Goal: Information Seeking & Learning: Find specific page/section

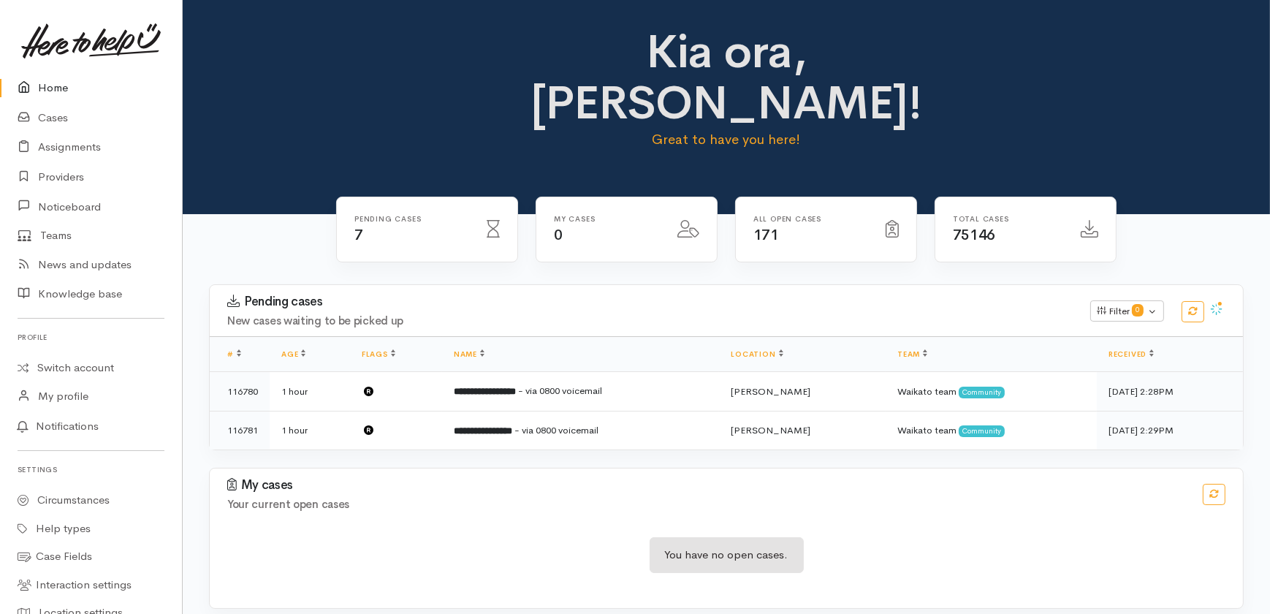
click at [51, 85] on link "Home" at bounding box center [91, 88] width 182 height 30
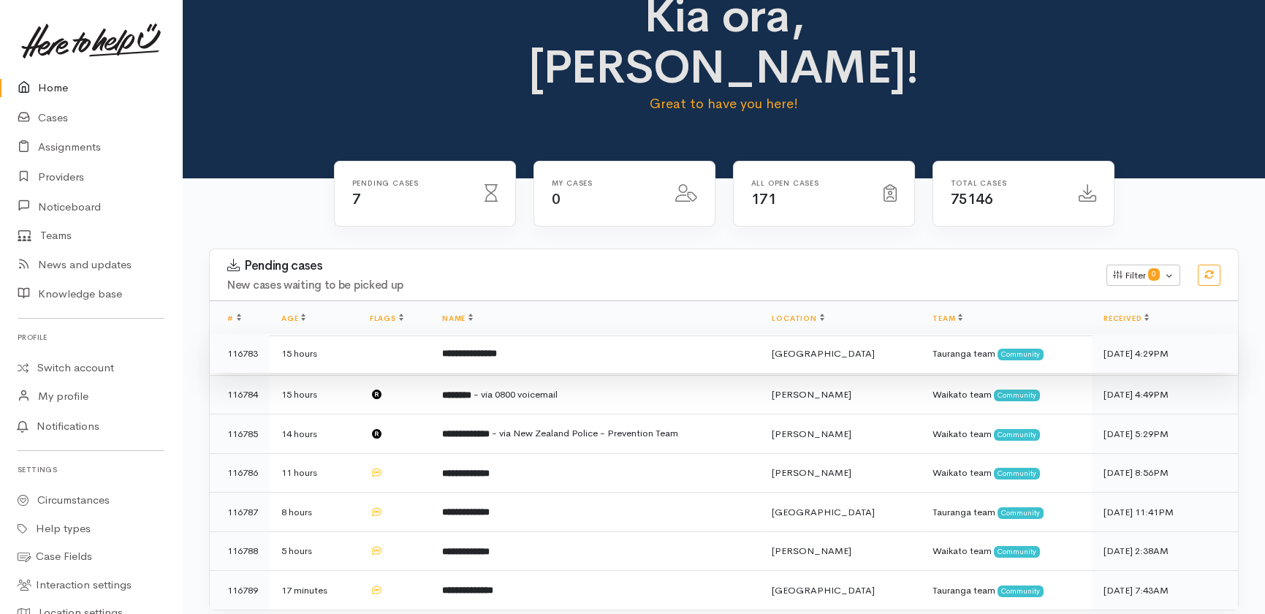
scroll to position [66, 0]
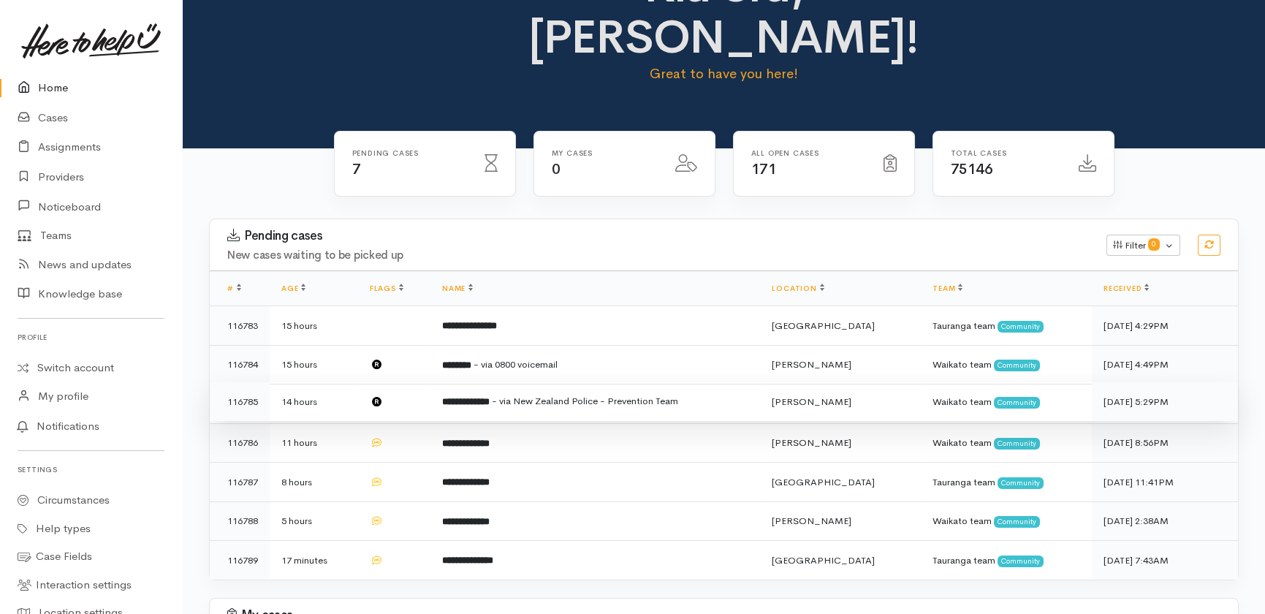
click at [484, 397] on b "**********" at bounding box center [465, 401] width 47 height 9
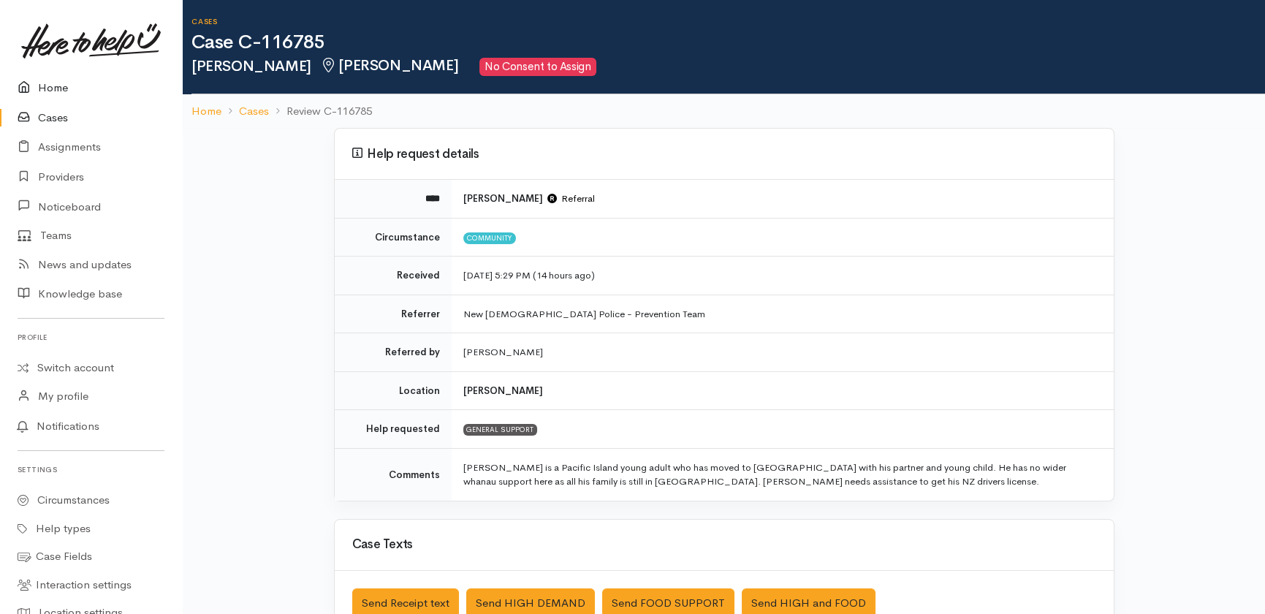
click at [51, 84] on link "Home" at bounding box center [91, 88] width 182 height 30
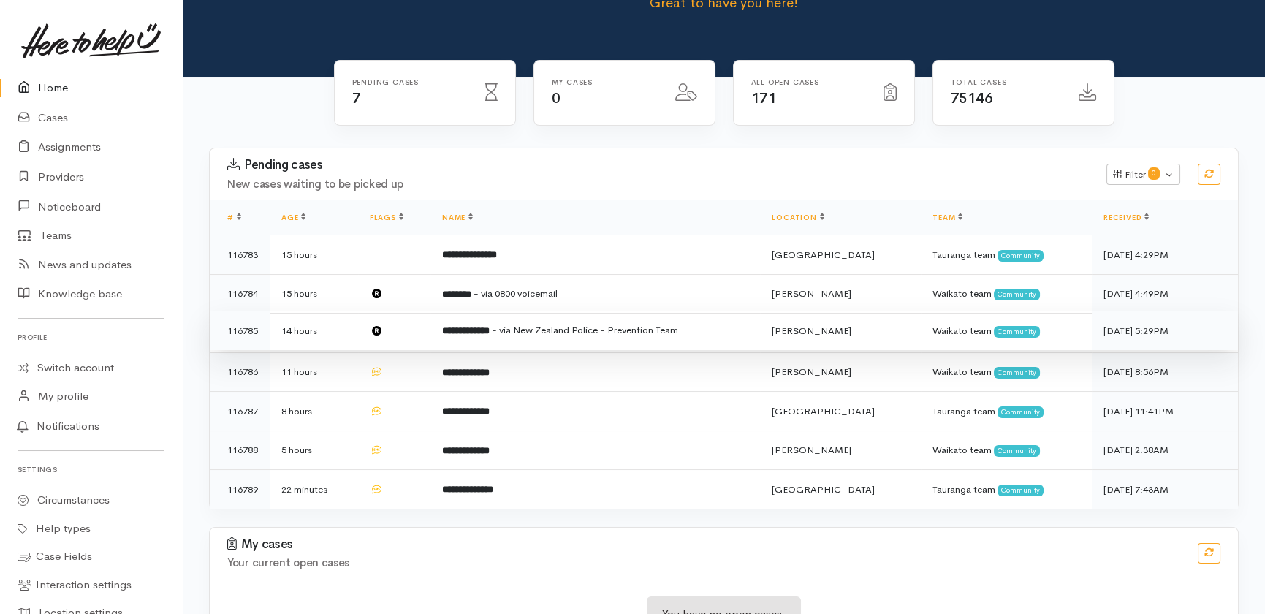
scroll to position [151, 0]
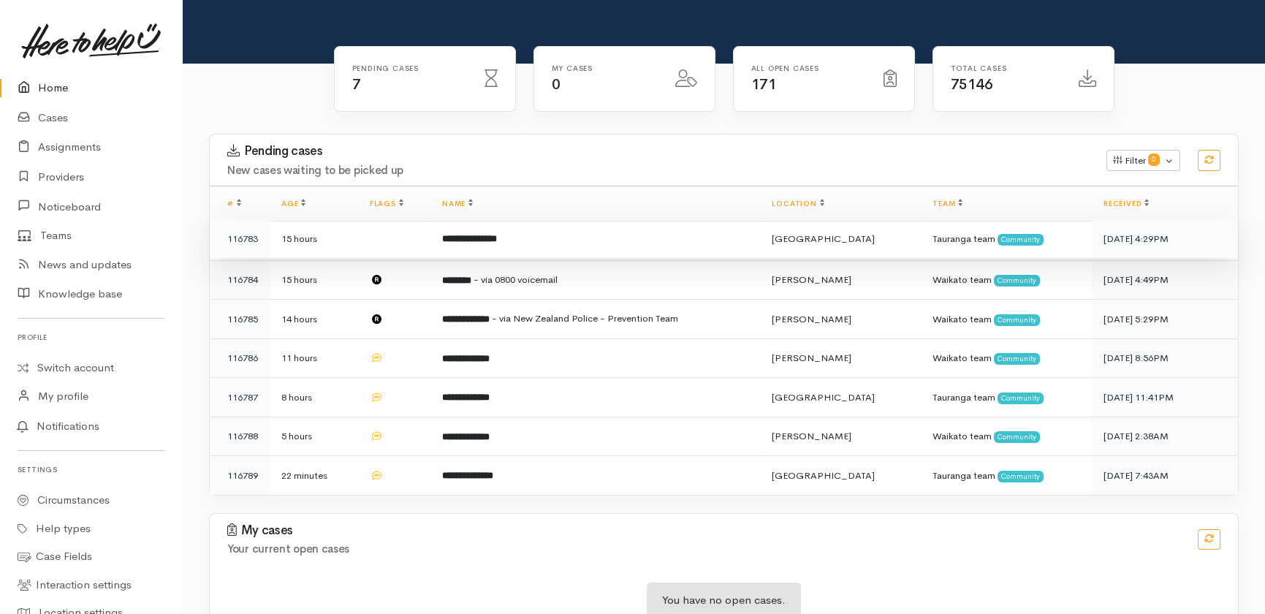
click at [357, 219] on td "15 hours" at bounding box center [314, 238] width 88 height 39
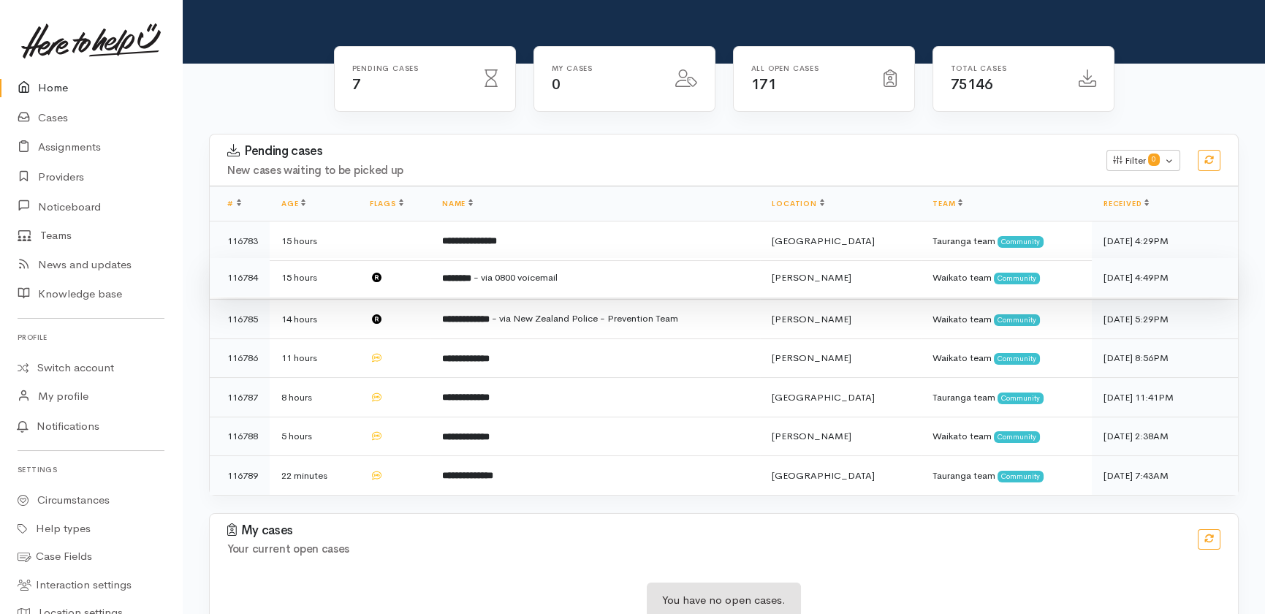
click at [350, 258] on td "15 hours" at bounding box center [314, 277] width 88 height 39
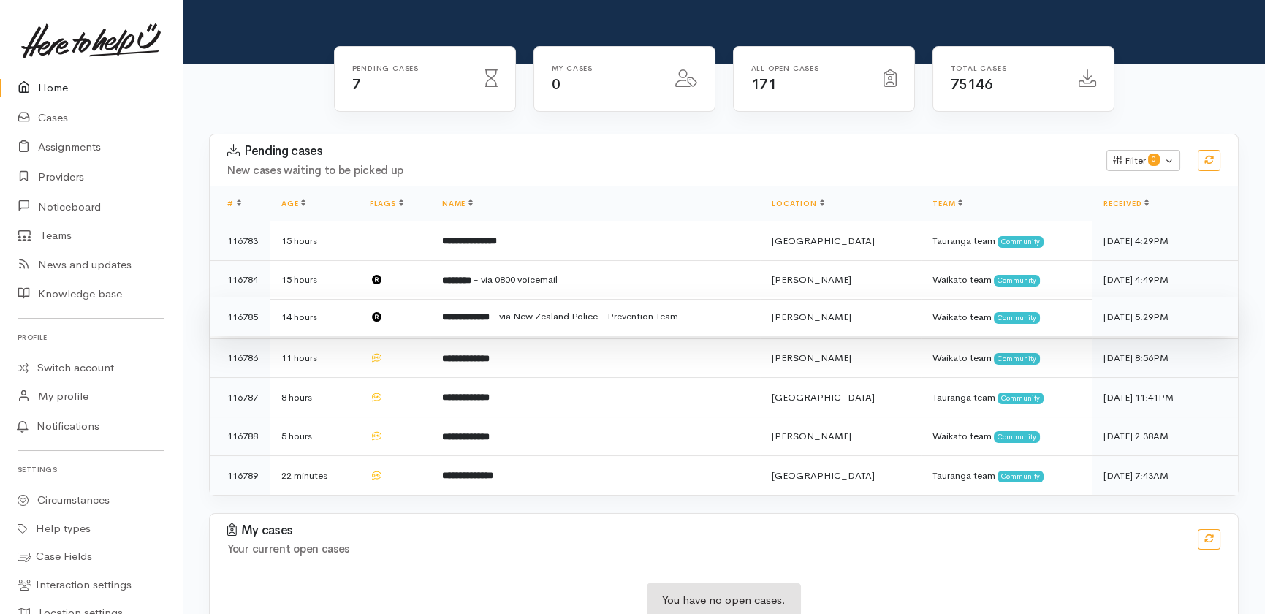
click at [340, 297] on td "14 hours" at bounding box center [314, 316] width 88 height 39
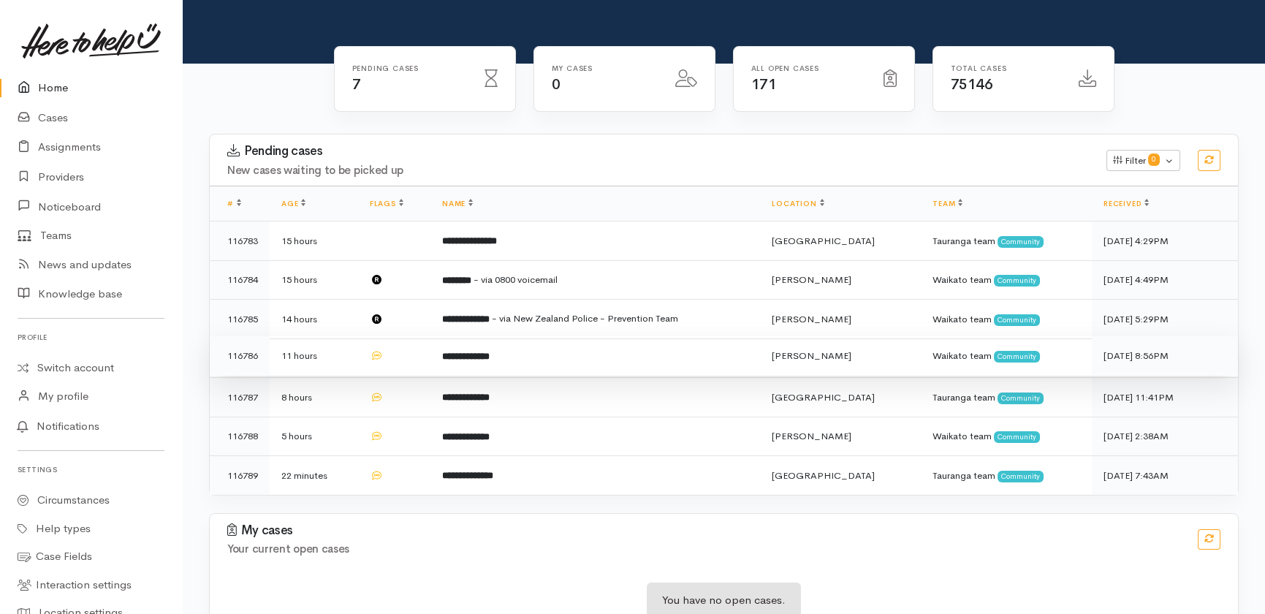
click at [340, 336] on td "11 hours" at bounding box center [314, 355] width 88 height 39
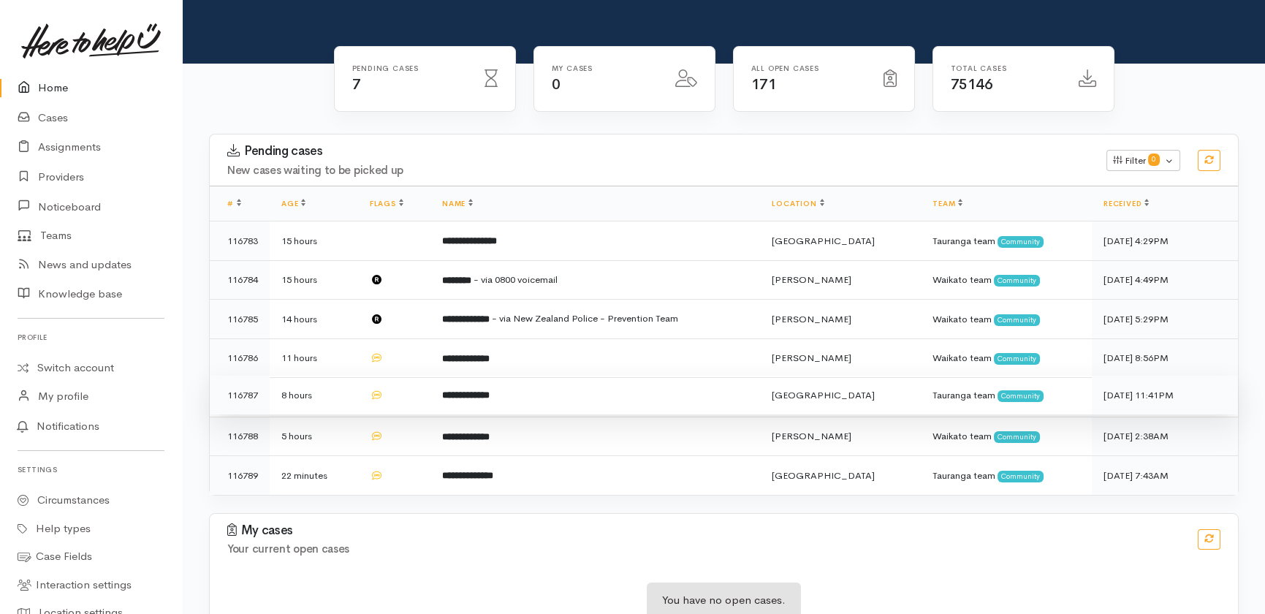
click at [342, 376] on td "8 hours" at bounding box center [314, 395] width 88 height 39
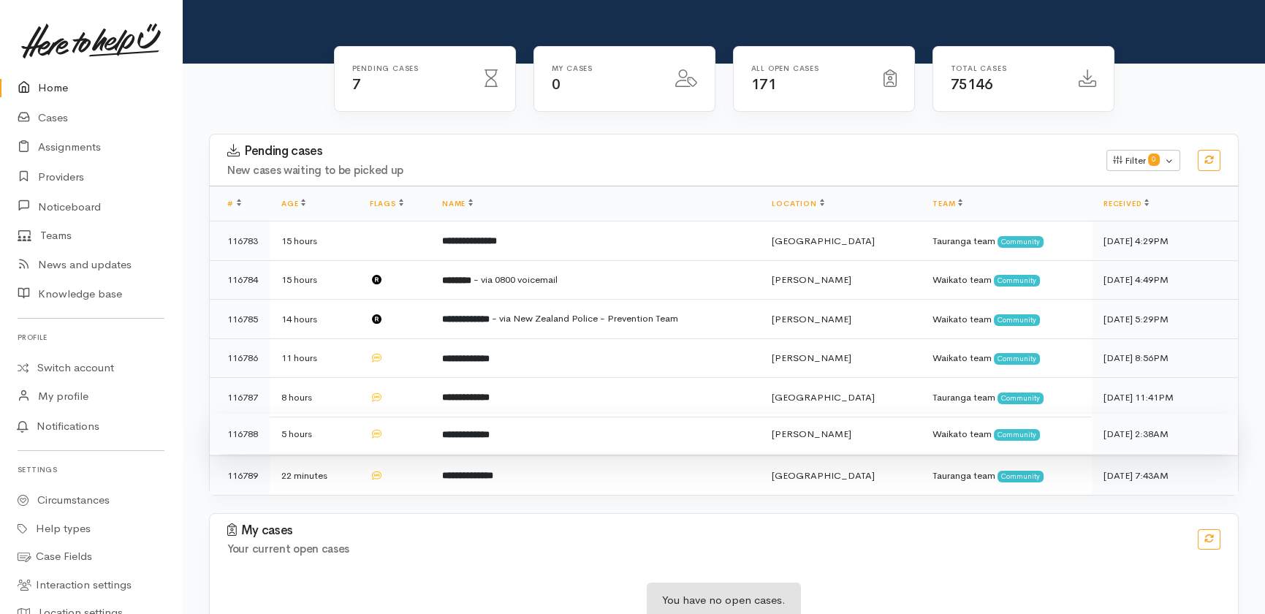
click at [343, 414] on td "5 hours" at bounding box center [314, 433] width 88 height 39
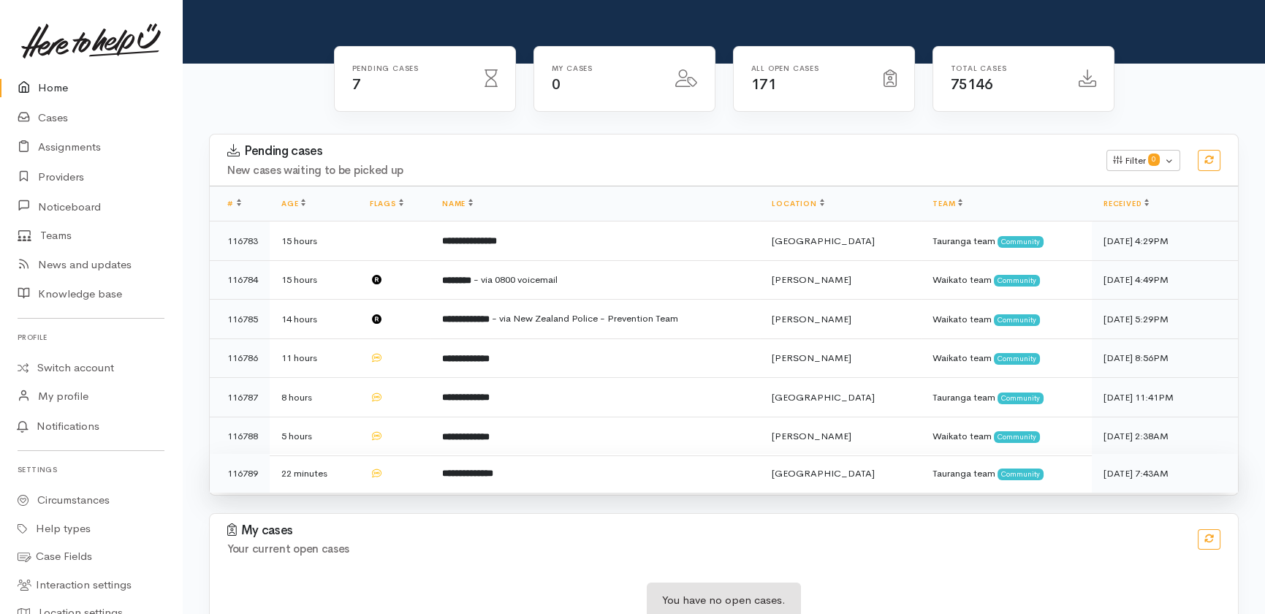
click at [353, 454] on td "22 minutes" at bounding box center [314, 473] width 88 height 39
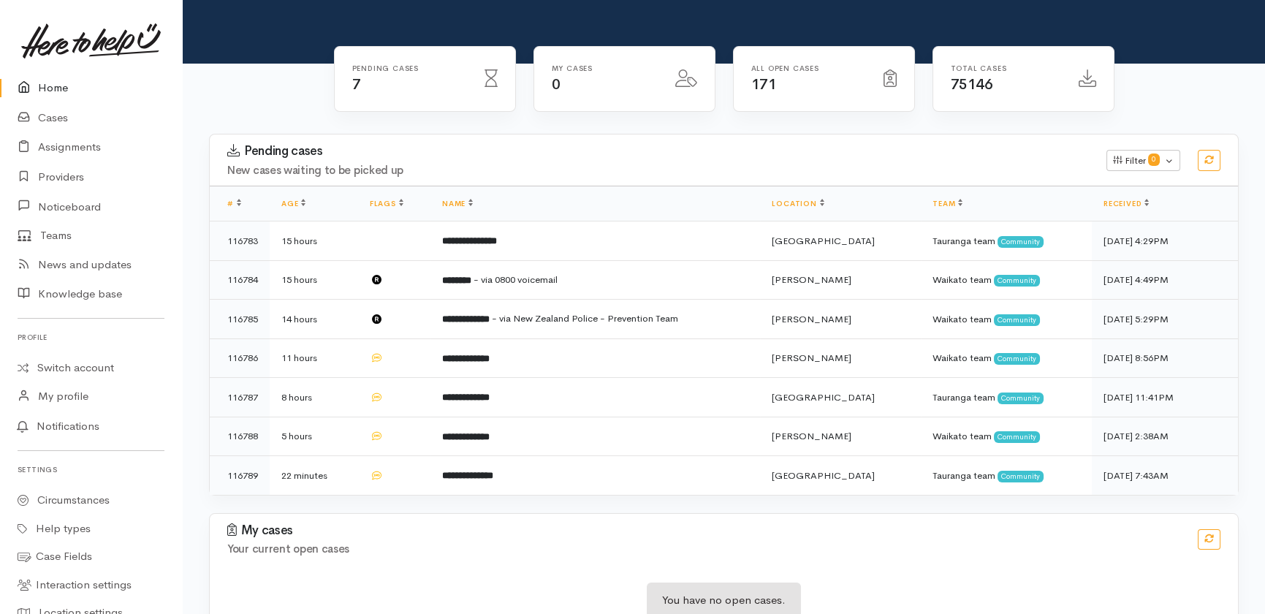
click at [56, 89] on link "Home" at bounding box center [91, 88] width 182 height 30
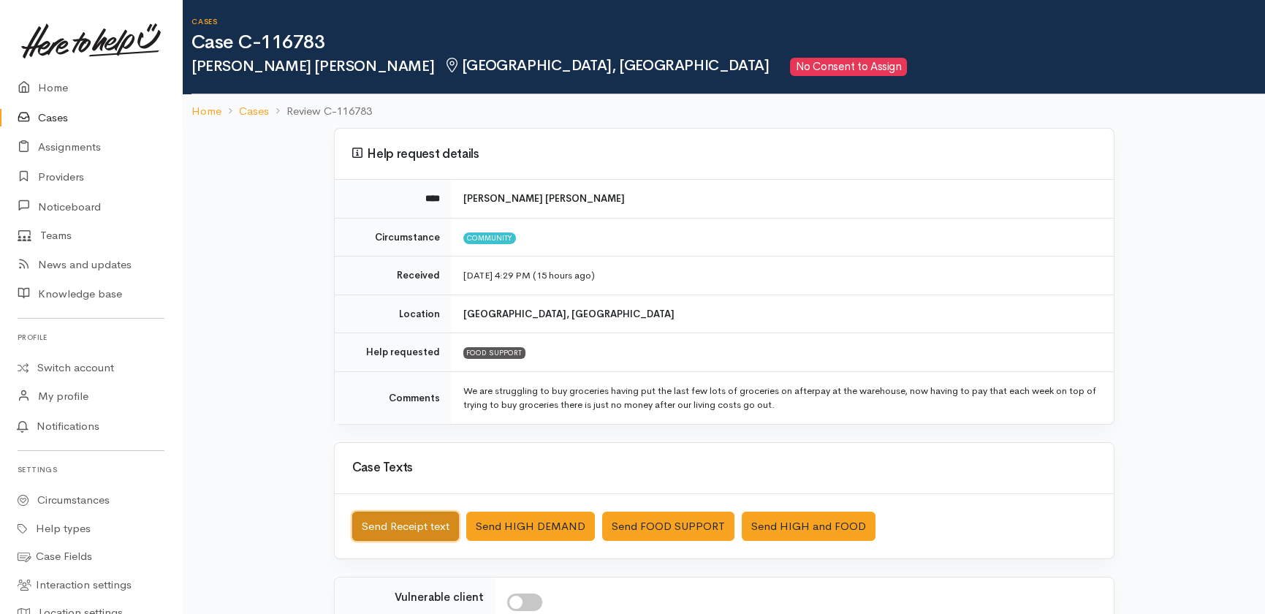
click at [395, 518] on button "Send Receipt text" at bounding box center [405, 527] width 107 height 30
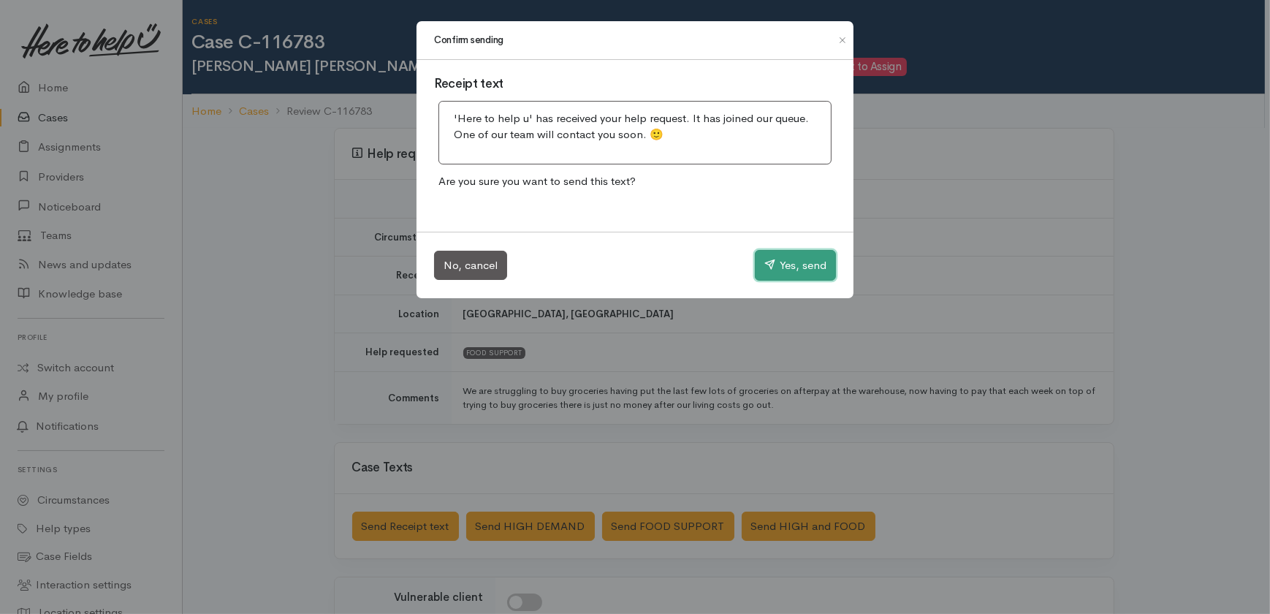
click at [786, 259] on button "Yes, send" at bounding box center [795, 265] width 81 height 31
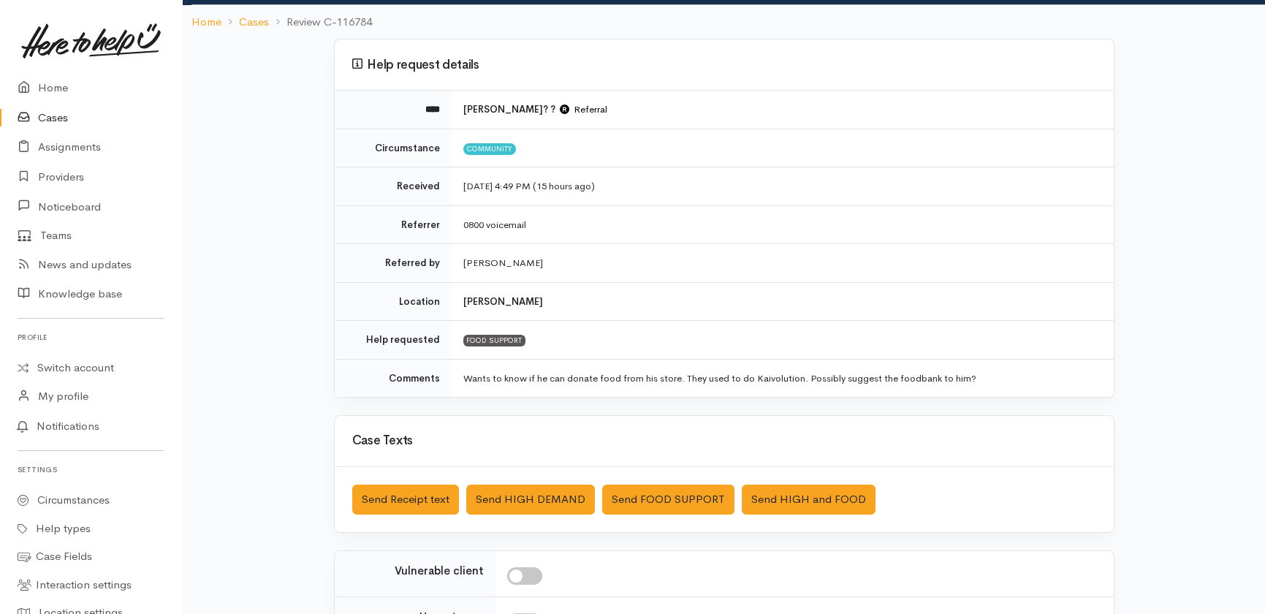
scroll to position [66, 0]
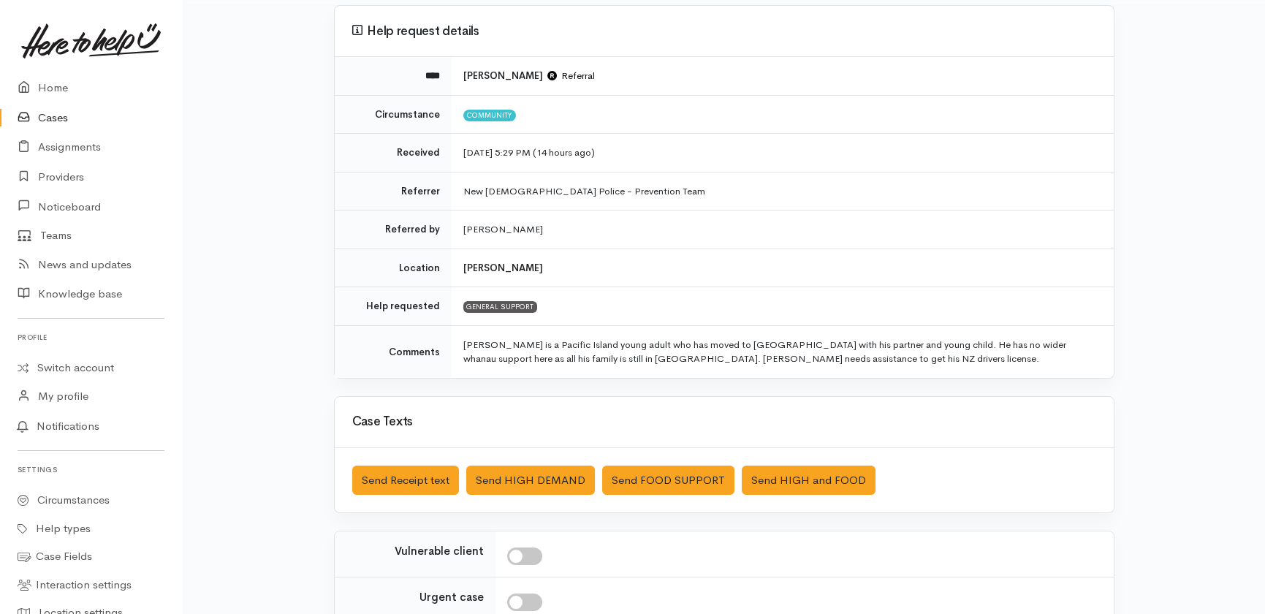
scroll to position [132, 0]
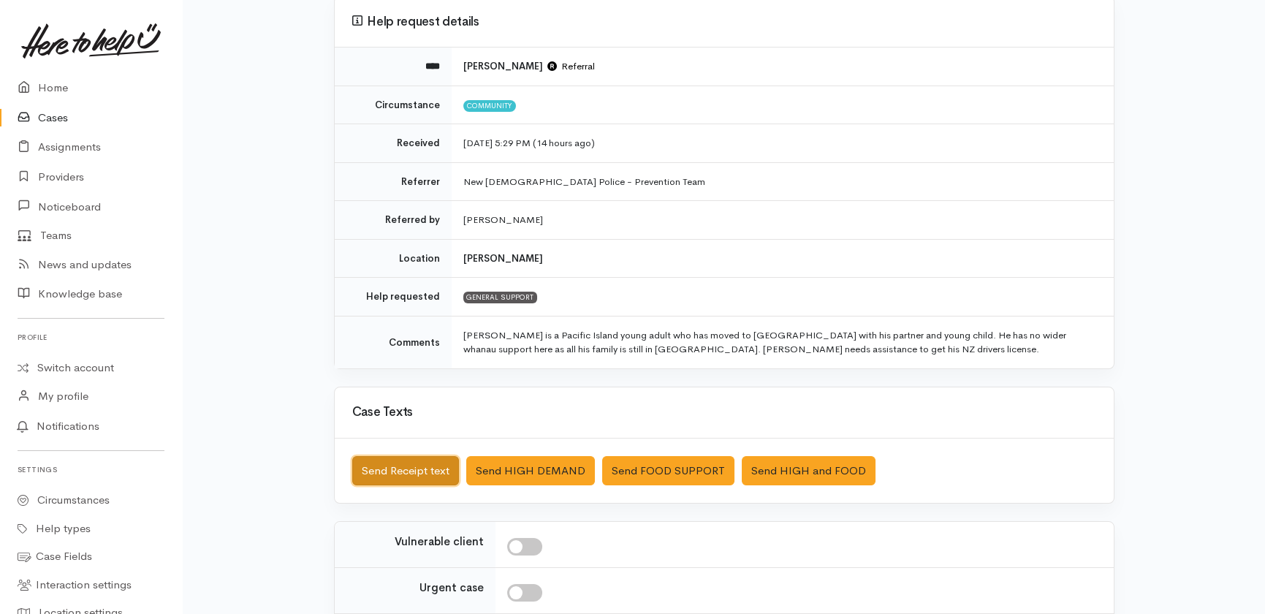
click at [409, 470] on button "Send Receipt text" at bounding box center [405, 471] width 107 height 30
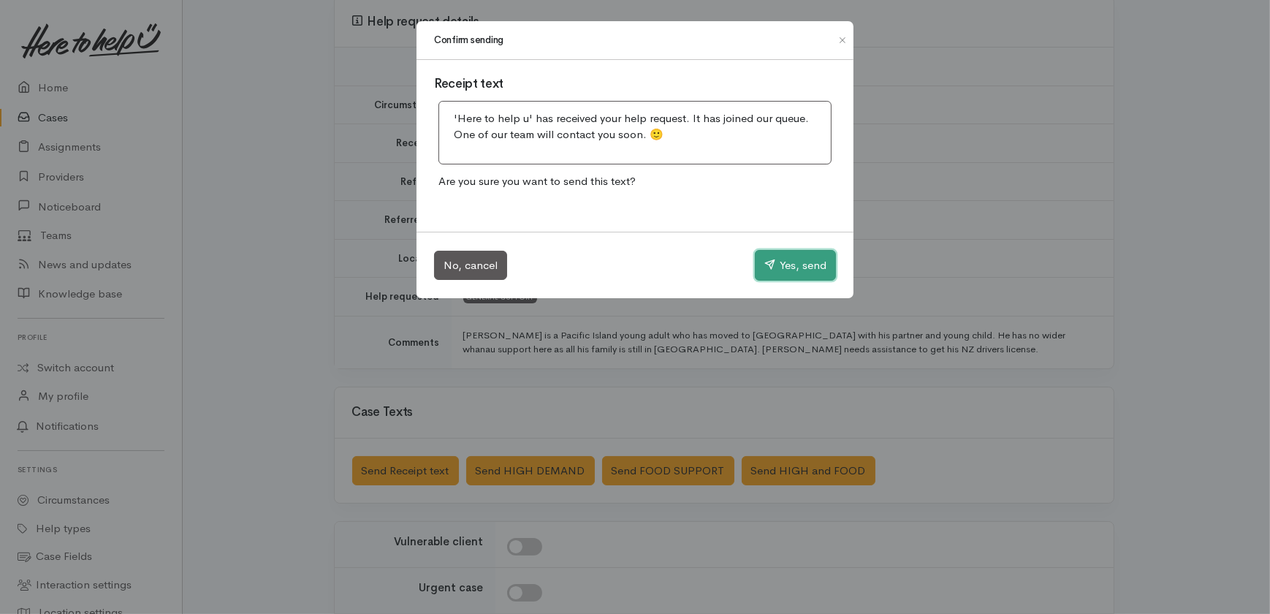
click at [818, 257] on button "Yes, send" at bounding box center [795, 265] width 81 height 31
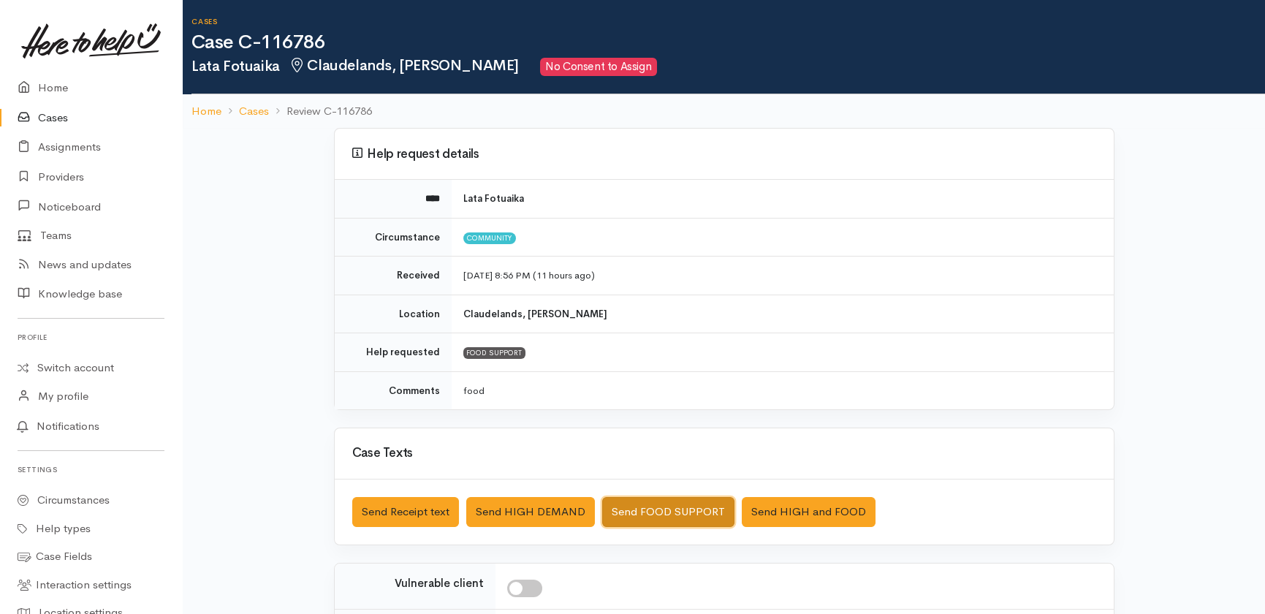
click at [668, 501] on button "Send FOOD SUPPORT" at bounding box center [668, 512] width 132 height 30
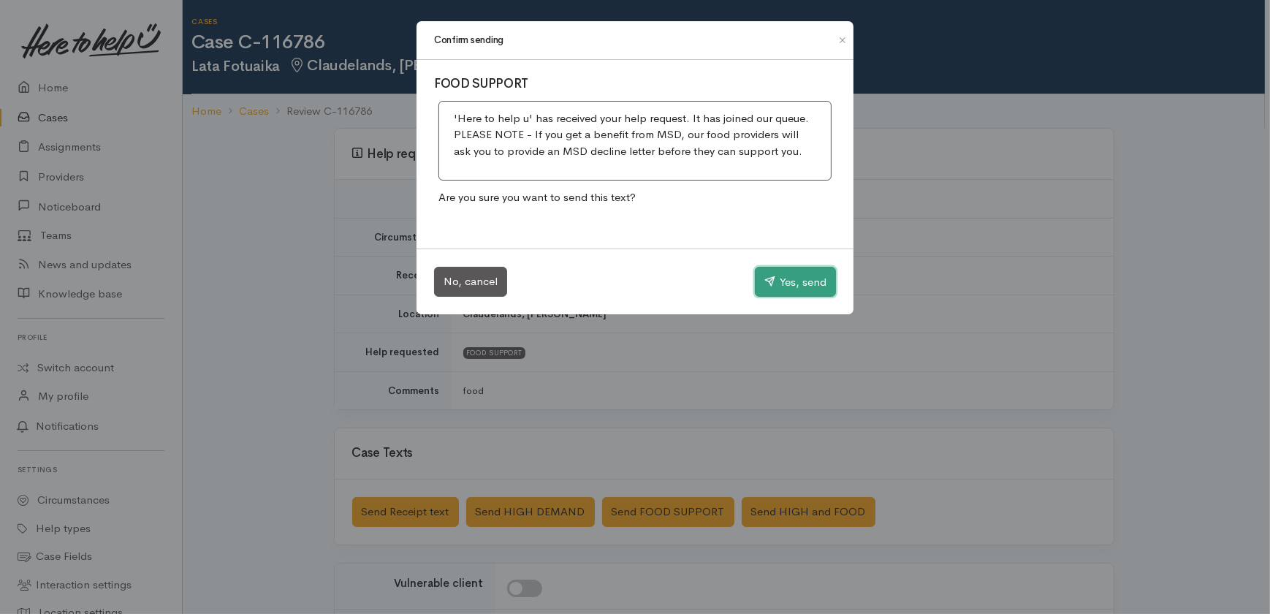
click at [806, 281] on button "Yes, send" at bounding box center [795, 282] width 81 height 31
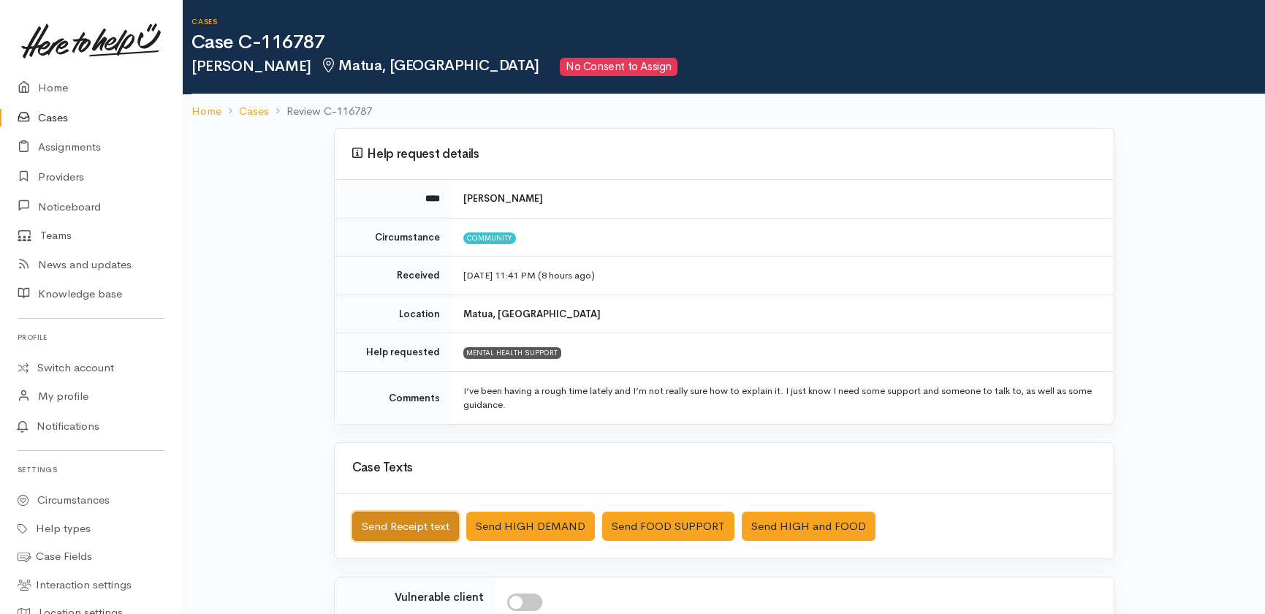
click at [392, 526] on button "Send Receipt text" at bounding box center [405, 527] width 107 height 30
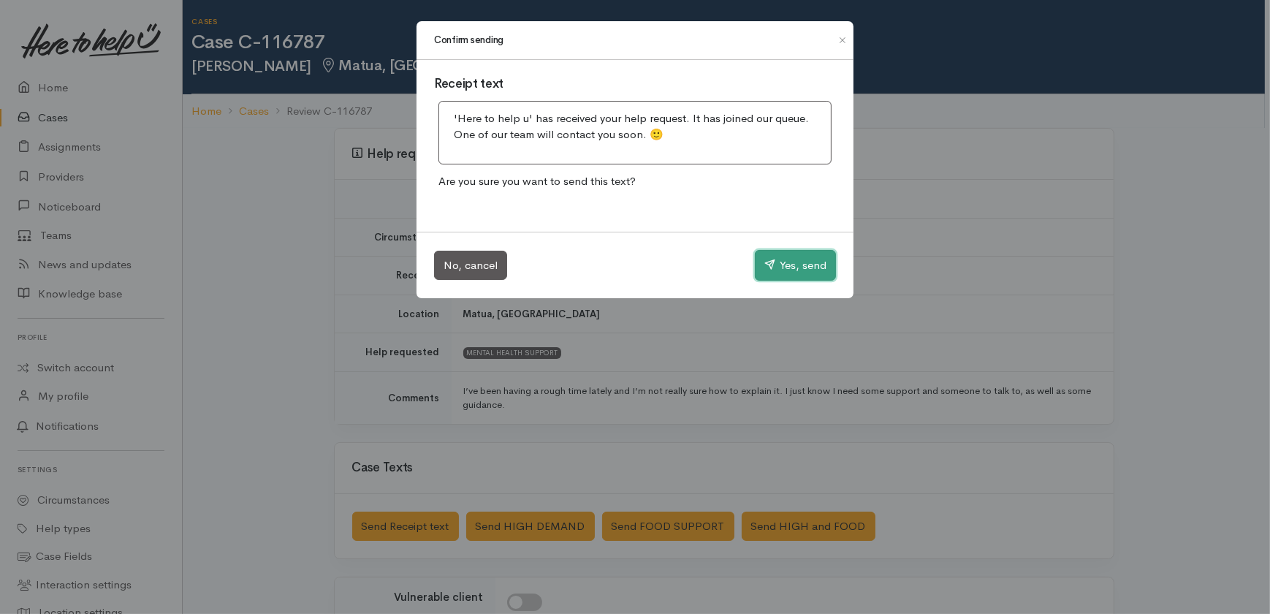
click at [796, 261] on button "Yes, send" at bounding box center [795, 265] width 81 height 31
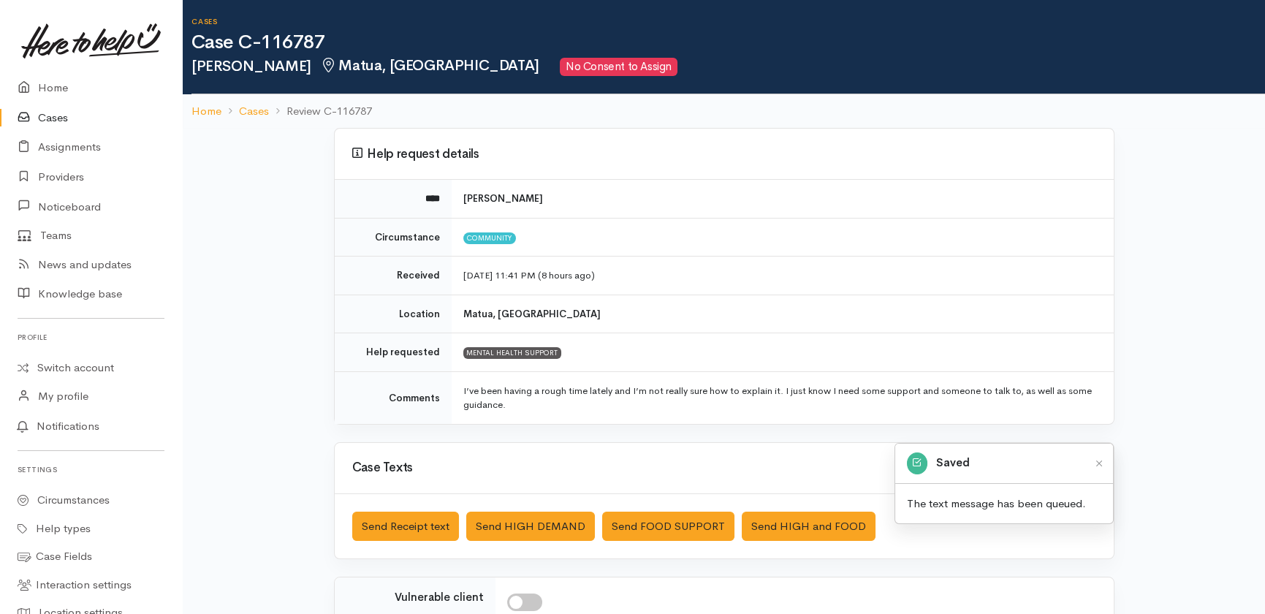
click at [527, 598] on input "checkbox" at bounding box center [524, 602] width 35 height 18
checkbox input "true"
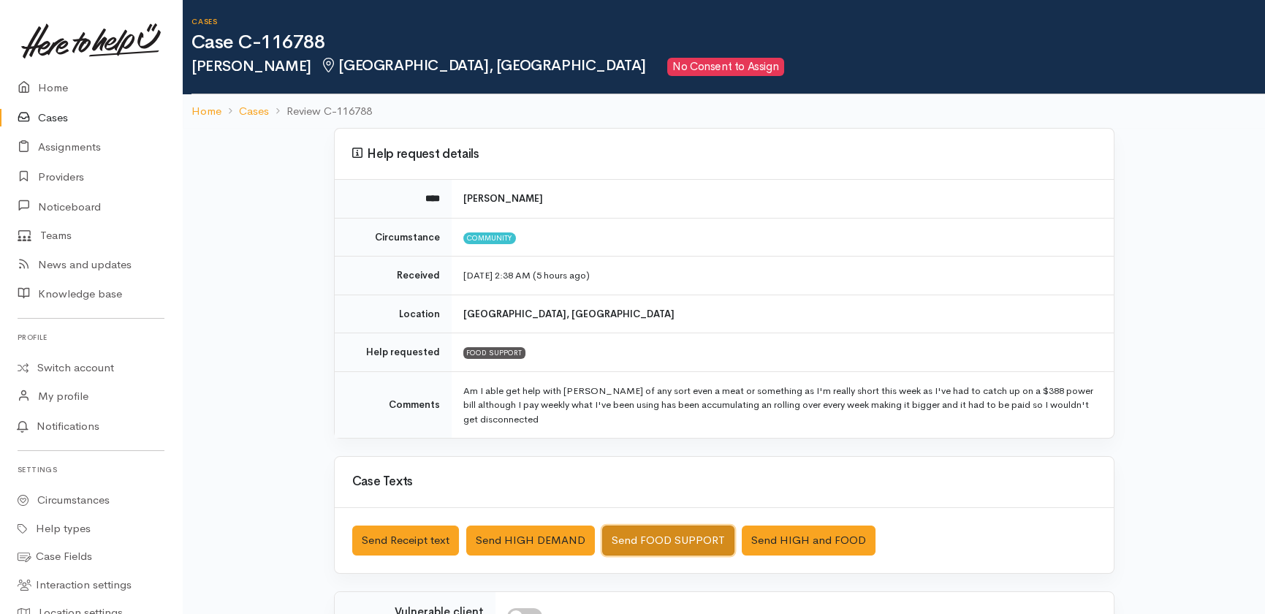
click at [654, 544] on button "Send FOOD SUPPORT" at bounding box center [668, 540] width 132 height 30
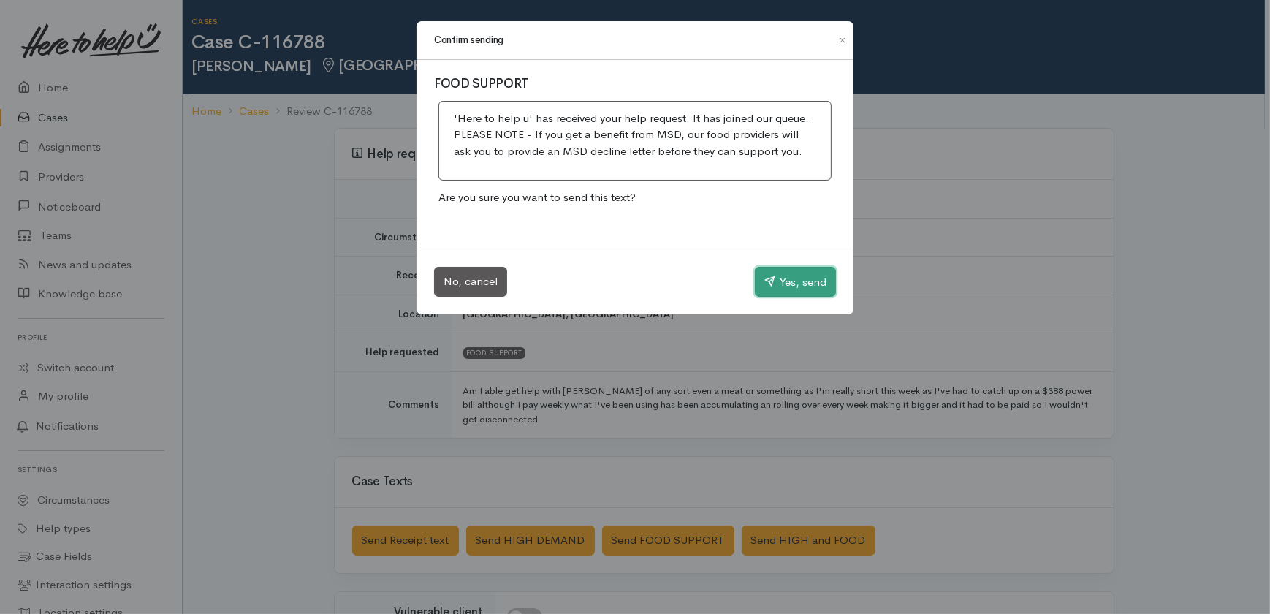
click at [799, 273] on button "Yes, send" at bounding box center [795, 282] width 81 height 31
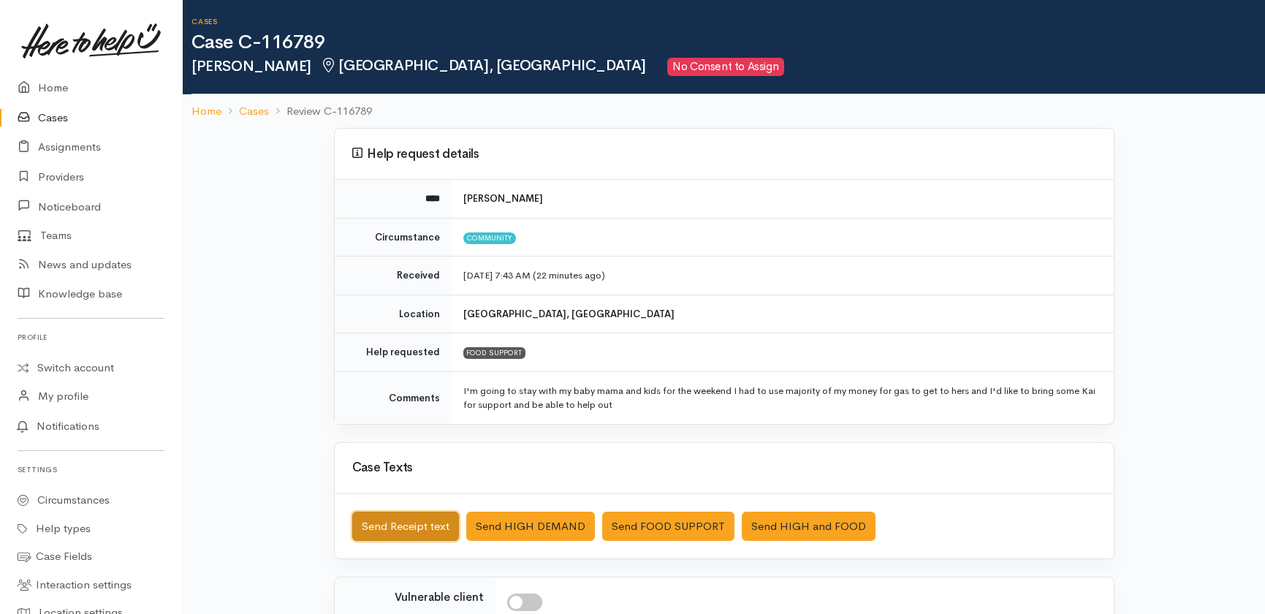
click at [387, 523] on button "Send Receipt text" at bounding box center [405, 527] width 107 height 30
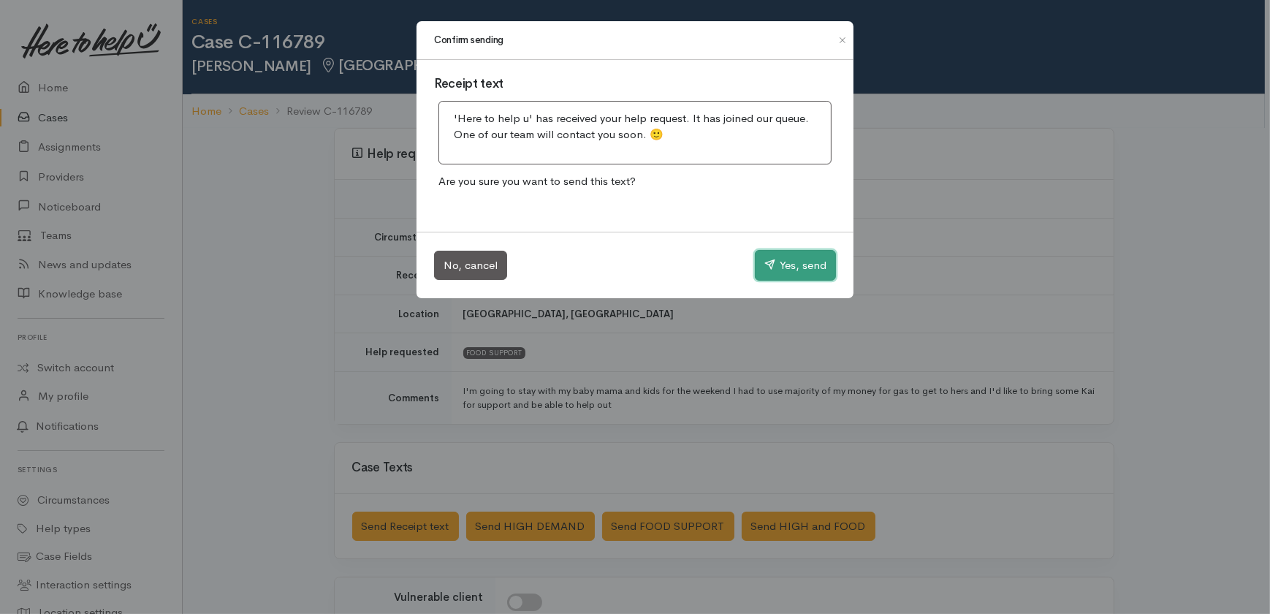
drag, startPoint x: 812, startPoint y: 256, endPoint x: 712, endPoint y: 256, distance: 99.4
click at [811, 256] on button "Yes, send" at bounding box center [795, 265] width 81 height 31
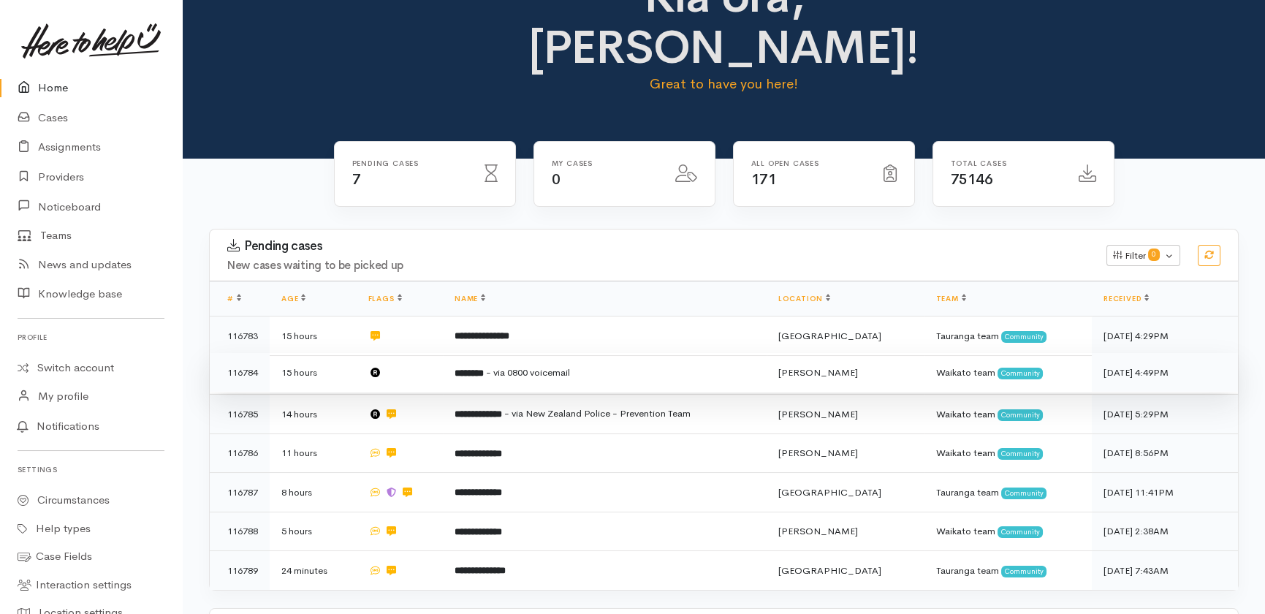
scroll to position [132, 0]
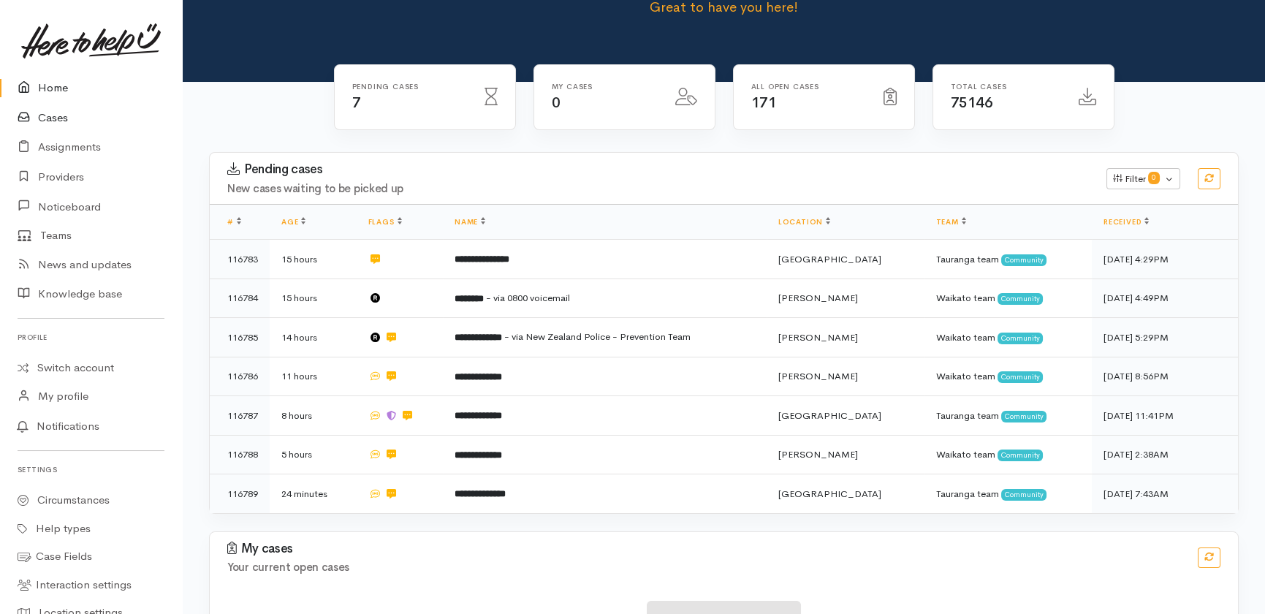
click at [43, 118] on link "Cases" at bounding box center [91, 118] width 182 height 30
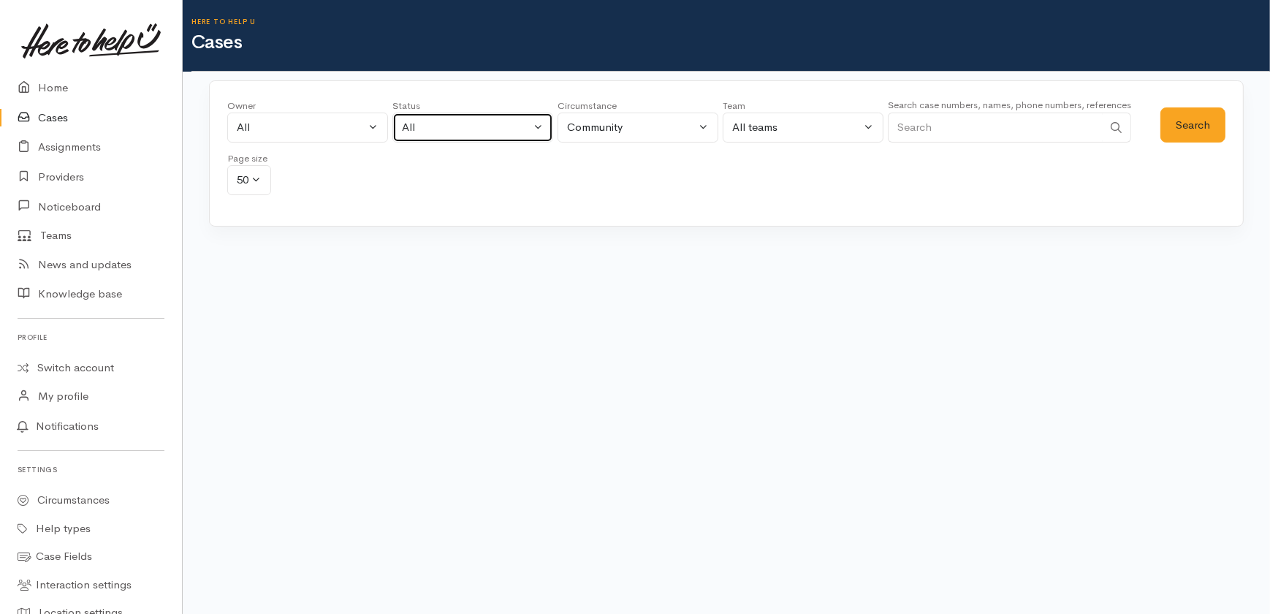
click at [452, 130] on div "All" at bounding box center [466, 127] width 129 height 17
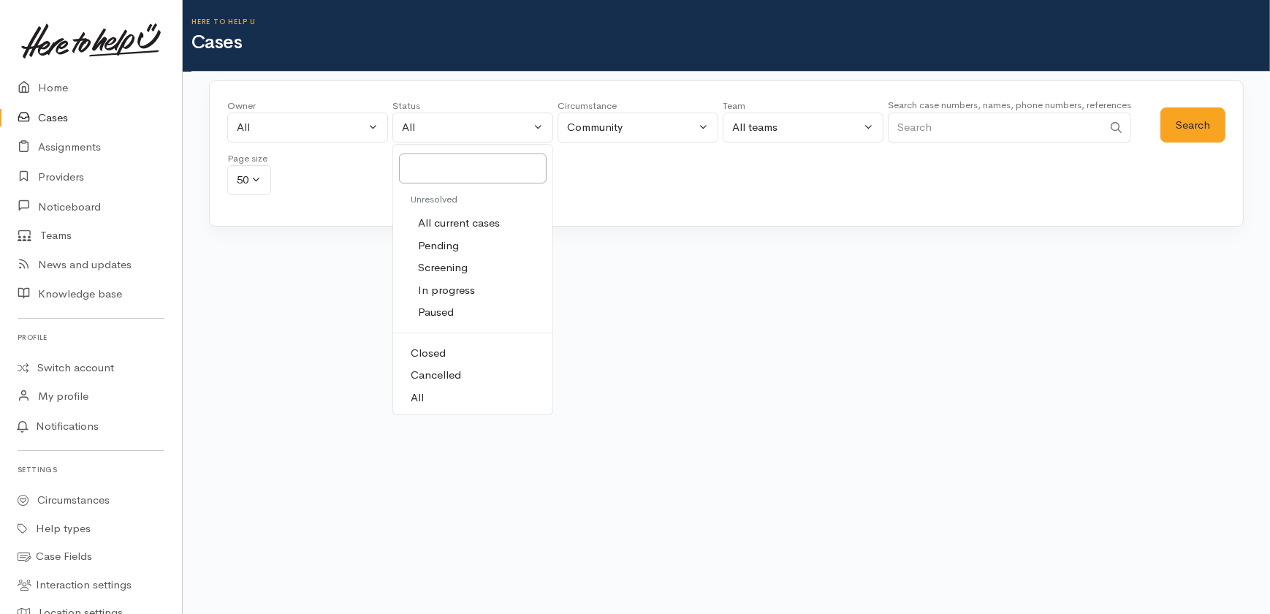
click at [444, 220] on span "All current cases" at bounding box center [459, 223] width 82 height 17
select select "Unresolved"
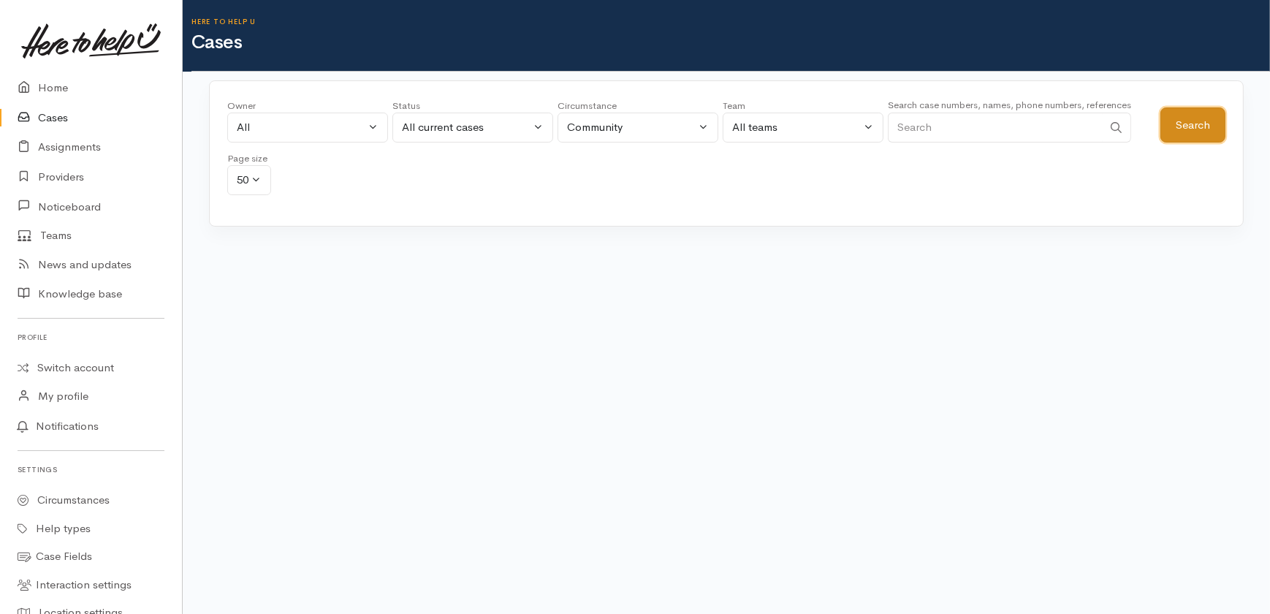
click at [1204, 121] on button "Search" at bounding box center [1192, 125] width 65 height 36
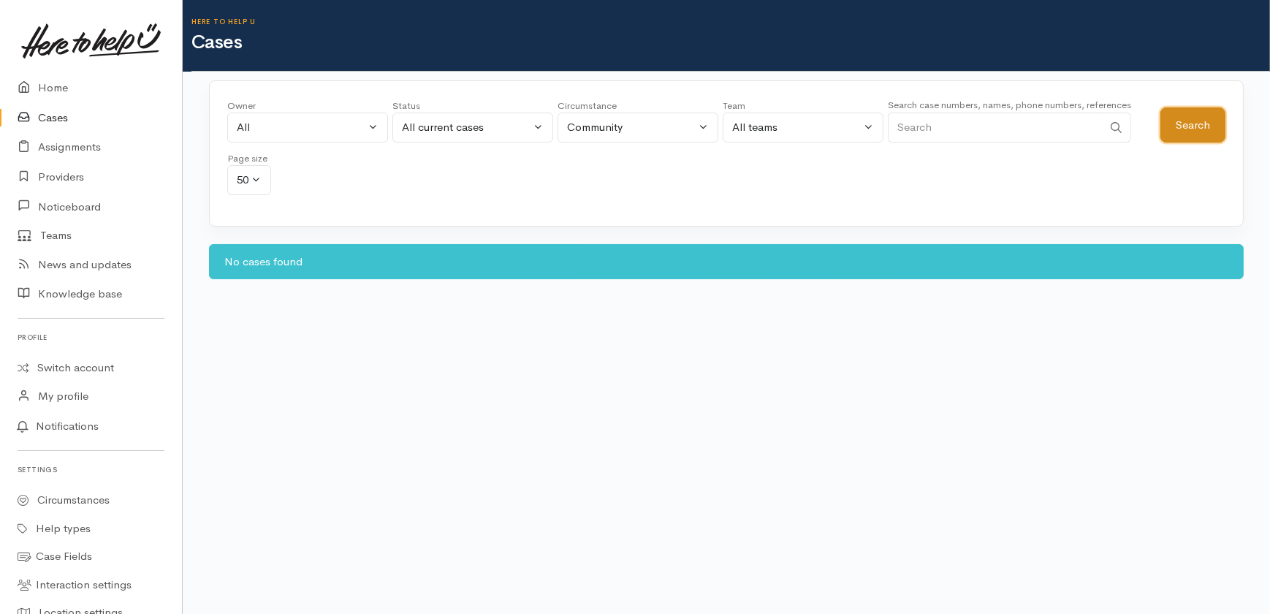
click at [1191, 129] on button "Search" at bounding box center [1192, 125] width 65 height 36
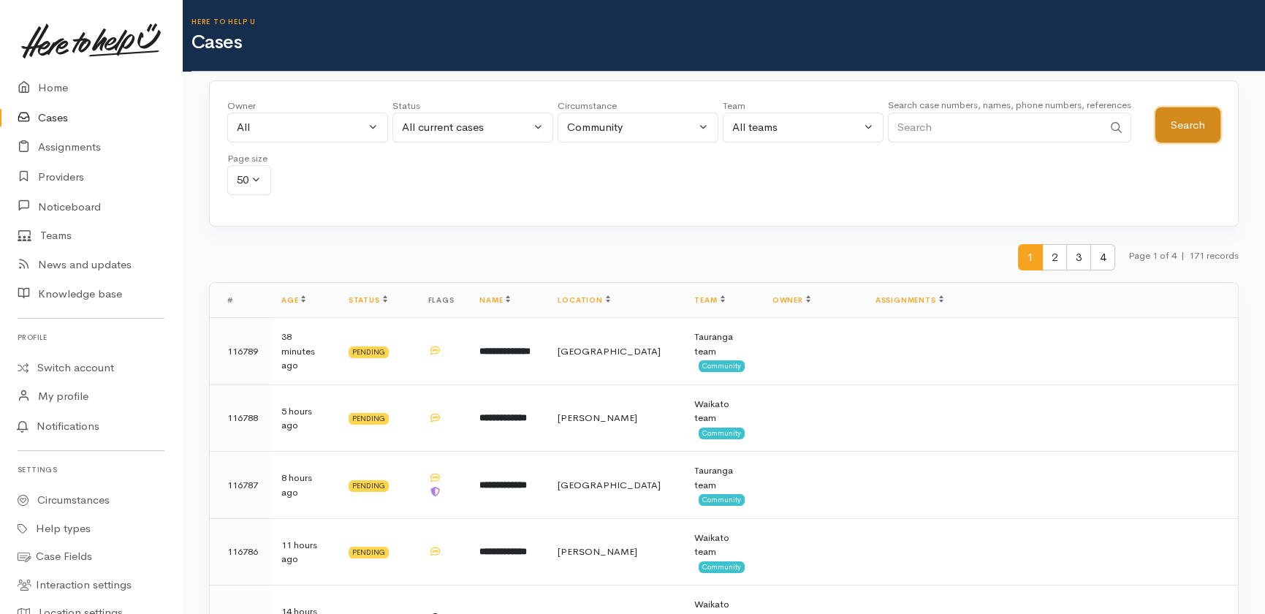
scroll to position [66, 0]
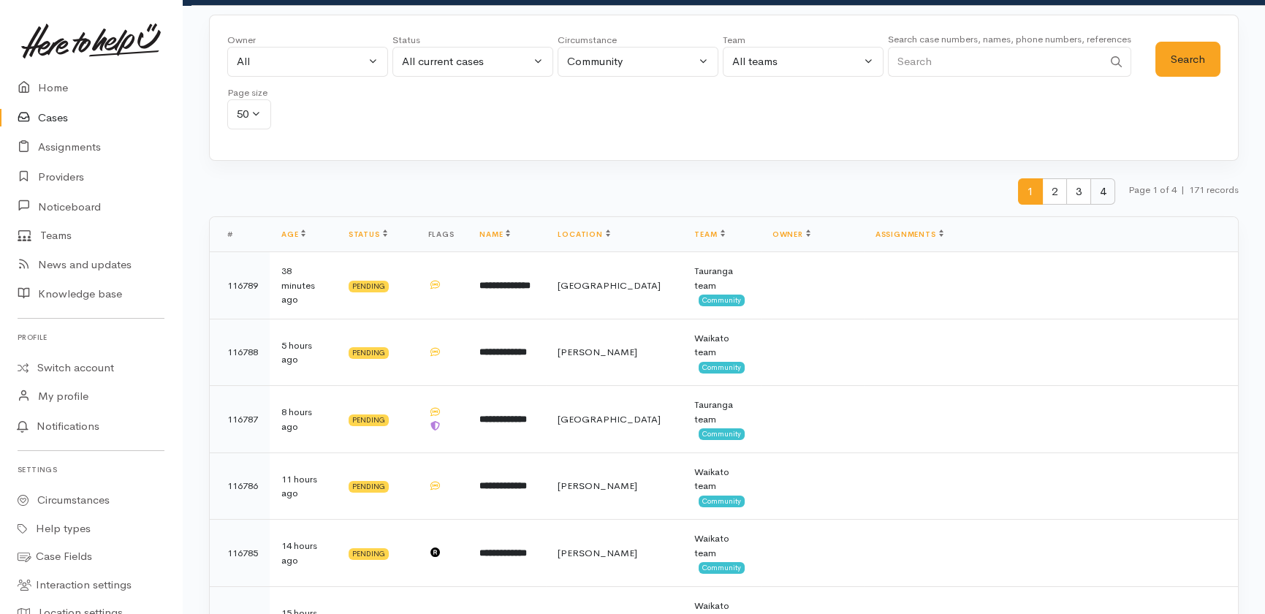
click at [1102, 193] on span "4" at bounding box center [1102, 191] width 25 height 27
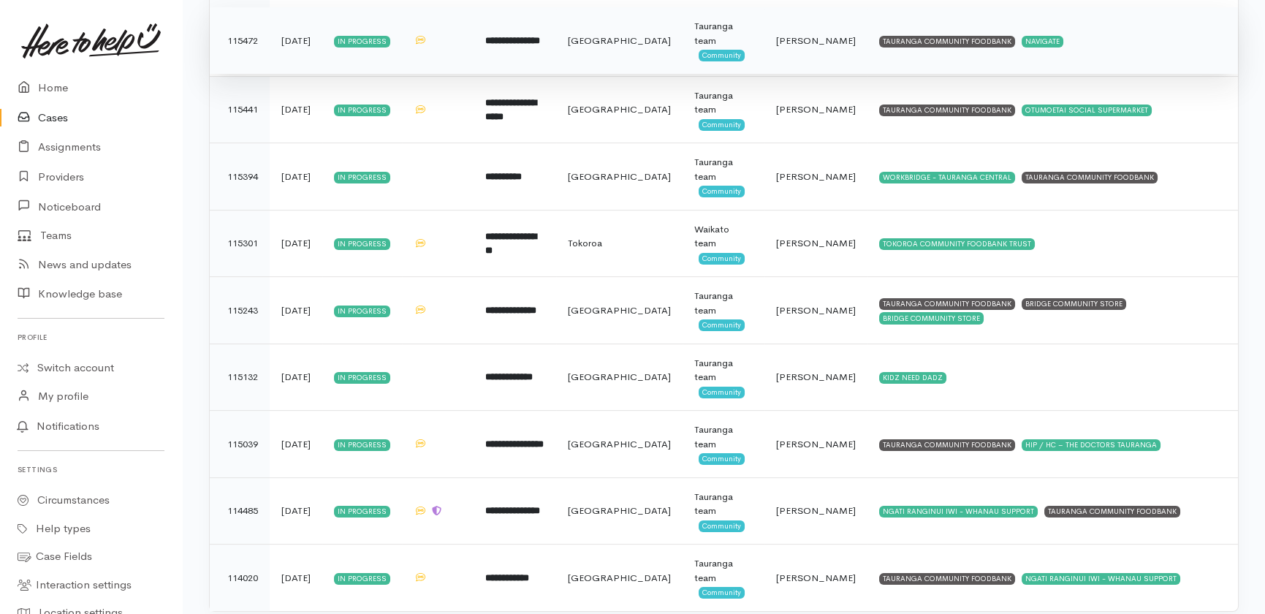
scroll to position [1161, 0]
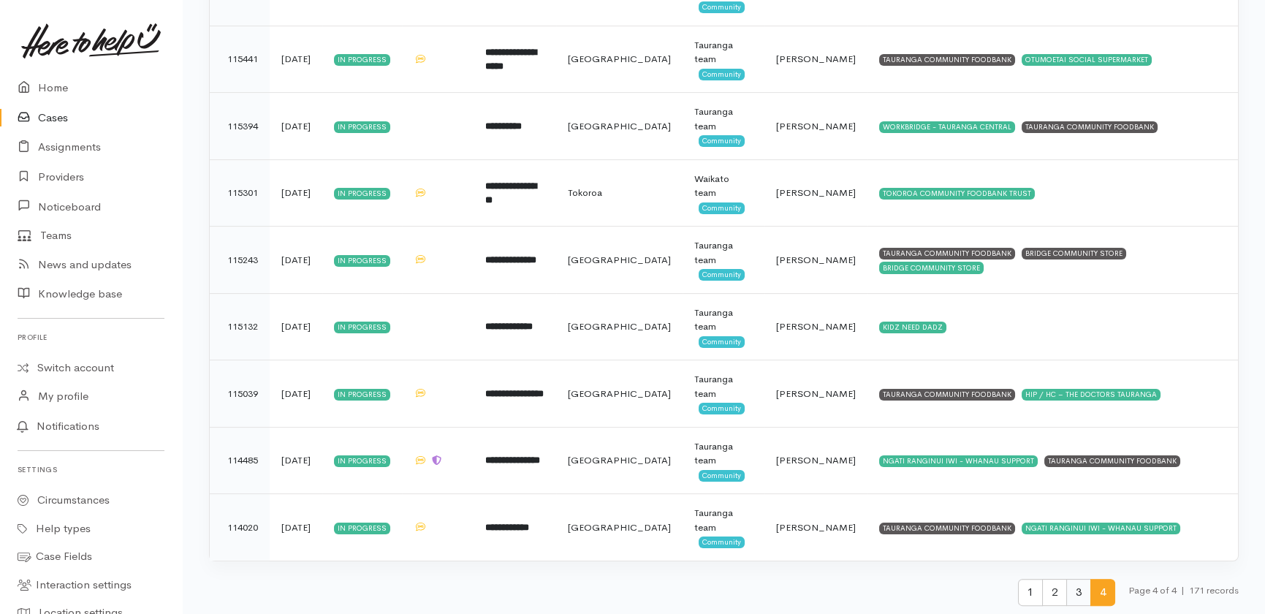
click at [1071, 587] on span "3" at bounding box center [1078, 592] width 25 height 27
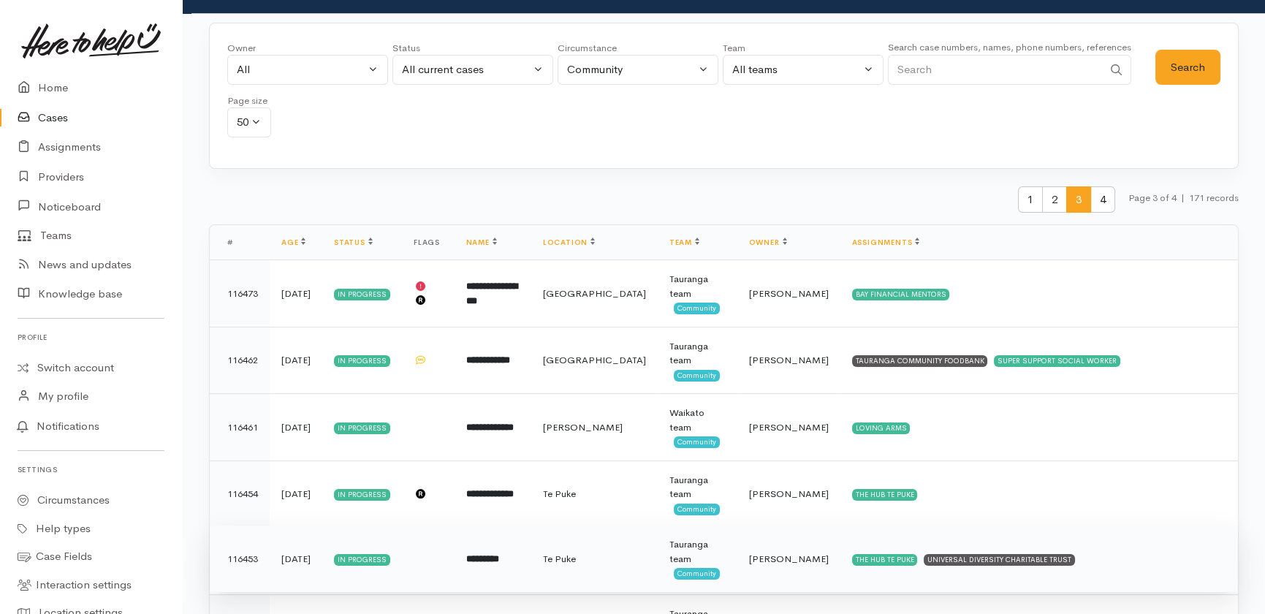
scroll to position [0, 0]
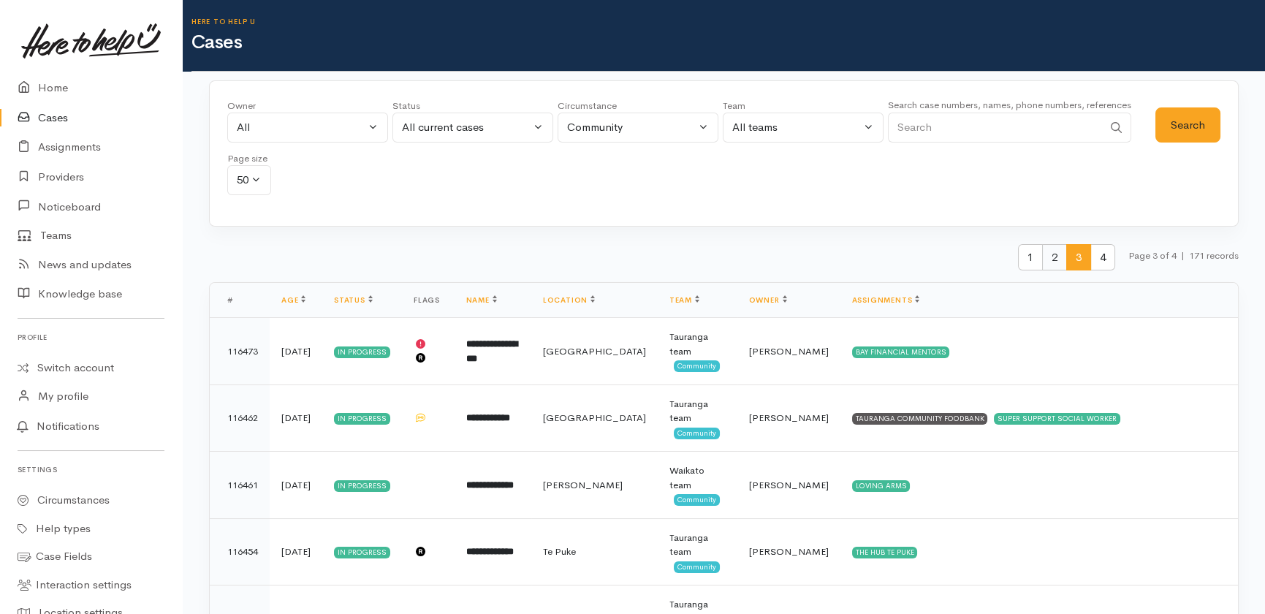
click at [1049, 256] on span "2" at bounding box center [1054, 257] width 25 height 27
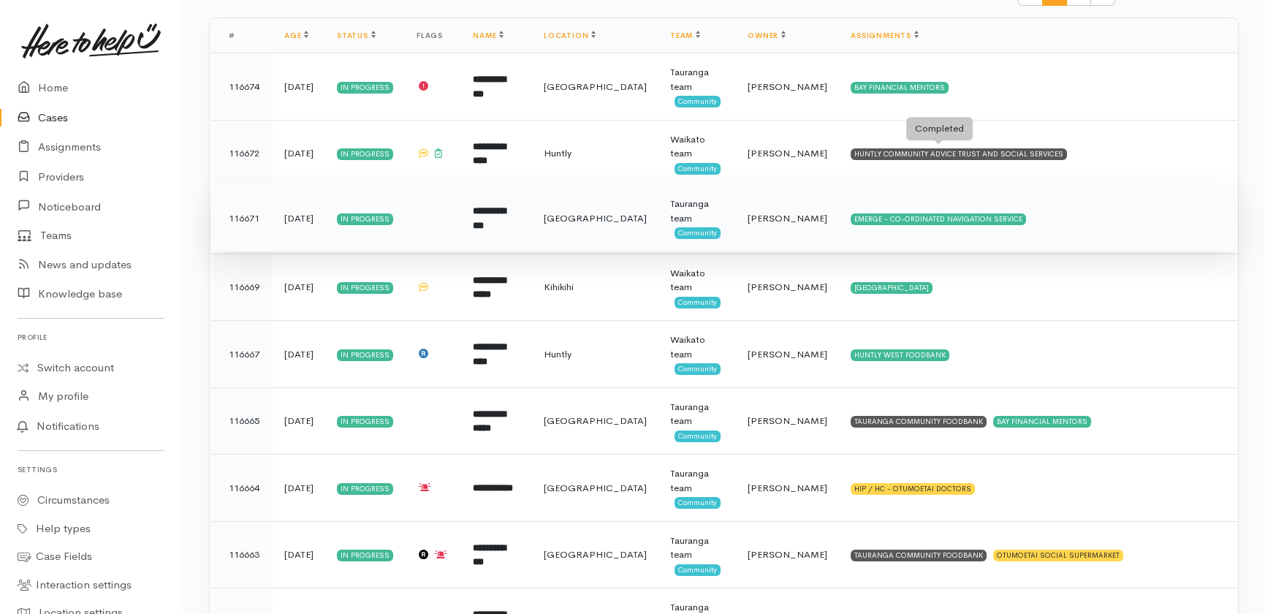
scroll to position [265, 0]
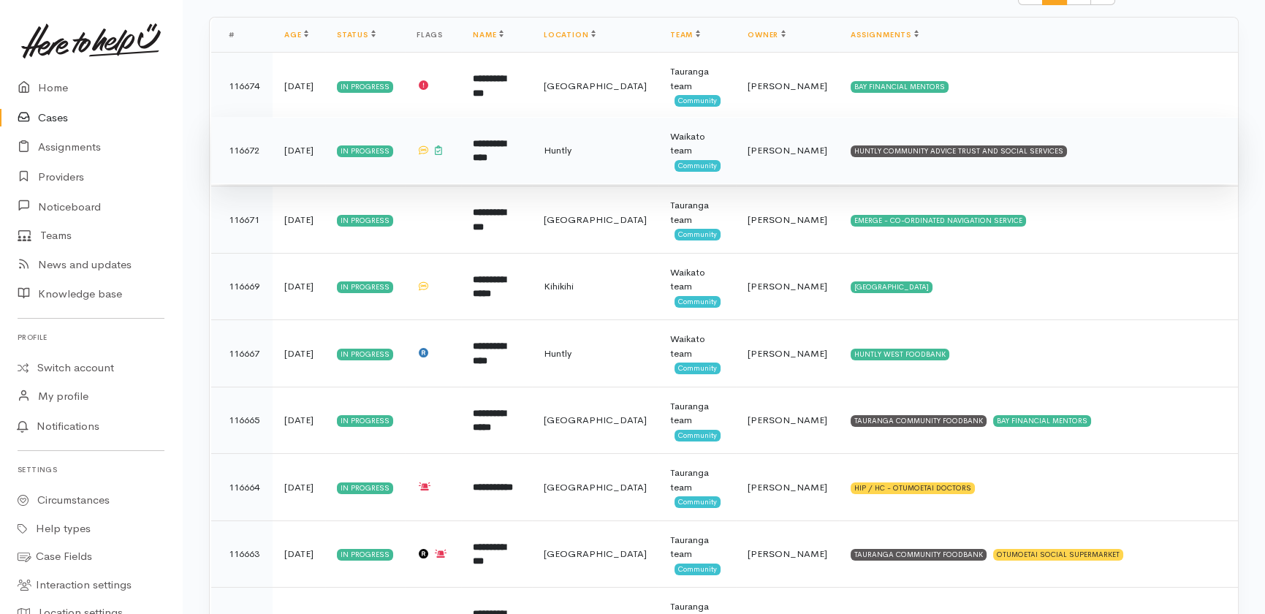
click at [769, 147] on span "Helena Kaufononga" at bounding box center [788, 150] width 80 height 12
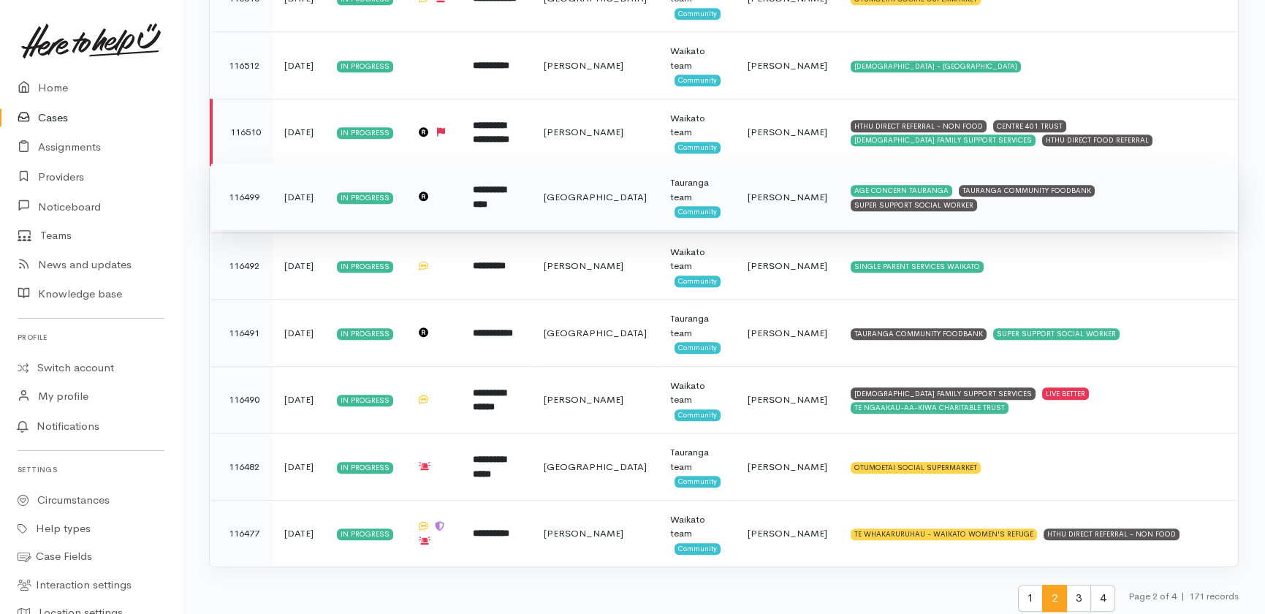
scroll to position [3098, 0]
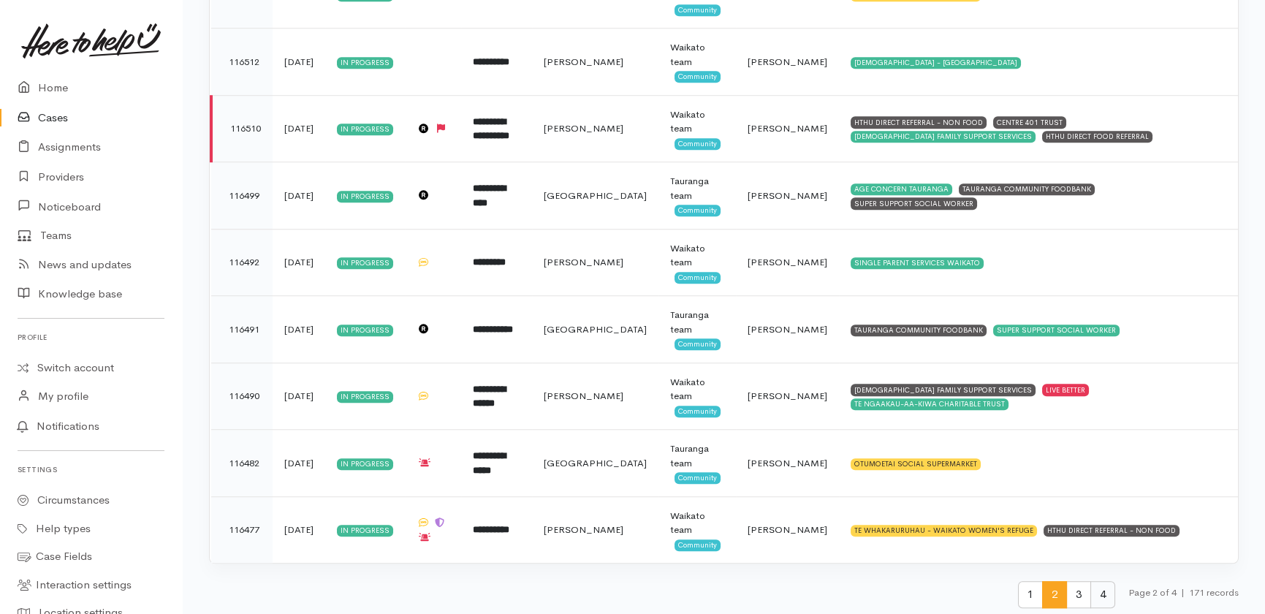
click at [1099, 588] on span "4" at bounding box center [1102, 594] width 25 height 27
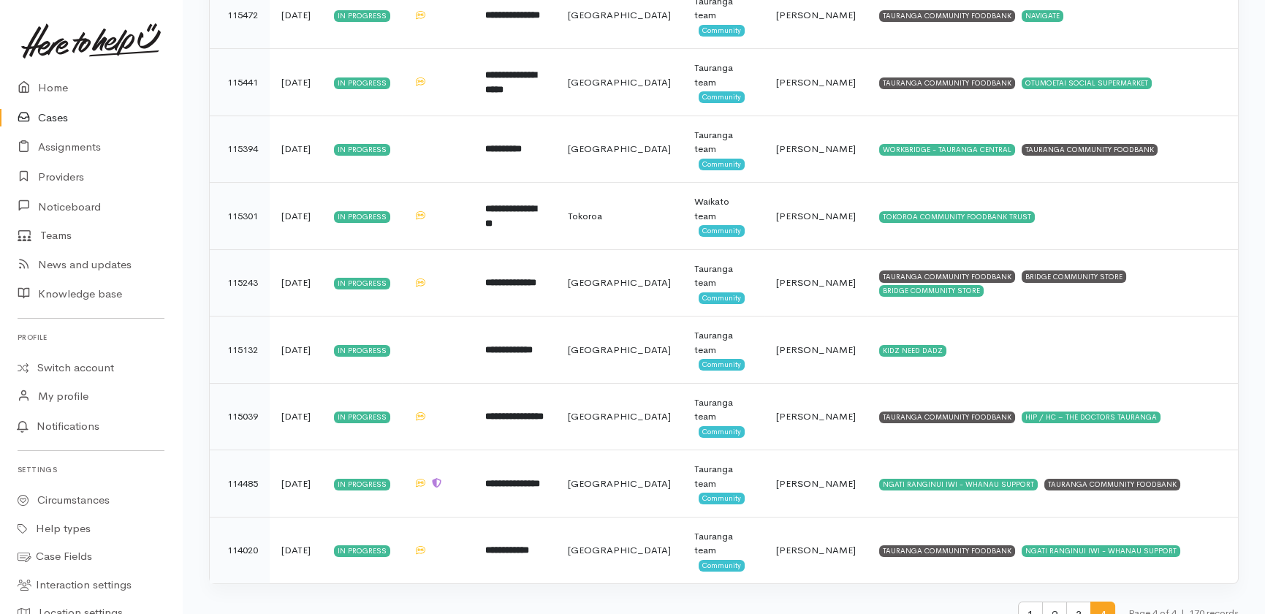
scroll to position [1095, 0]
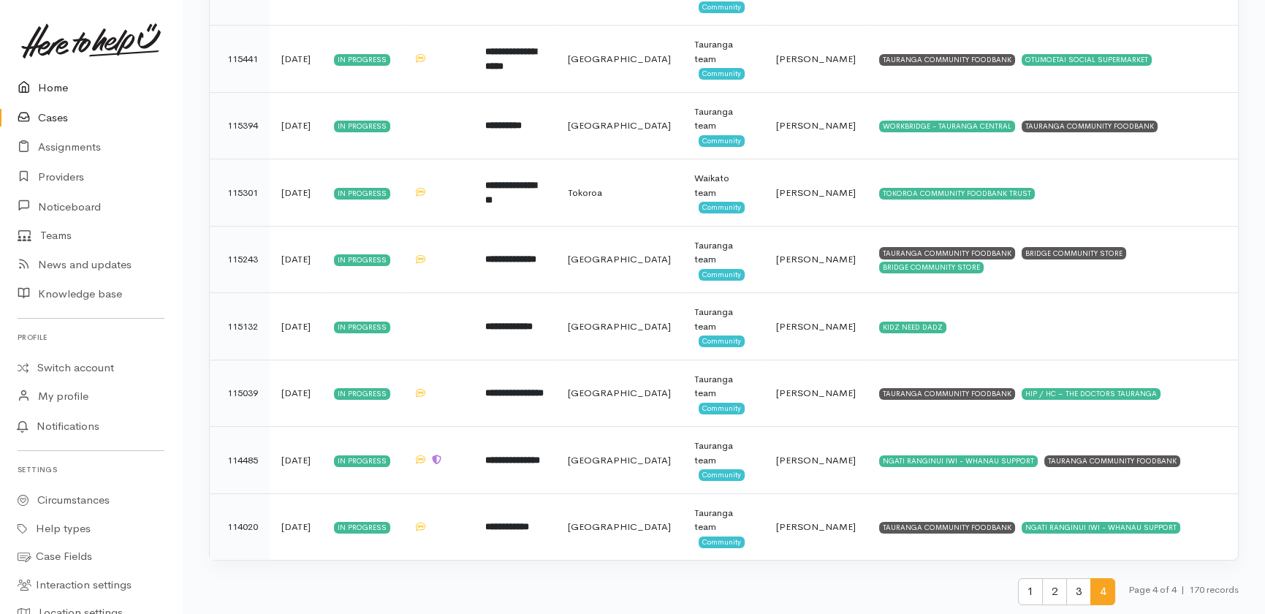
drag, startPoint x: 47, startPoint y: 88, endPoint x: 52, endPoint y: 95, distance: 8.5
click at [47, 88] on link "Home" at bounding box center [91, 88] width 182 height 30
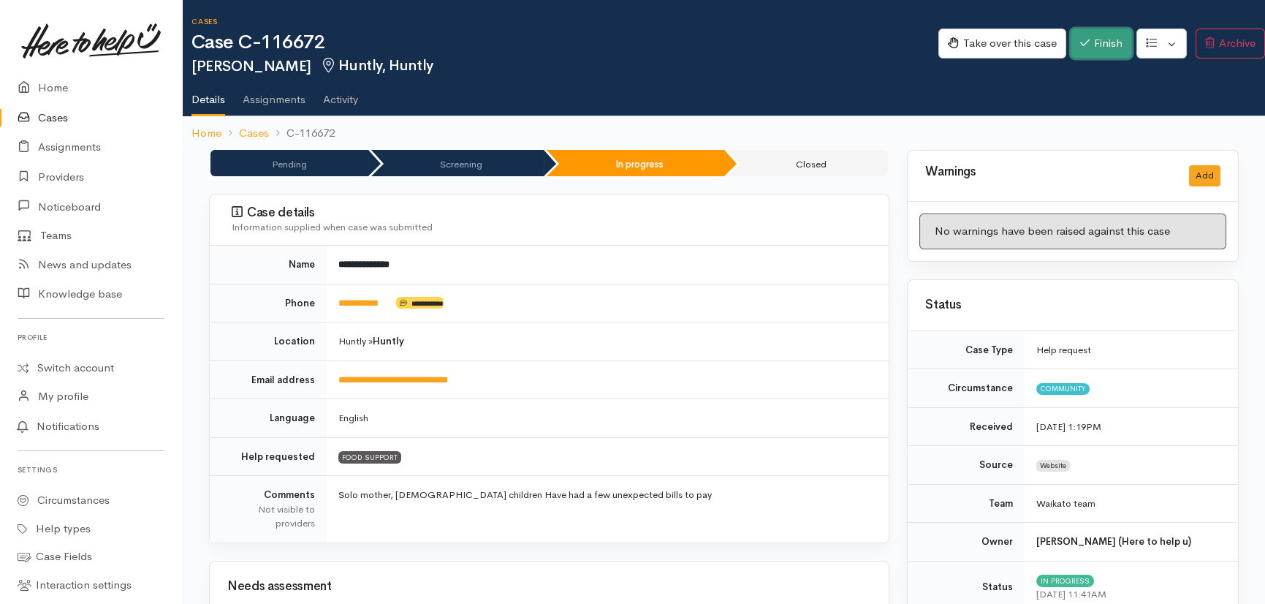
click at [1089, 37] on button "Finish" at bounding box center [1101, 43] width 61 height 30
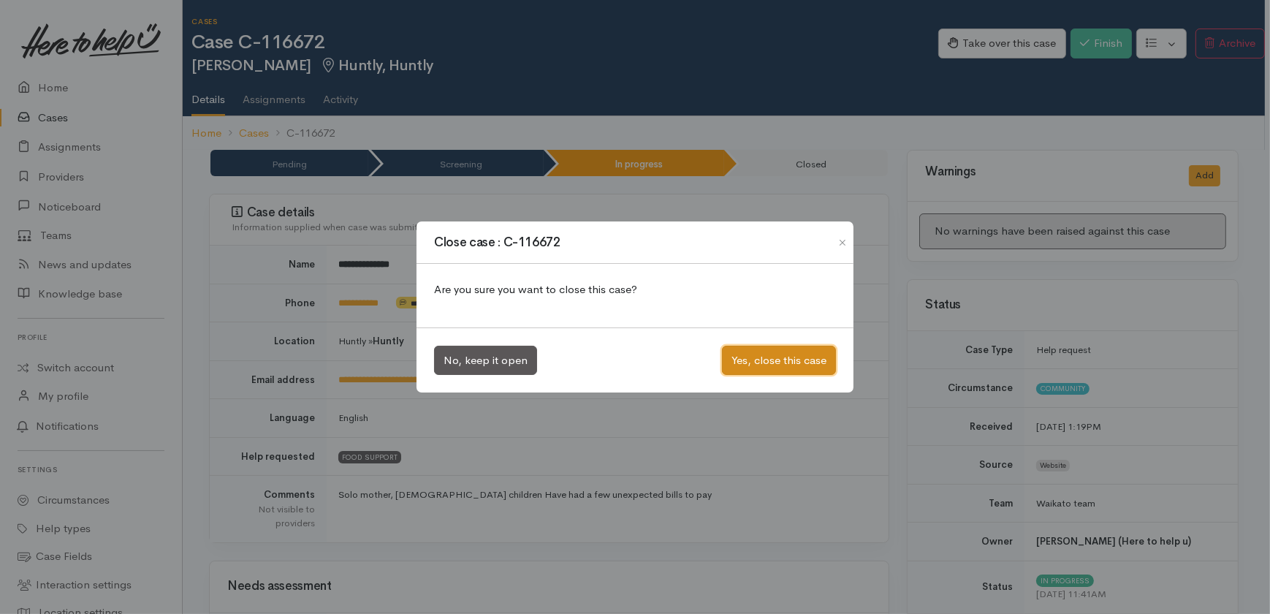
click at [760, 365] on button "Yes, close this case" at bounding box center [779, 361] width 114 height 30
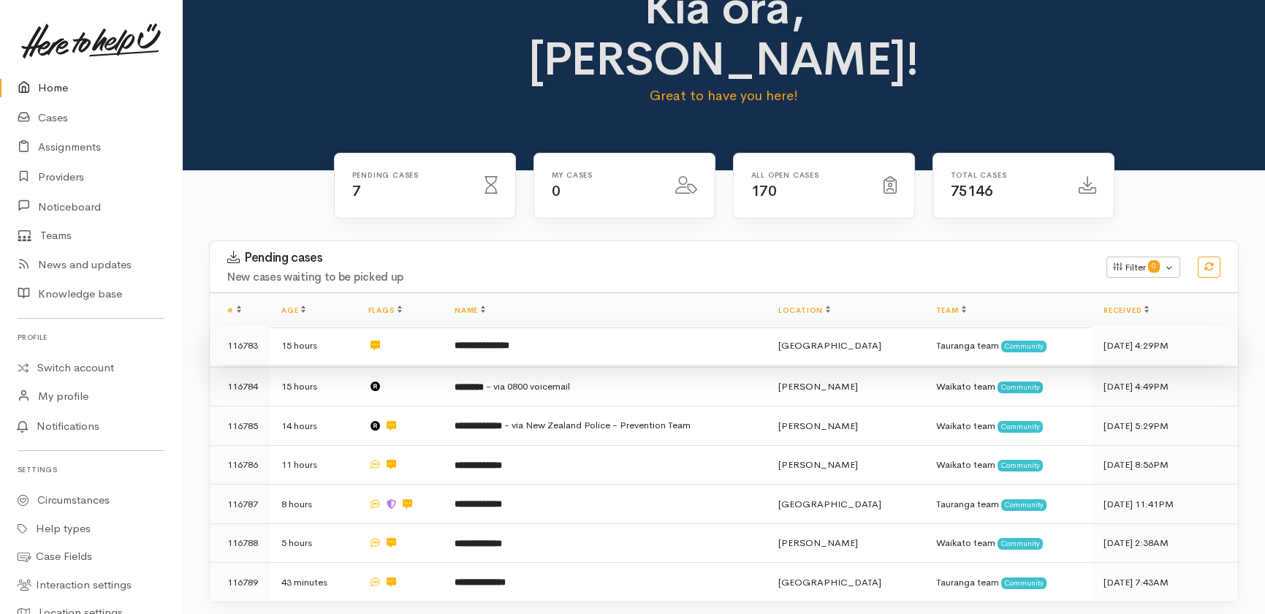
scroll to position [66, 0]
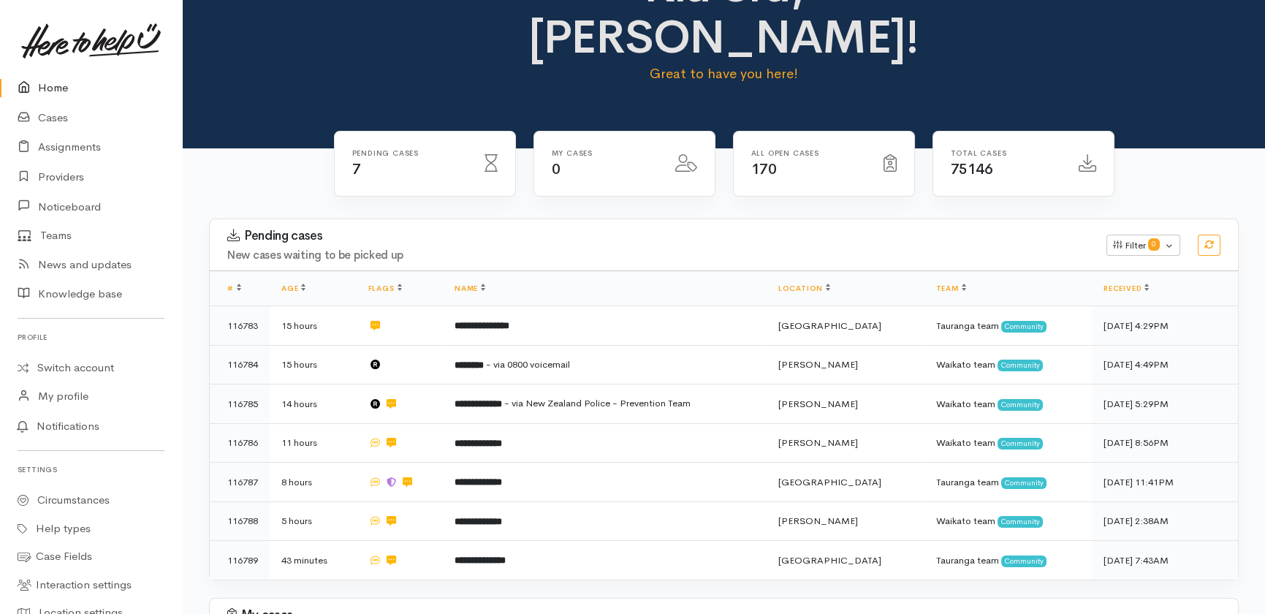
click at [43, 88] on link "Home" at bounding box center [91, 88] width 182 height 30
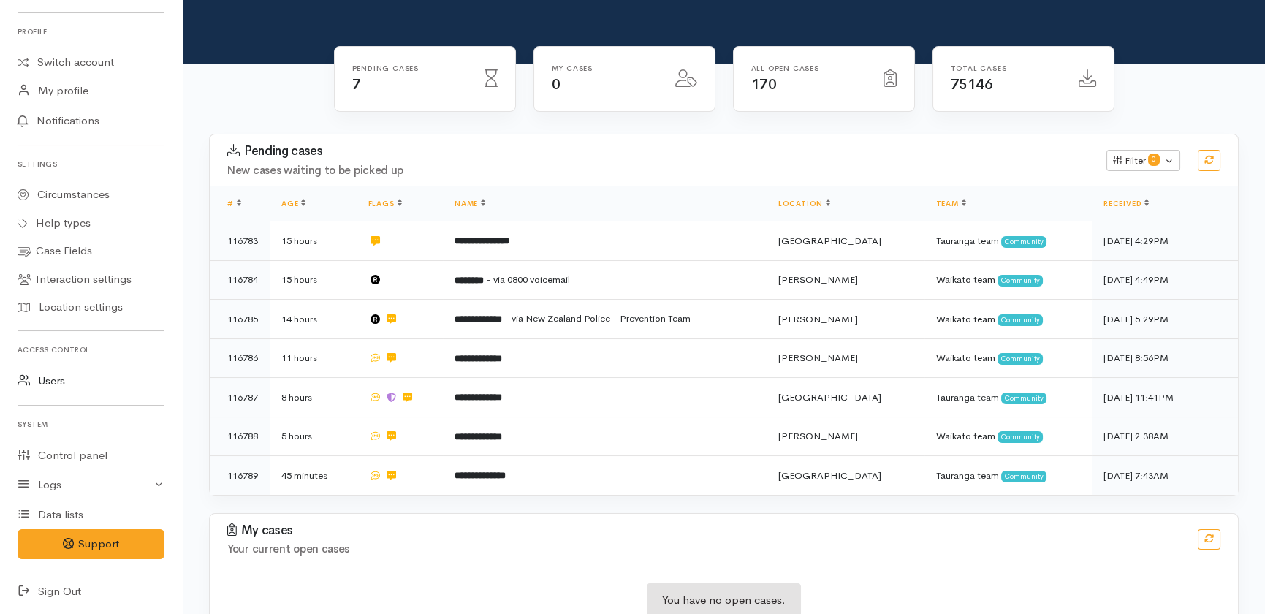
scroll to position [306, 0]
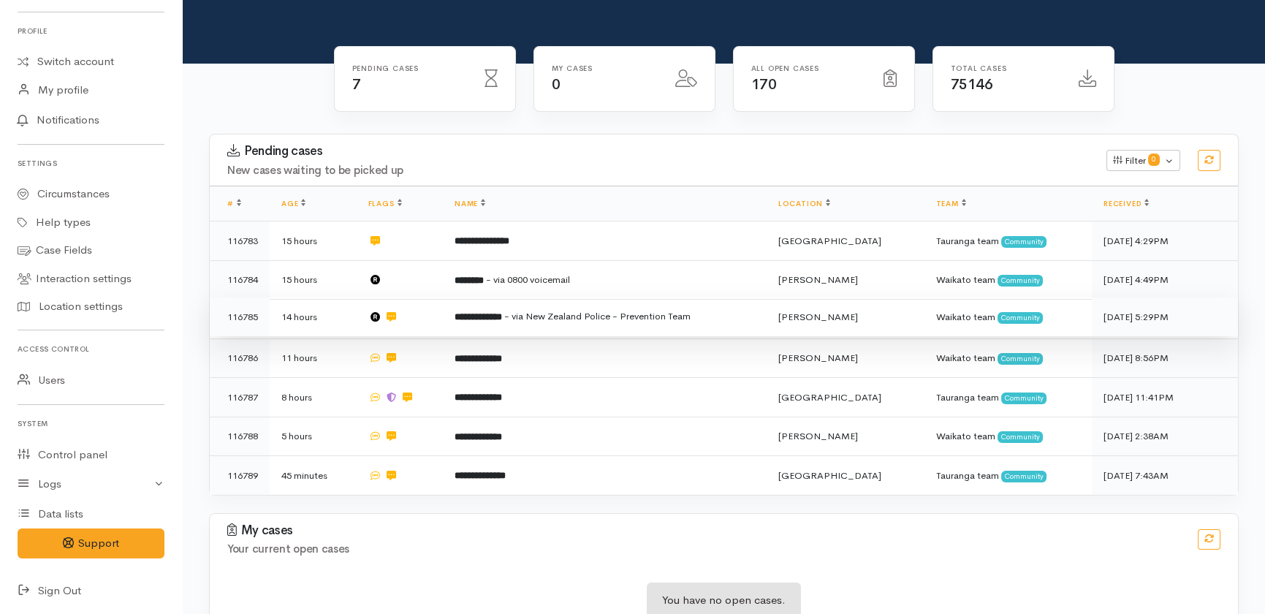
click at [499, 297] on td "**********" at bounding box center [605, 316] width 324 height 39
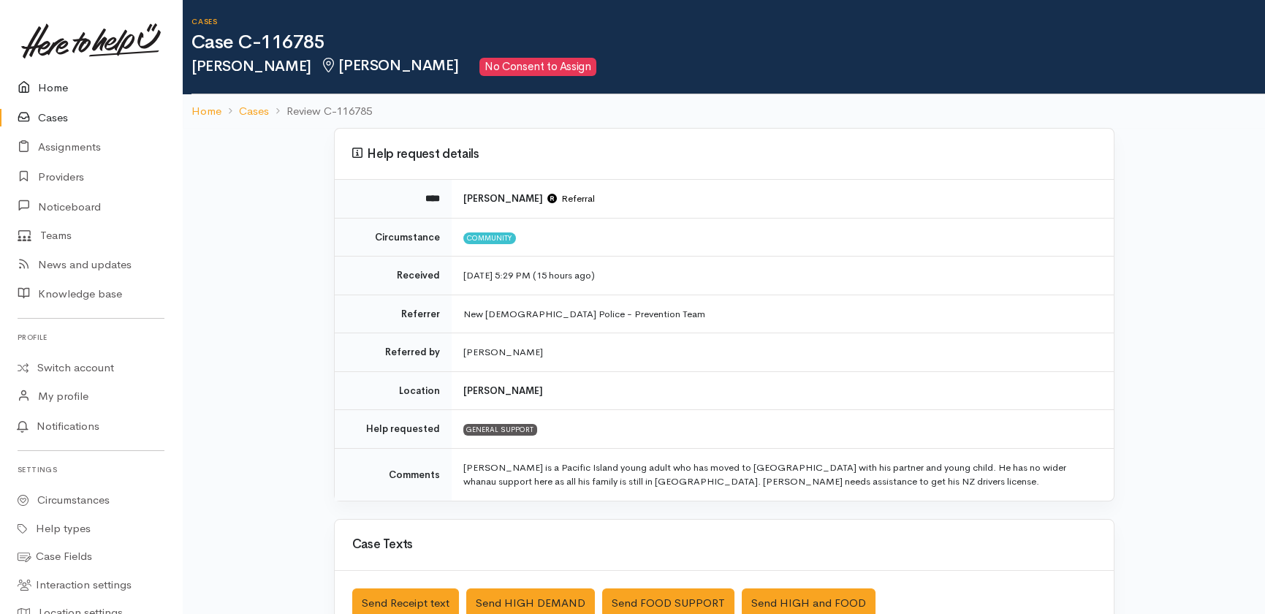
click at [64, 91] on link "Home" at bounding box center [91, 88] width 182 height 30
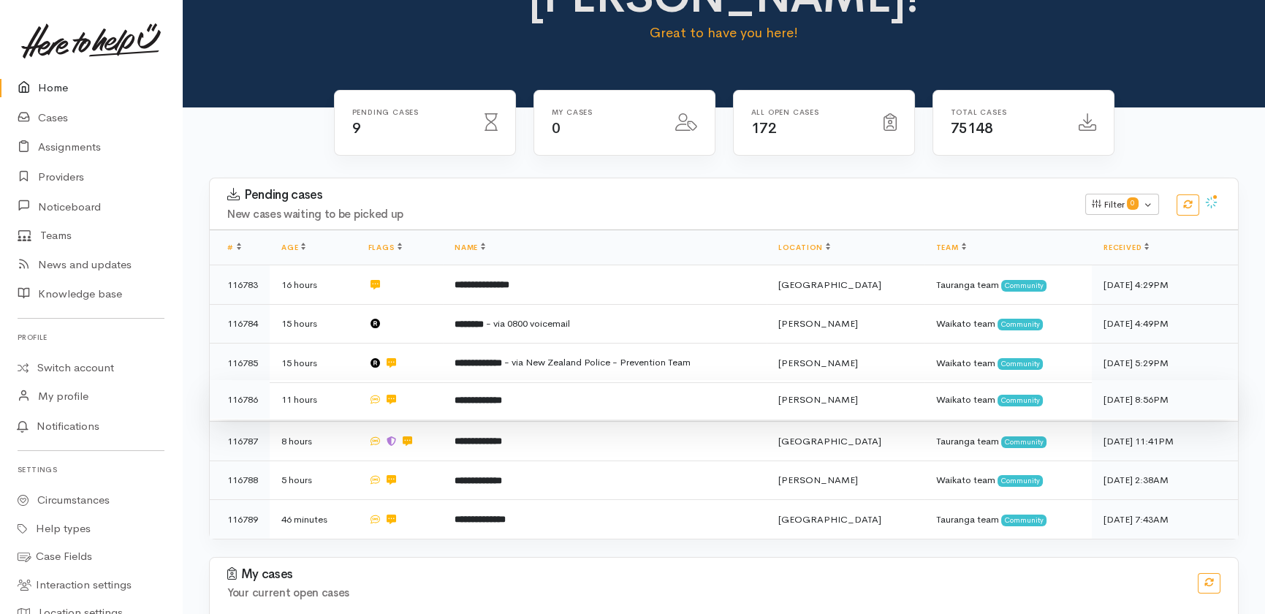
scroll to position [151, 0]
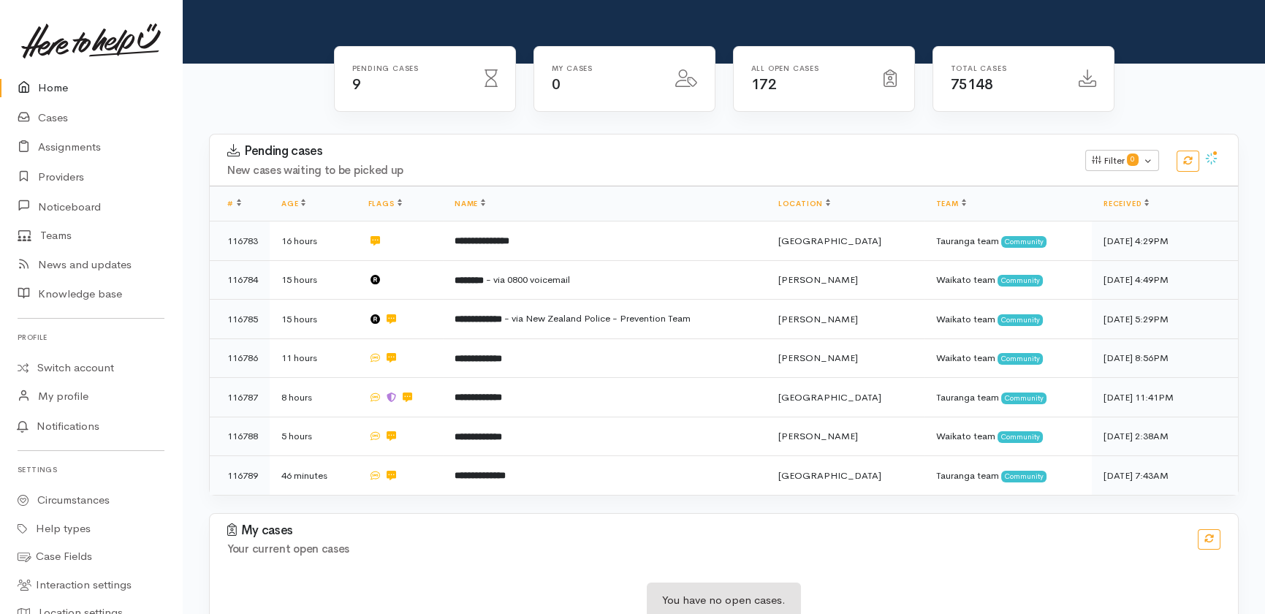
click at [47, 83] on link "Home" at bounding box center [91, 88] width 182 height 30
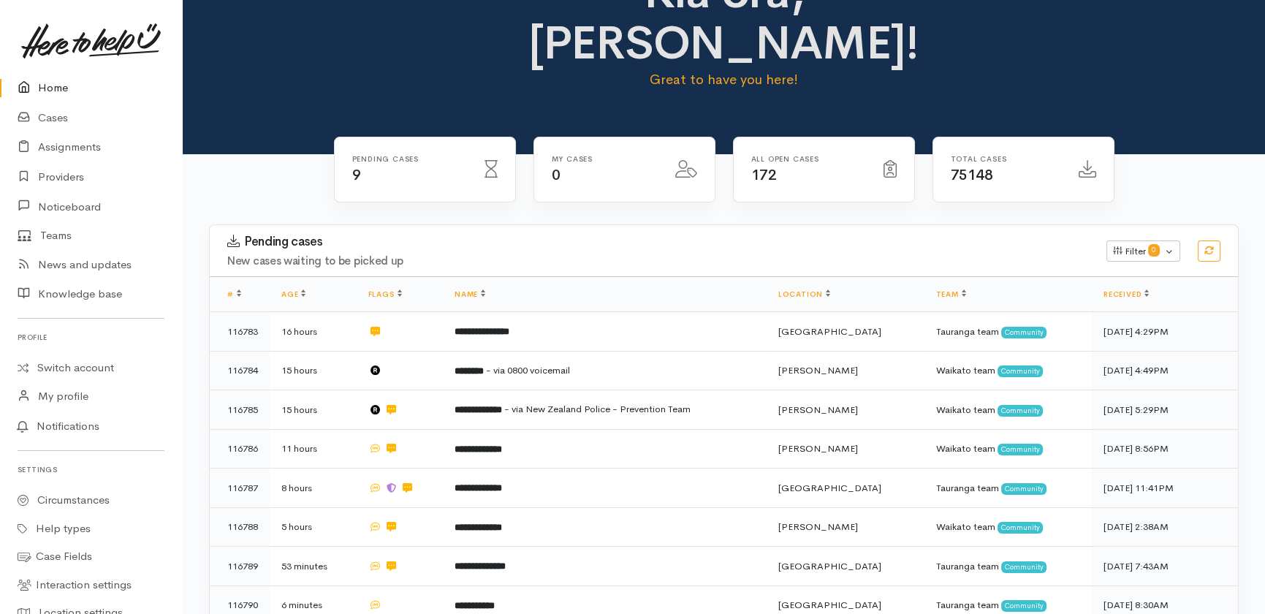
scroll to position [132, 0]
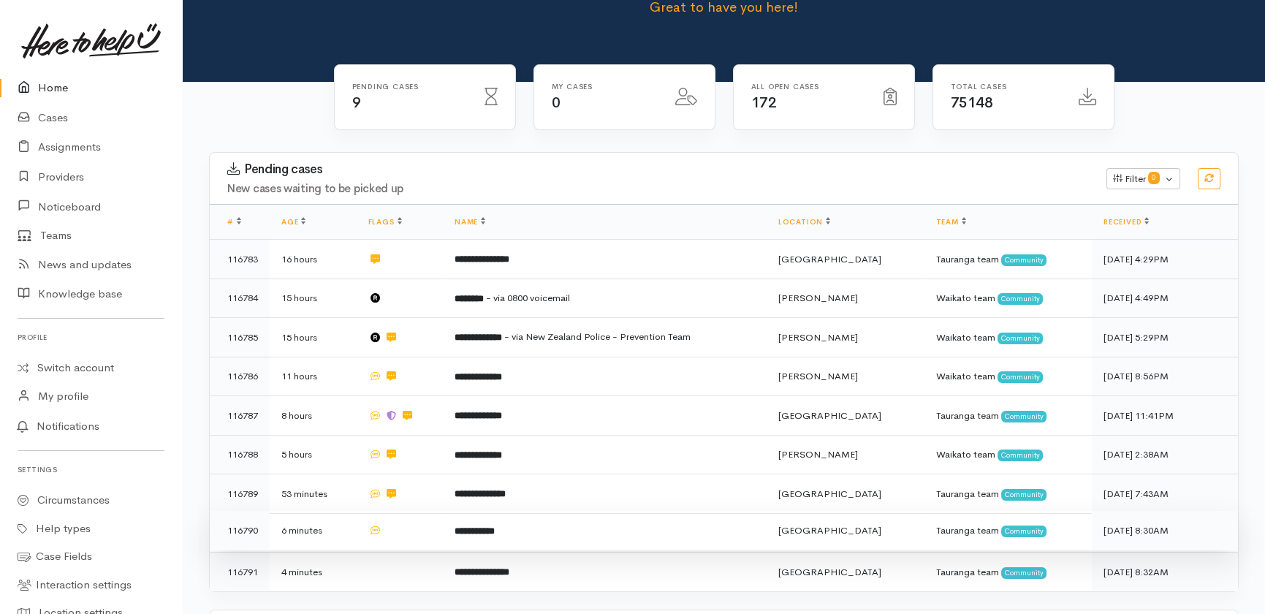
click at [412, 511] on td at bounding box center [400, 530] width 87 height 39
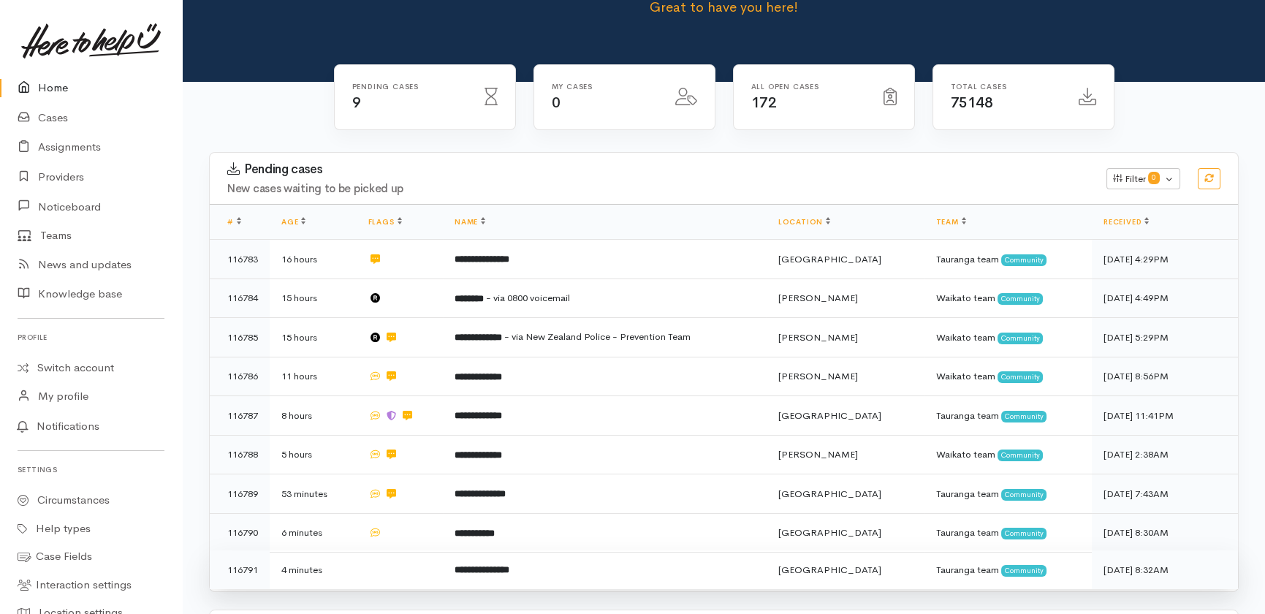
click at [408, 550] on td at bounding box center [400, 569] width 87 height 39
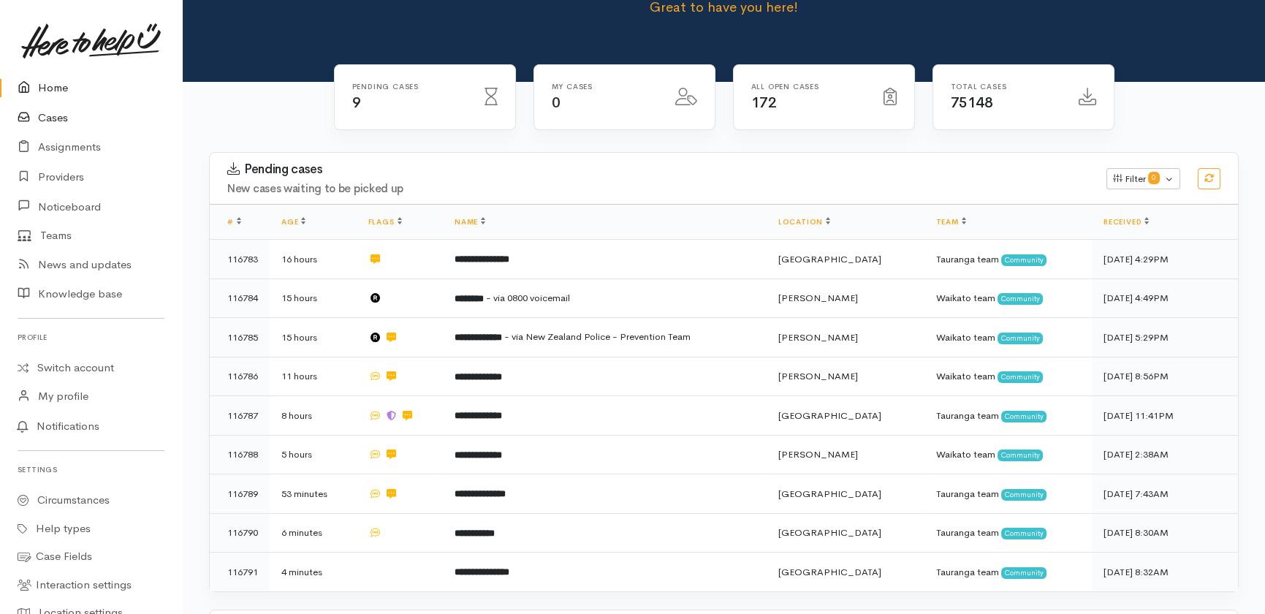
drag, startPoint x: 51, startPoint y: 83, endPoint x: 42, endPoint y: 103, distance: 21.9
click at [51, 83] on link "Home" at bounding box center [91, 88] width 182 height 30
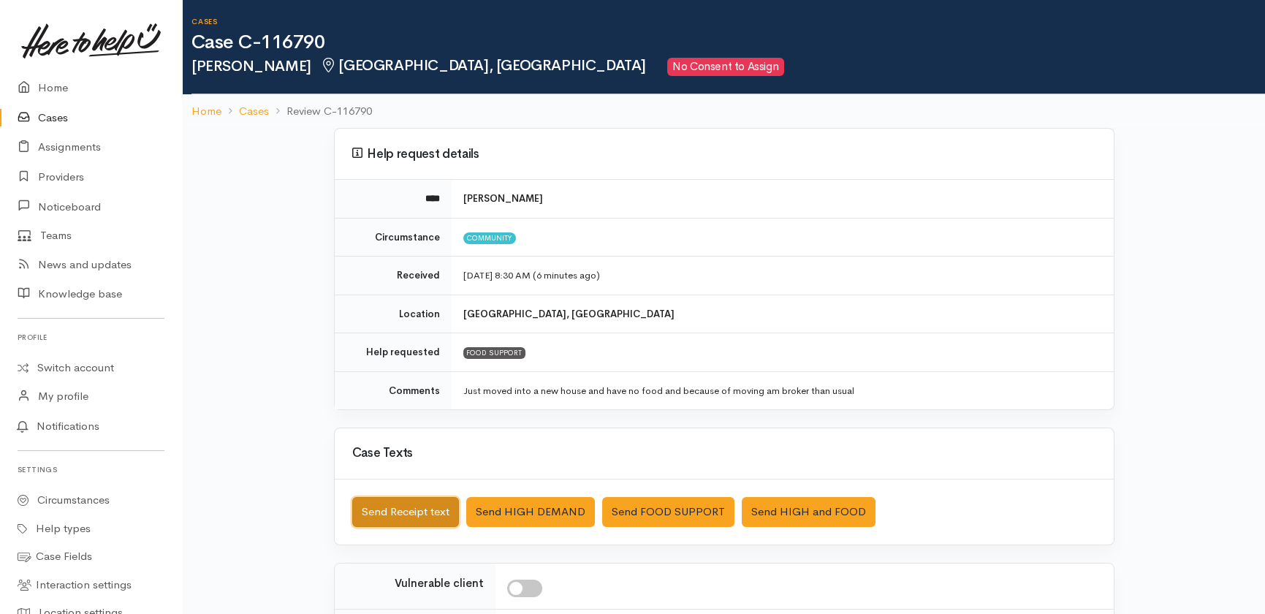
click at [392, 507] on button "Send Receipt text" at bounding box center [405, 512] width 107 height 30
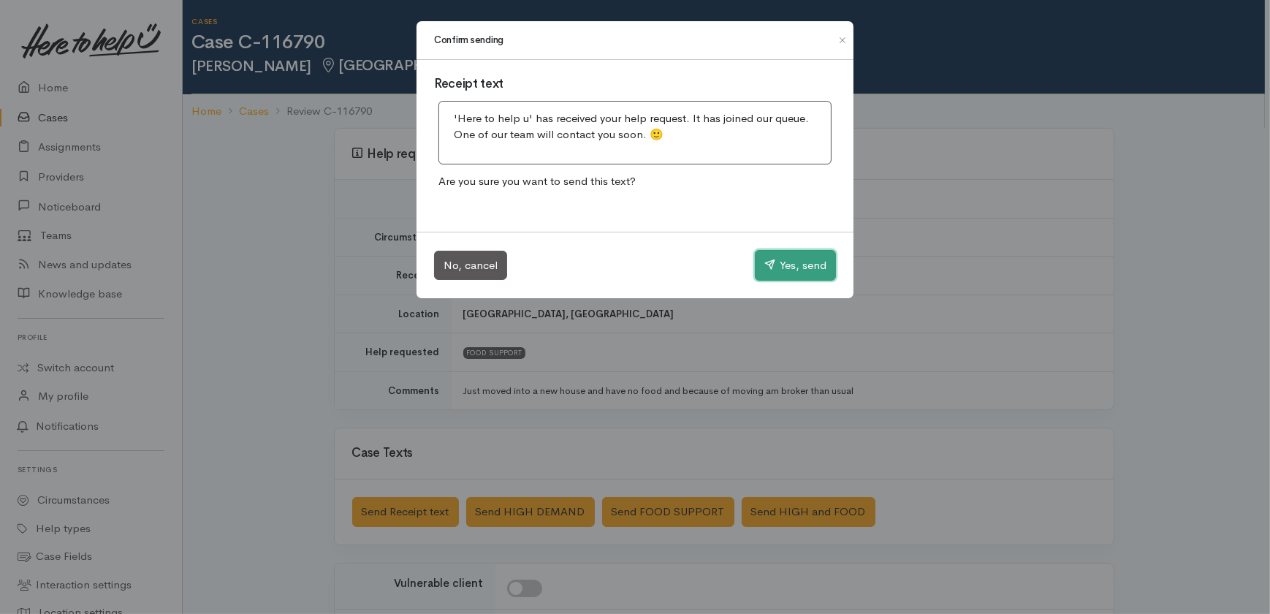
click at [789, 267] on button "Yes, send" at bounding box center [795, 265] width 81 height 31
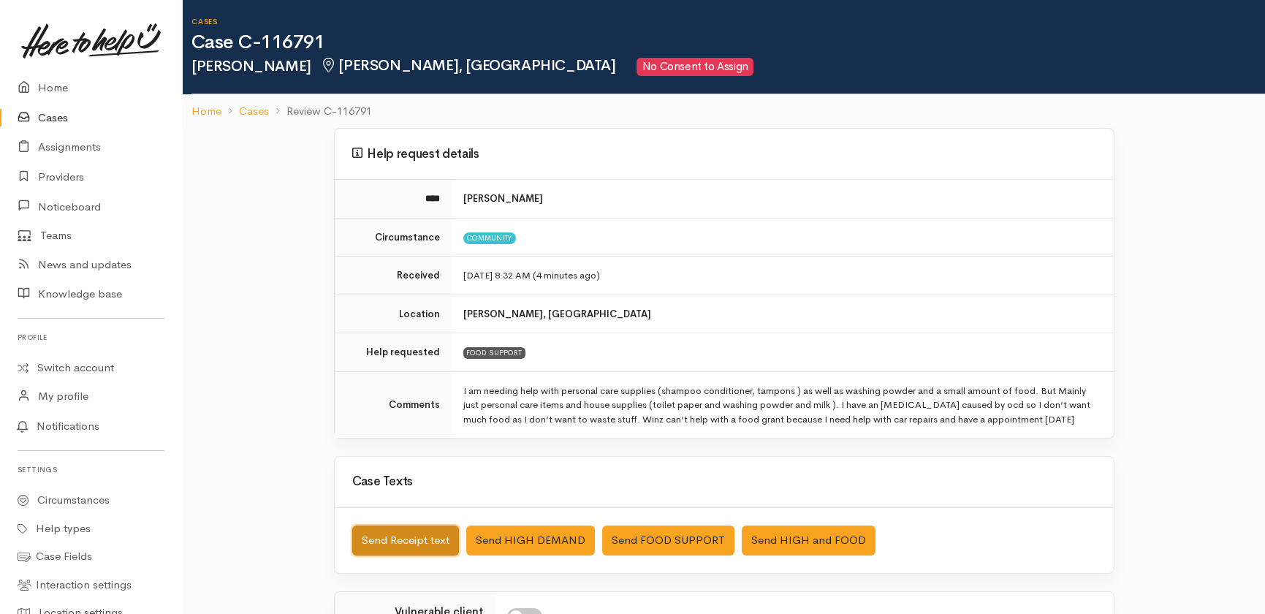
click at [387, 539] on button "Send Receipt text" at bounding box center [405, 540] width 107 height 30
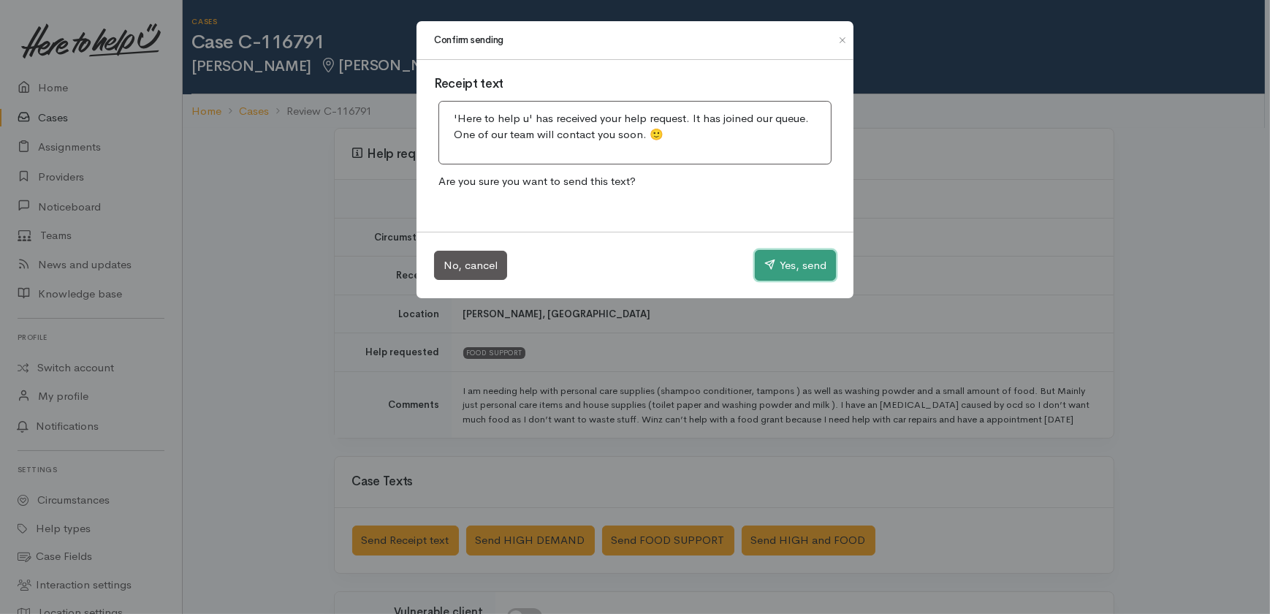
click at [794, 265] on button "Yes, send" at bounding box center [795, 265] width 81 height 31
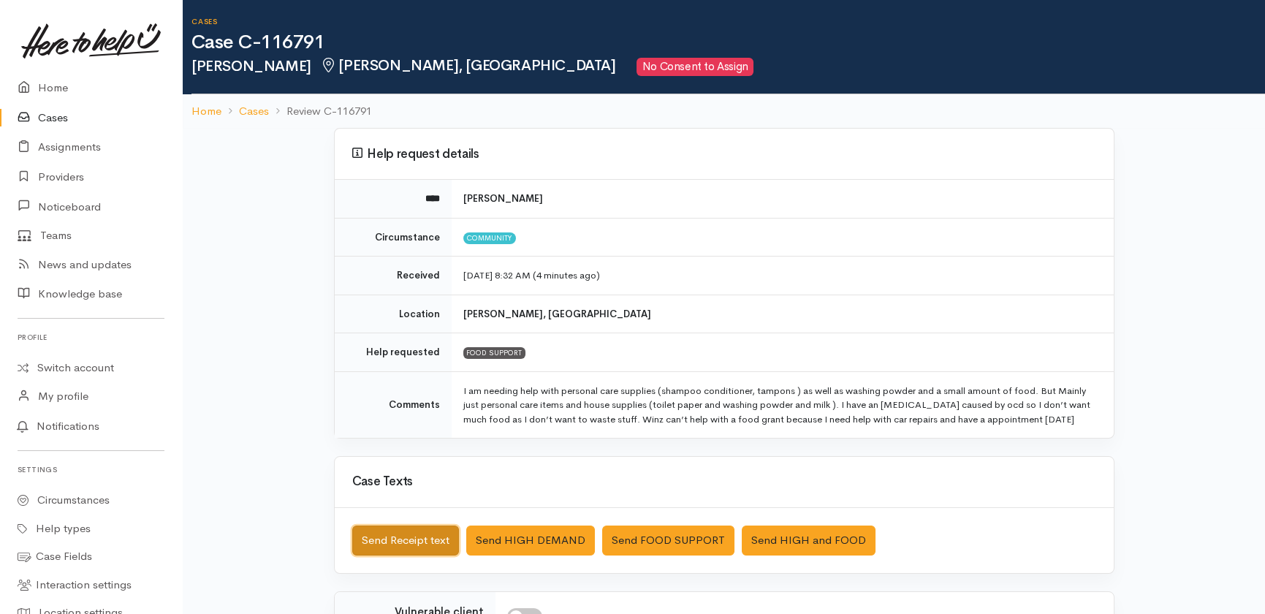
click at [376, 548] on button "Send Receipt text" at bounding box center [405, 540] width 107 height 30
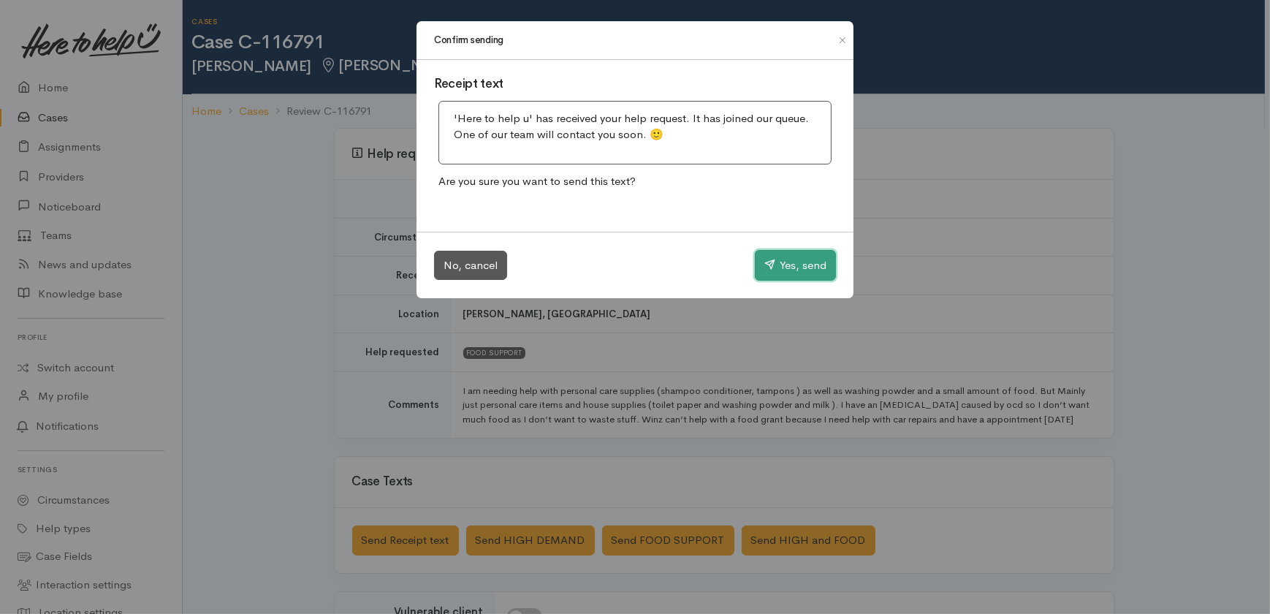
click at [795, 267] on button "Yes, send" at bounding box center [795, 265] width 81 height 31
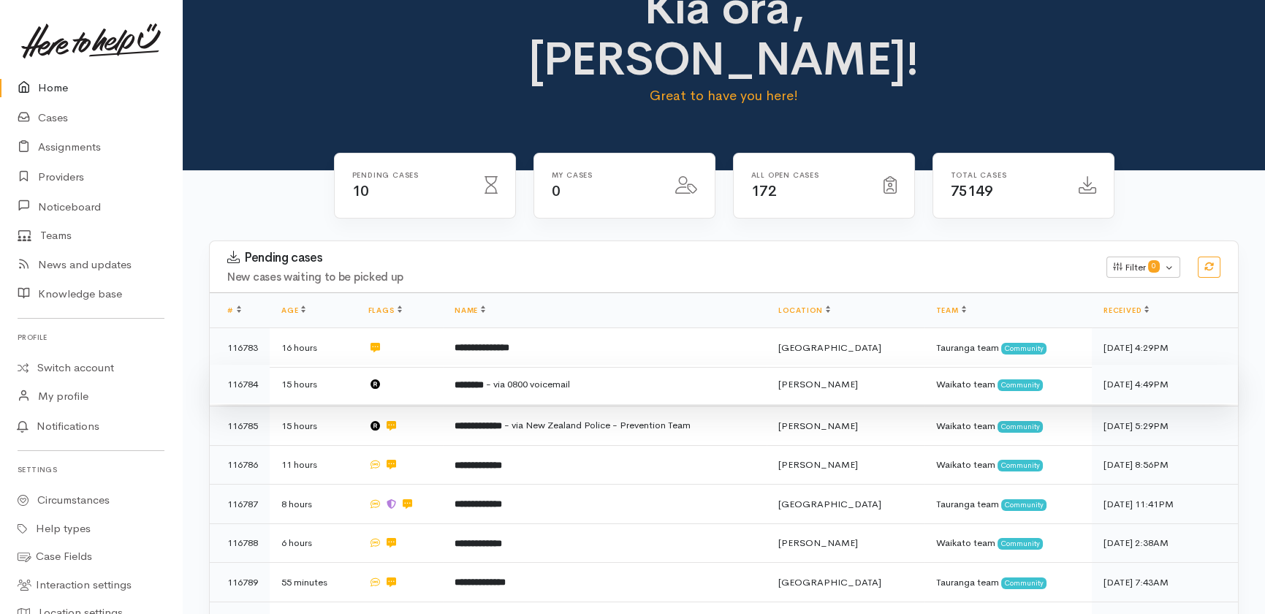
scroll to position [66, 0]
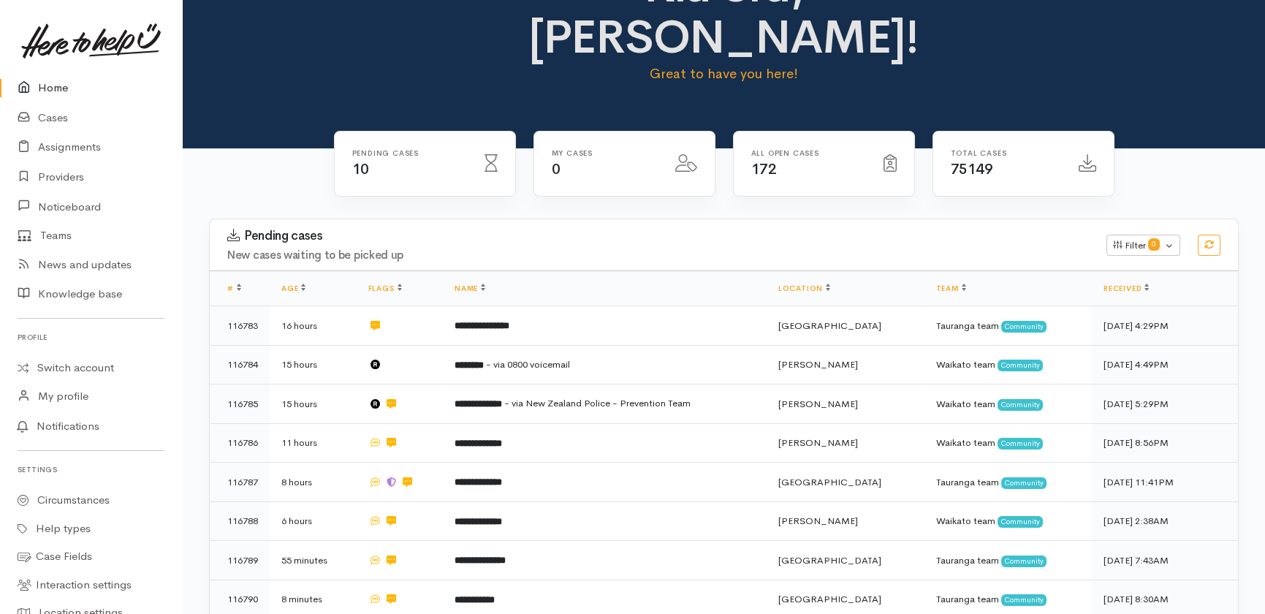
click at [51, 89] on link "Home" at bounding box center [91, 88] width 182 height 30
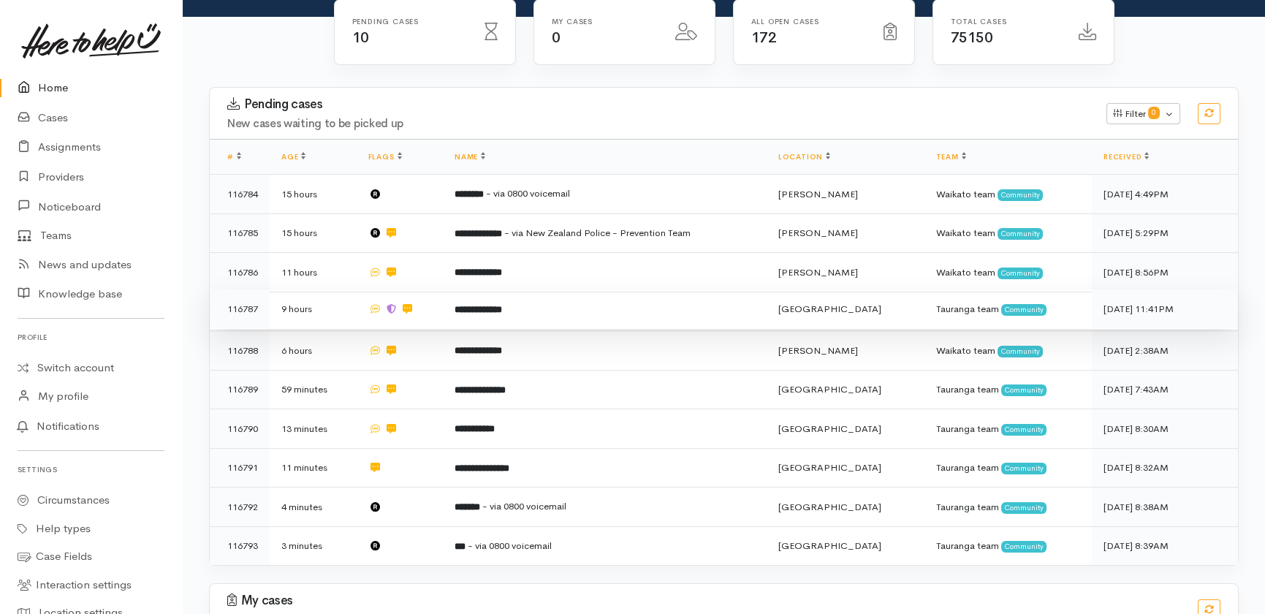
scroll to position [199, 0]
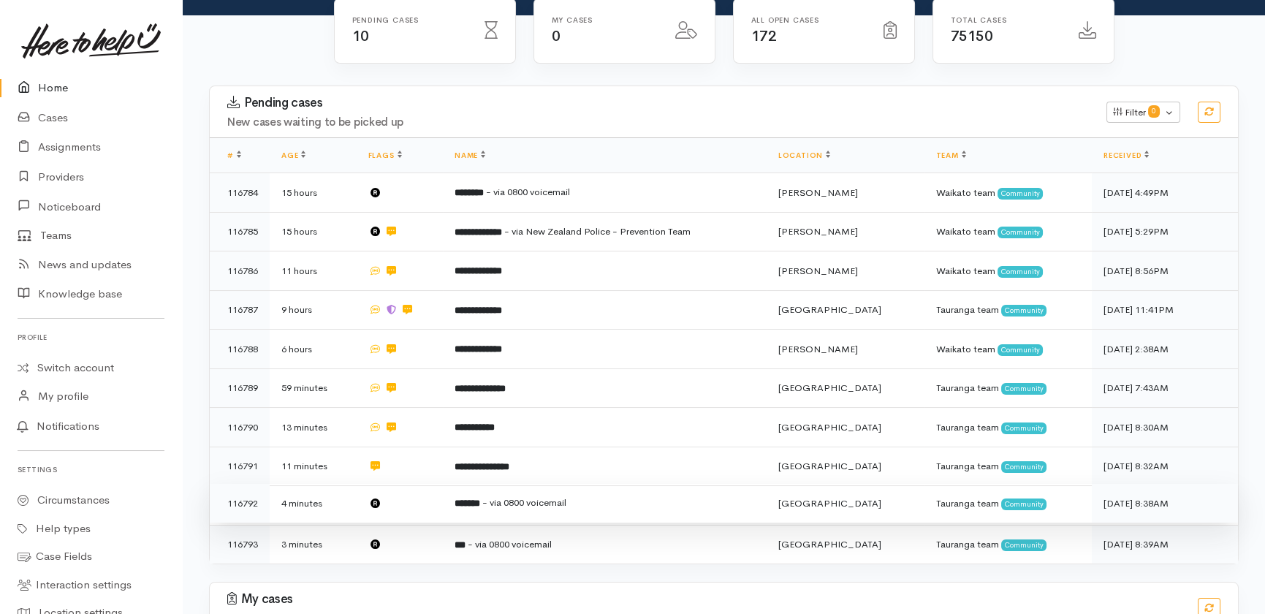
click at [425, 484] on td at bounding box center [400, 503] width 87 height 39
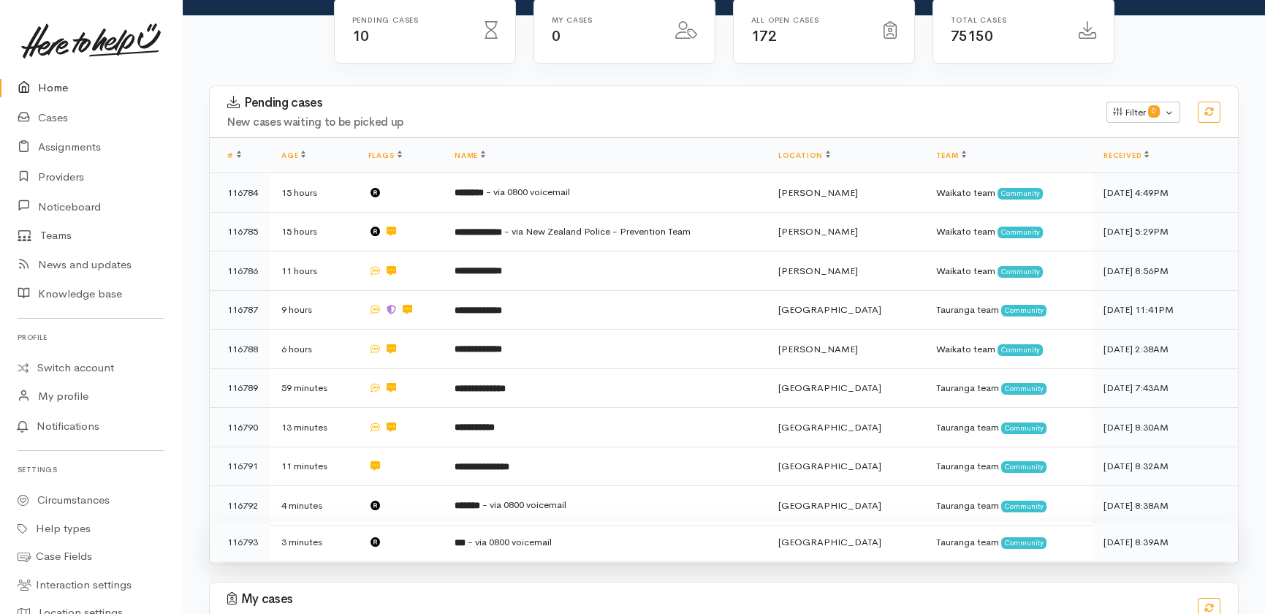
click at [433, 522] on td at bounding box center [400, 541] width 87 height 39
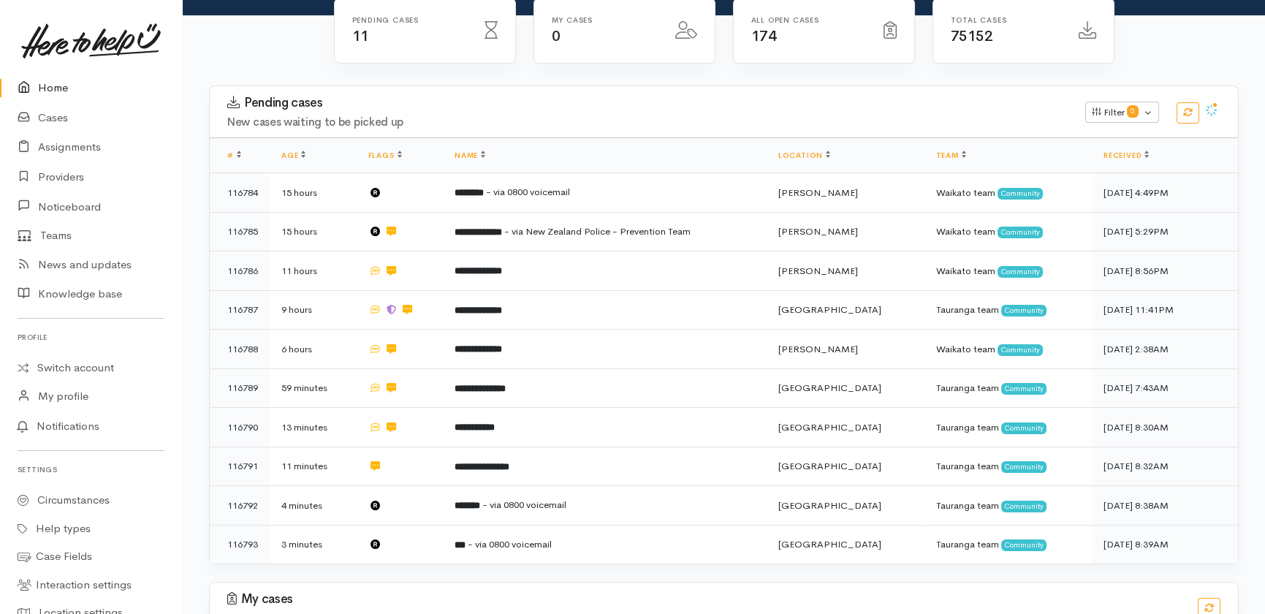
click at [58, 91] on link "Home" at bounding box center [91, 88] width 182 height 30
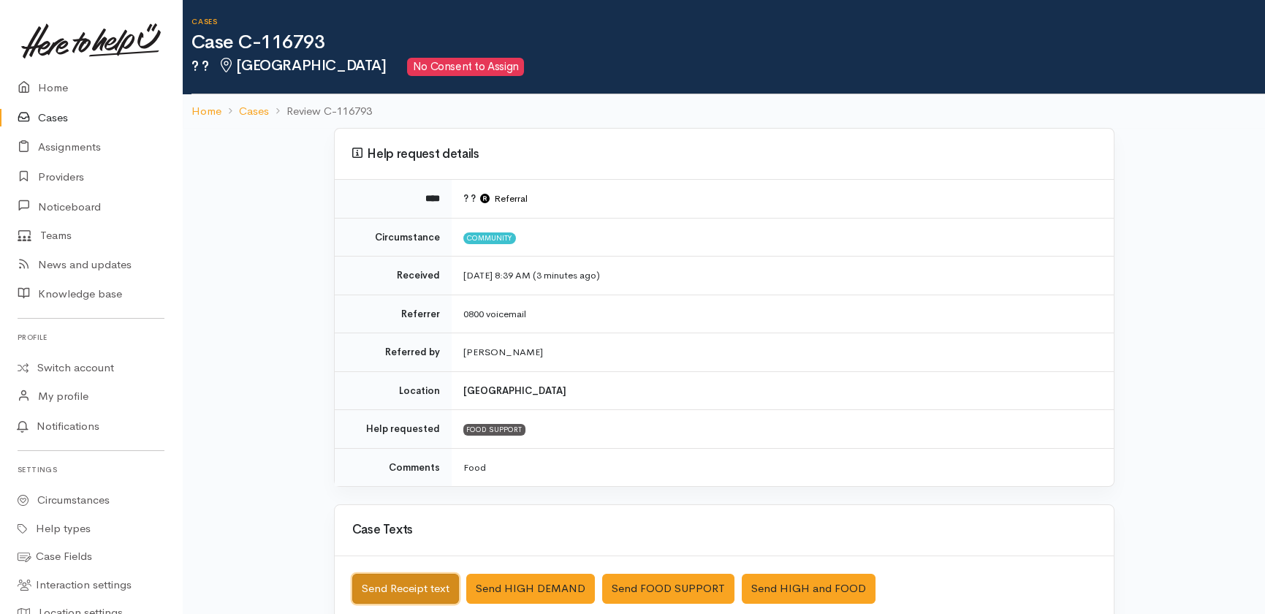
click at [398, 584] on button "Send Receipt text" at bounding box center [405, 589] width 107 height 30
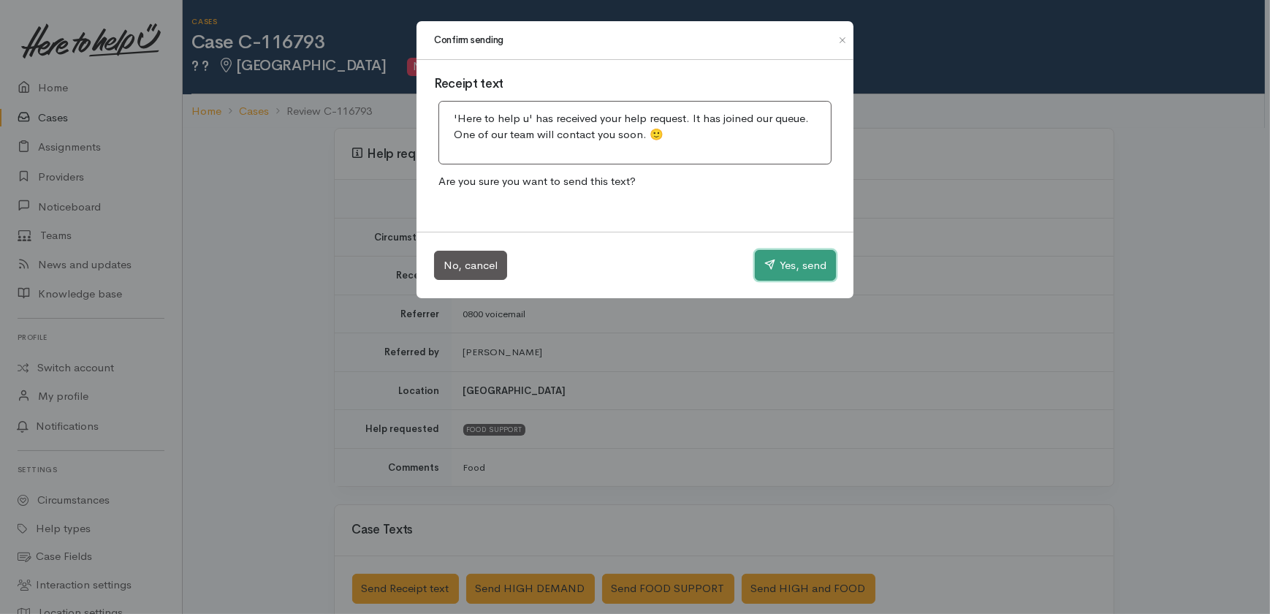
click at [805, 273] on button "Yes, send" at bounding box center [795, 265] width 81 height 31
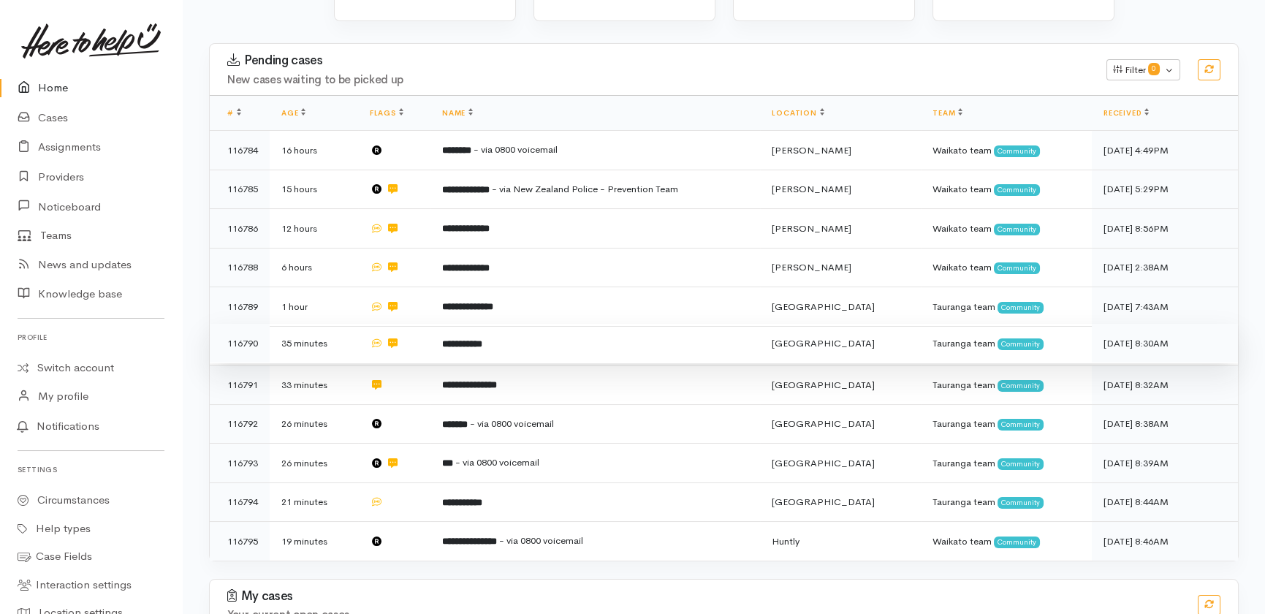
scroll to position [303, 0]
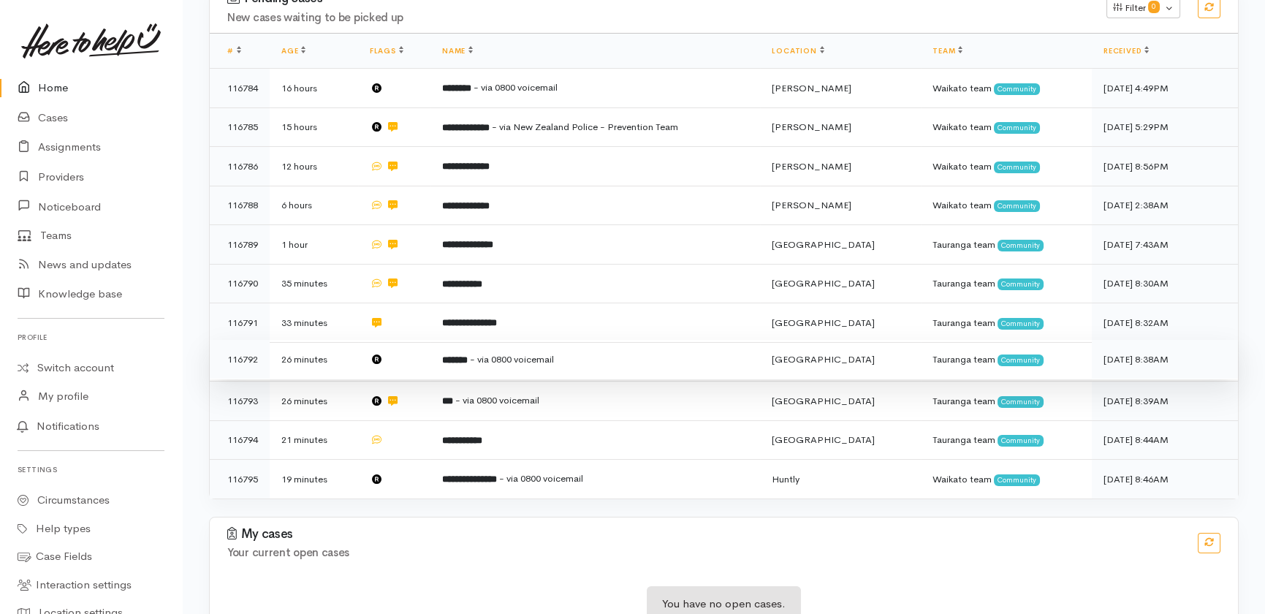
click at [412, 340] on td at bounding box center [394, 359] width 72 height 39
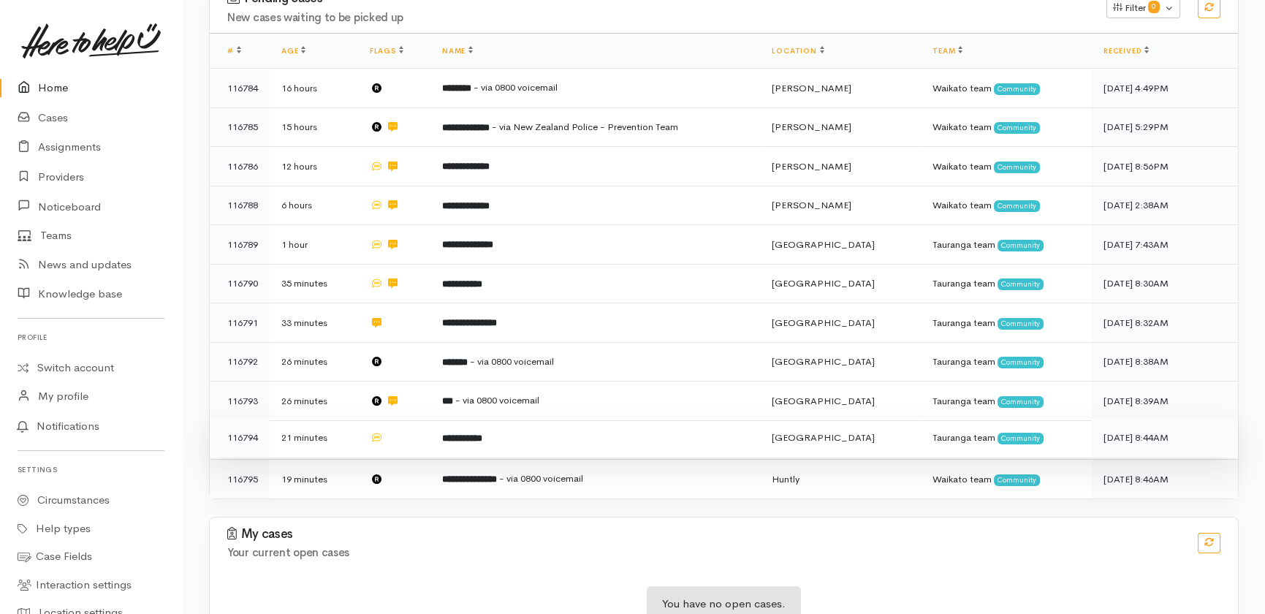
click at [415, 418] on td at bounding box center [394, 437] width 72 height 39
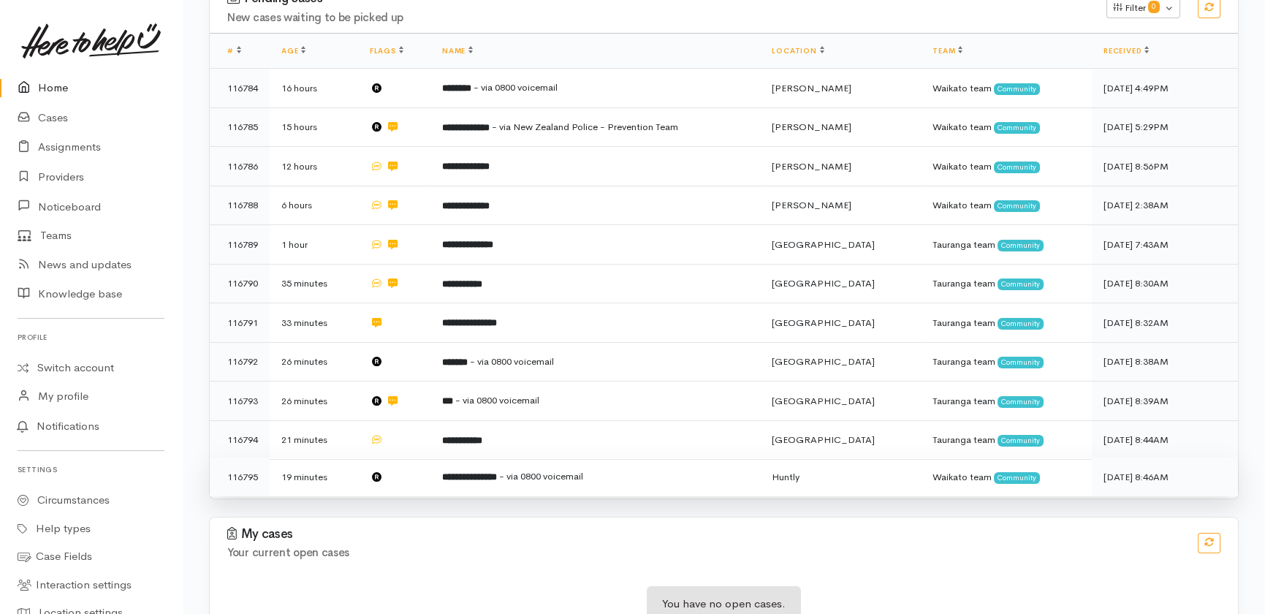
click at [413, 457] on td at bounding box center [394, 476] width 72 height 39
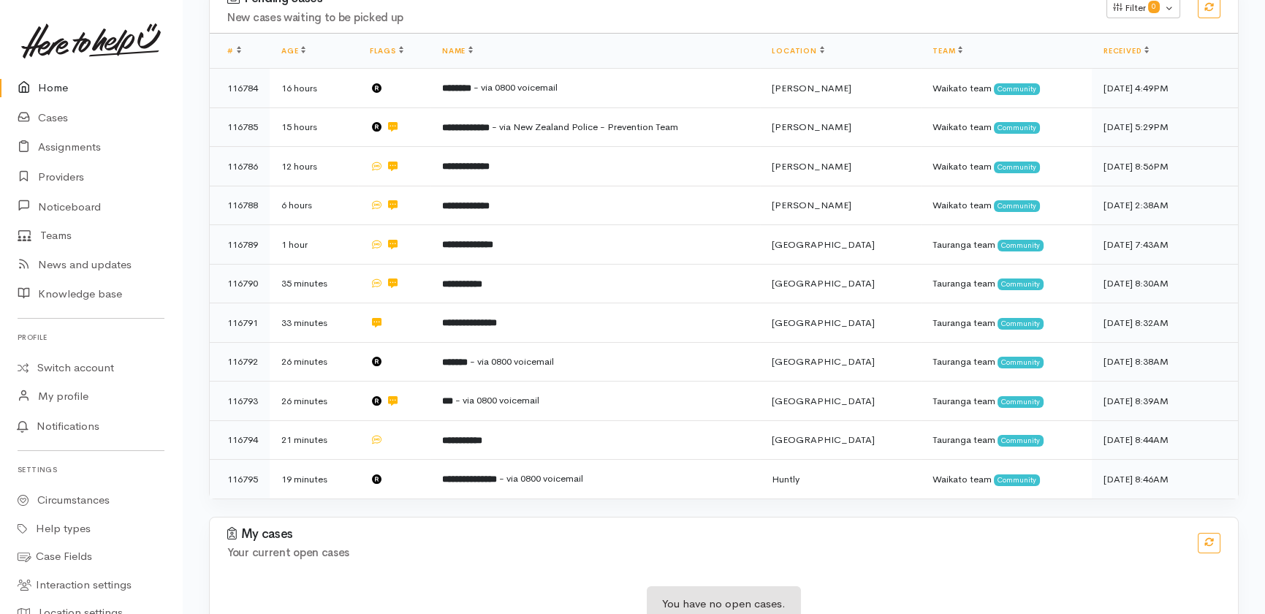
drag, startPoint x: 60, startPoint y: 87, endPoint x: 58, endPoint y: 95, distance: 8.2
click at [60, 88] on link "Home" at bounding box center [91, 88] width 182 height 30
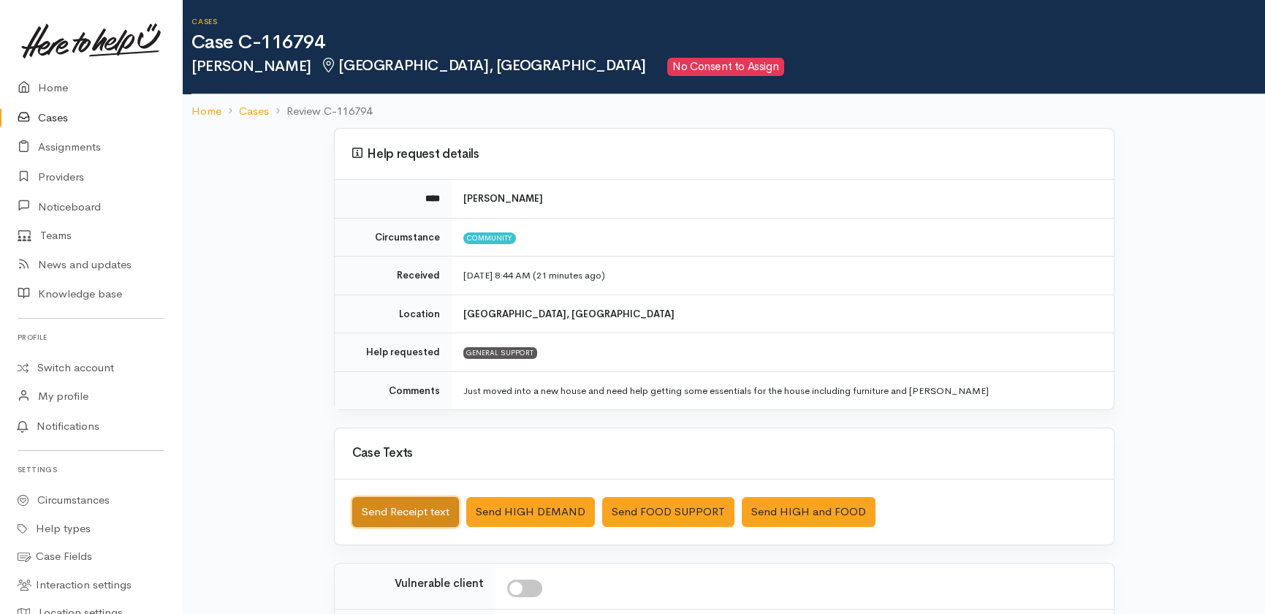
click at [408, 512] on button "Send Receipt text" at bounding box center [405, 512] width 107 height 30
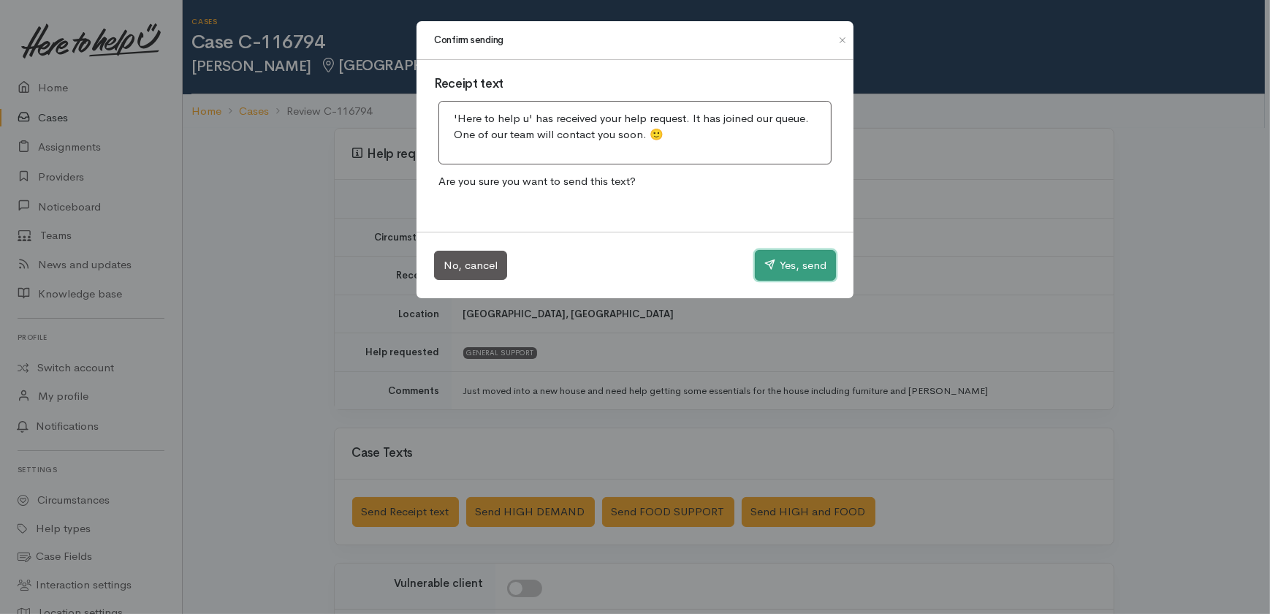
click at [803, 259] on button "Yes, send" at bounding box center [795, 265] width 81 height 31
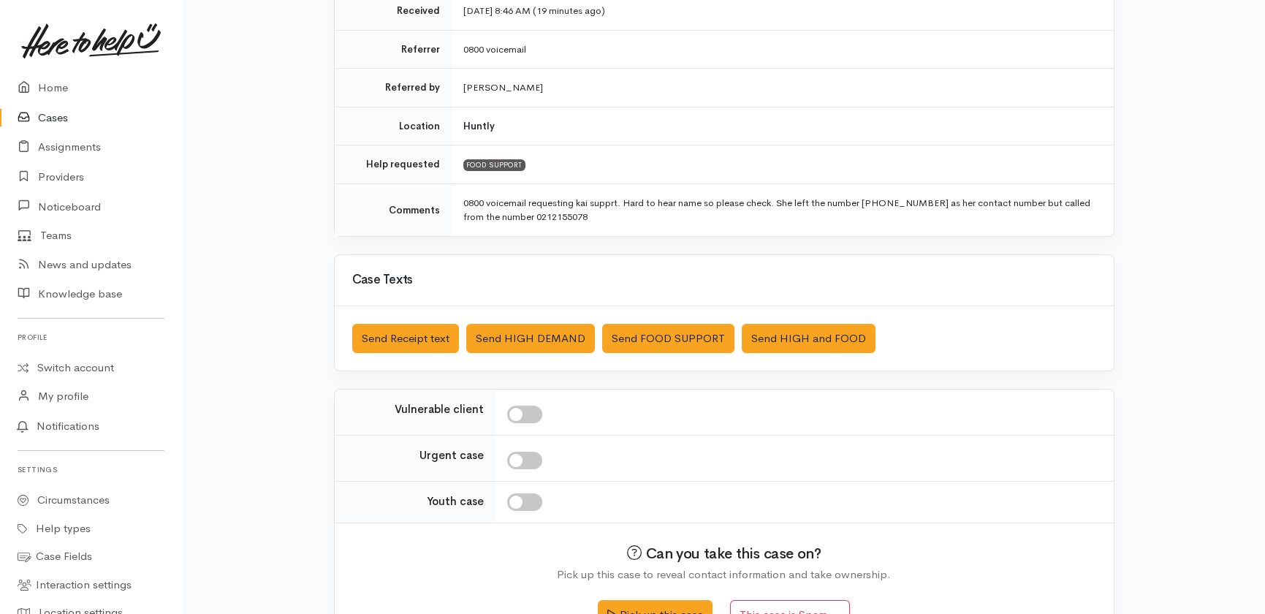
scroll to position [265, 0]
click at [650, 335] on button "Send FOOD SUPPORT" at bounding box center [668, 338] width 132 height 30
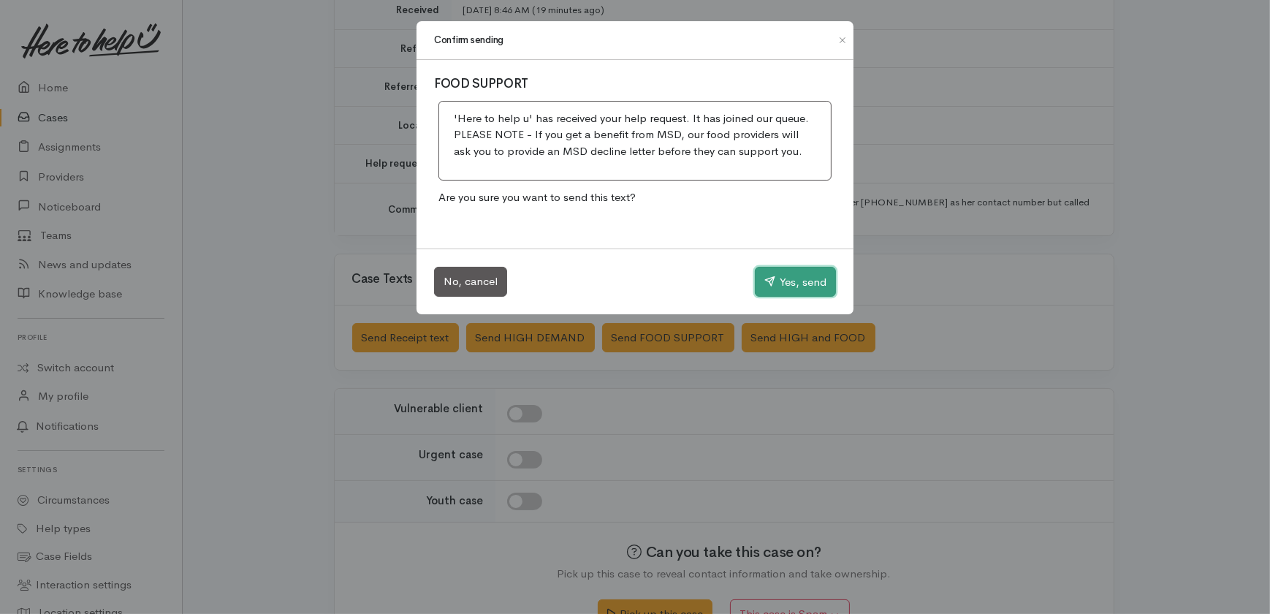
click at [804, 280] on button "Yes, send" at bounding box center [795, 282] width 81 height 31
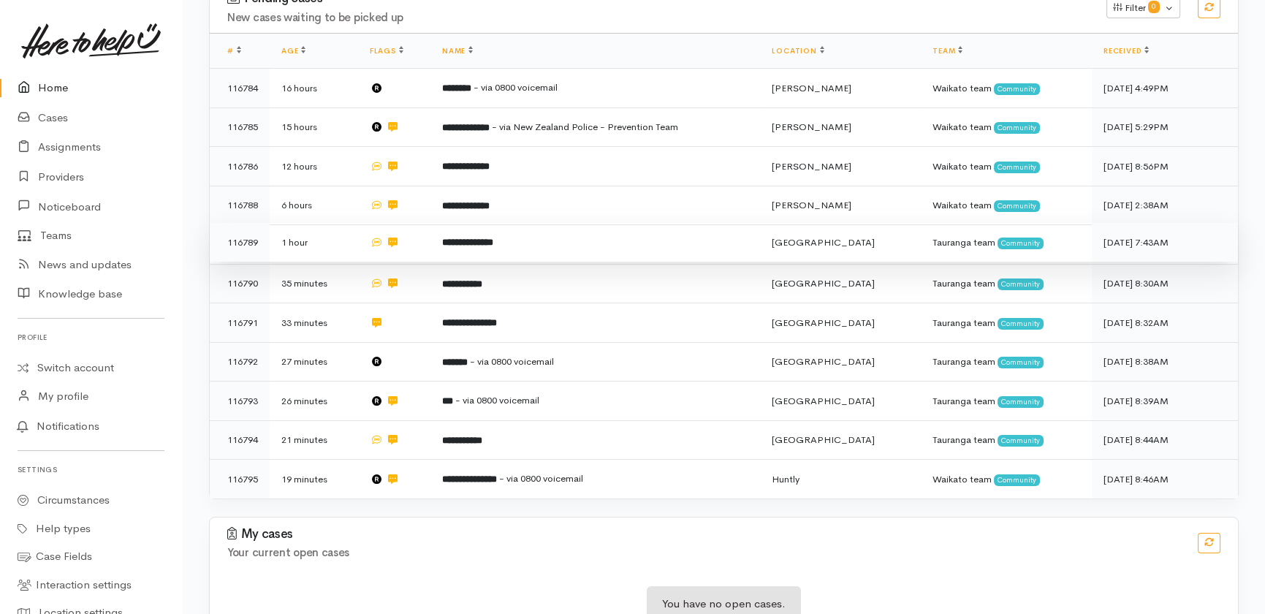
scroll to position [237, 0]
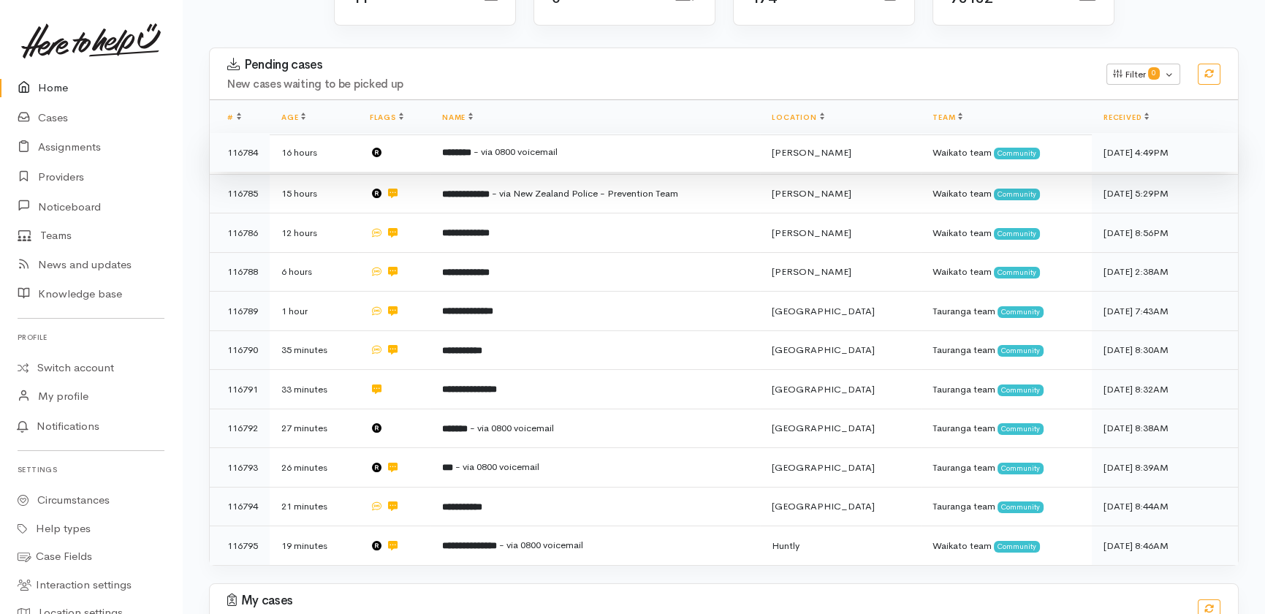
click at [462, 148] on b "********" at bounding box center [456, 152] width 29 height 9
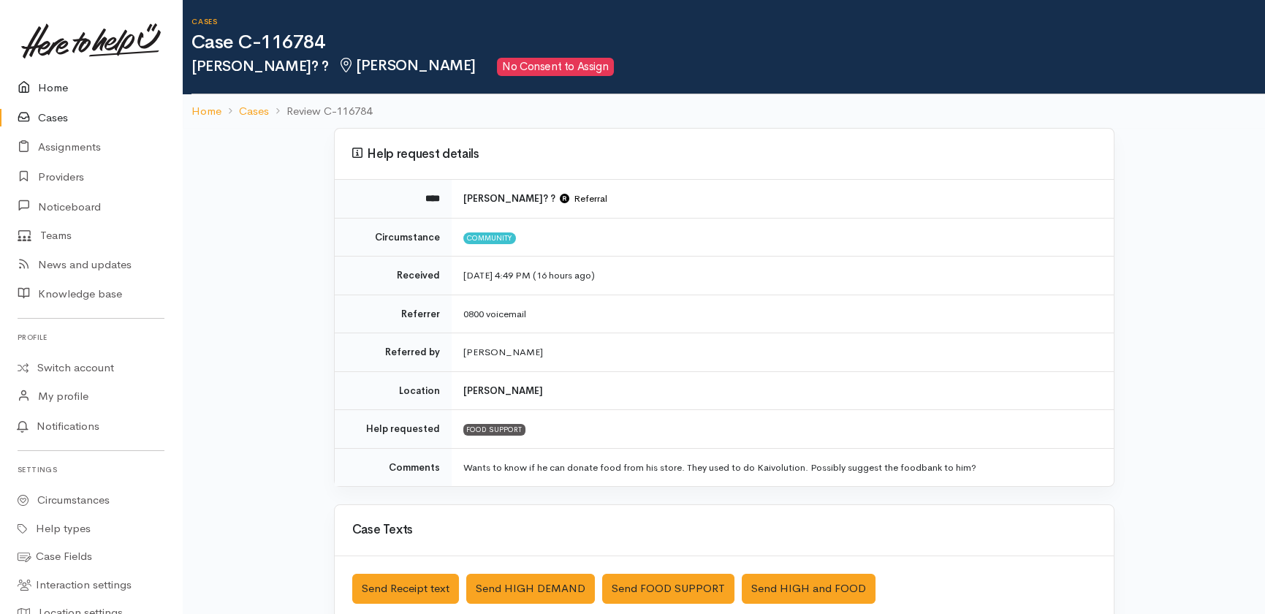
click at [51, 88] on link "Home" at bounding box center [91, 88] width 182 height 30
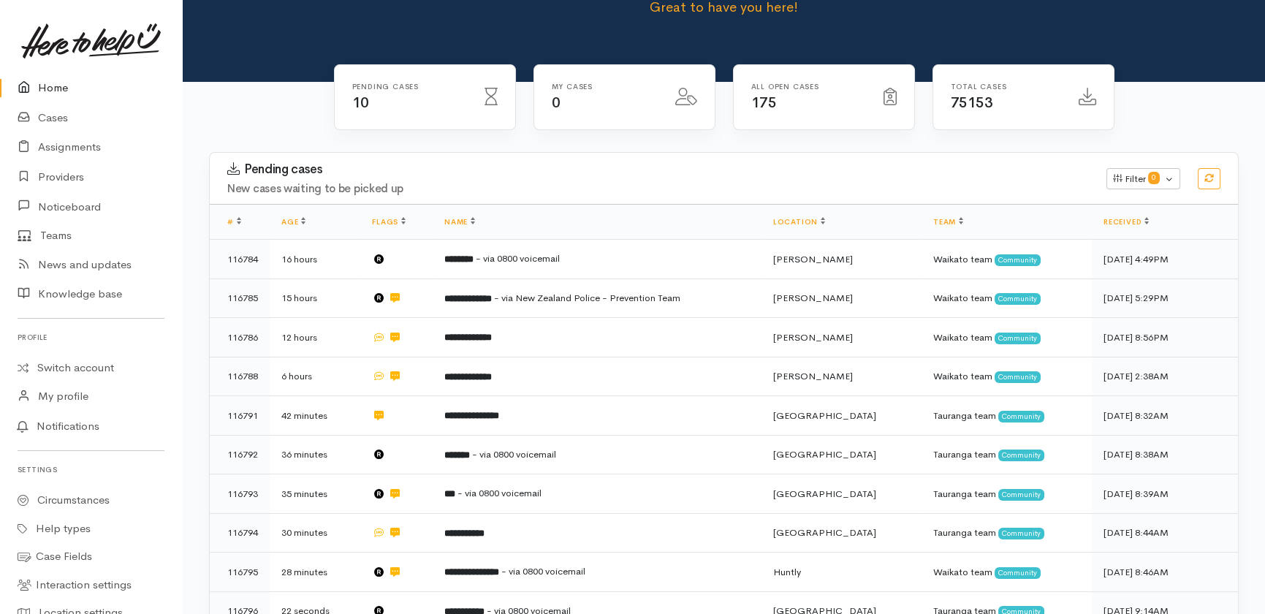
scroll to position [265, 0]
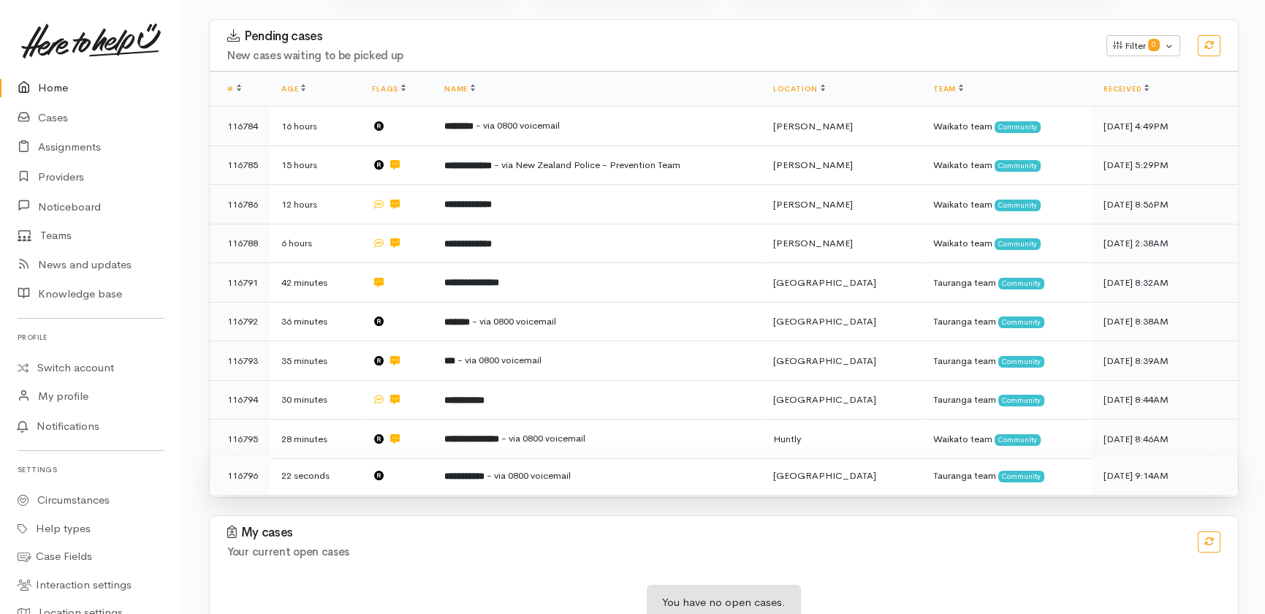
click at [417, 456] on td at bounding box center [396, 475] width 72 height 39
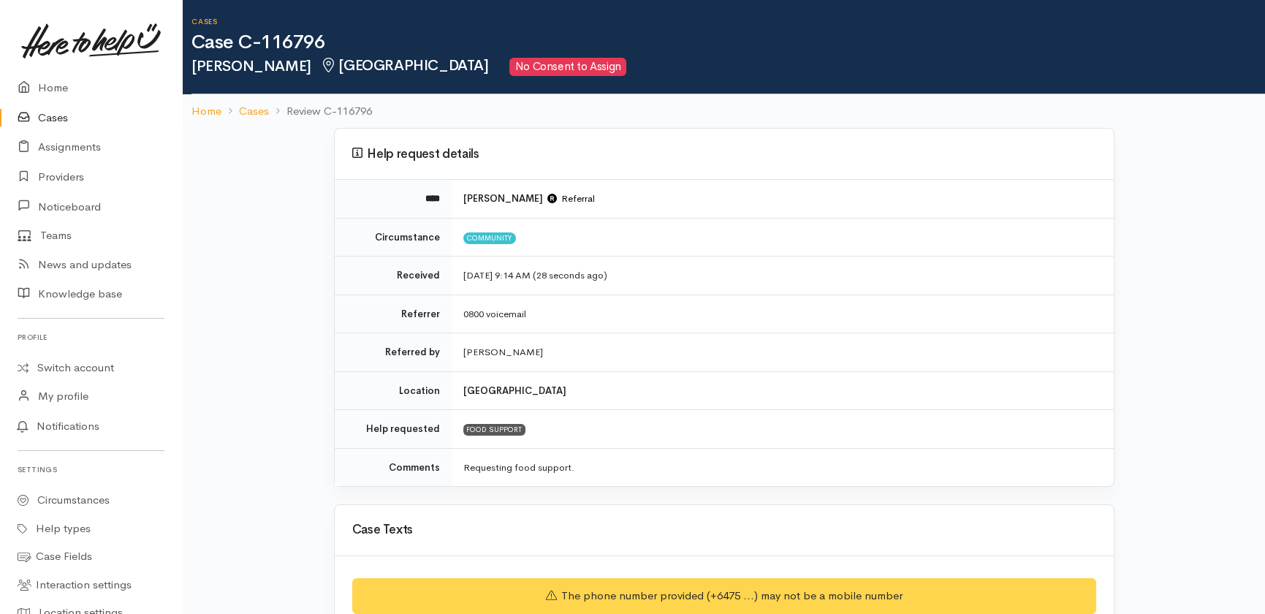
click at [56, 71] on link at bounding box center [91, 41] width 147 height 64
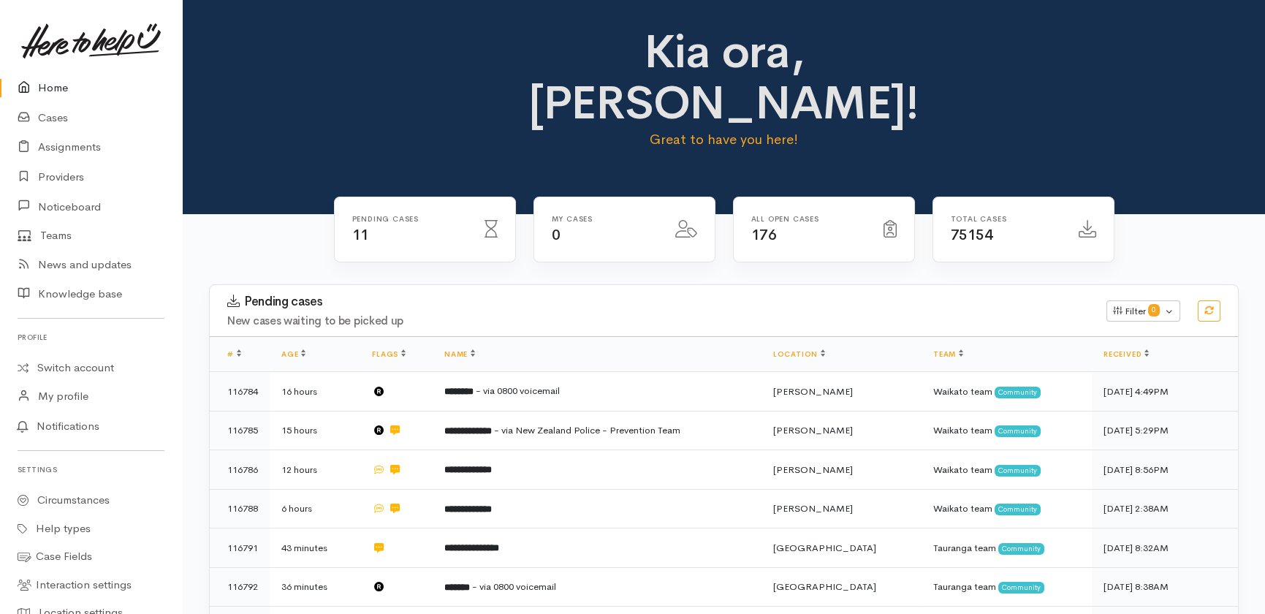
click at [49, 88] on link "Home" at bounding box center [91, 88] width 182 height 30
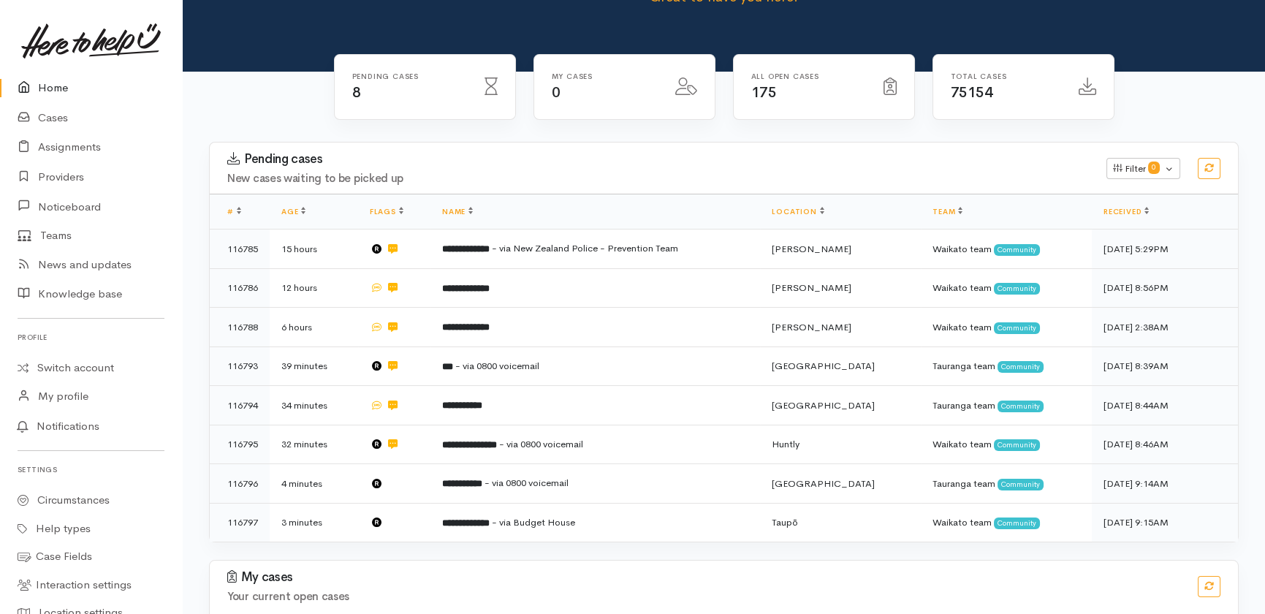
scroll to position [189, 0]
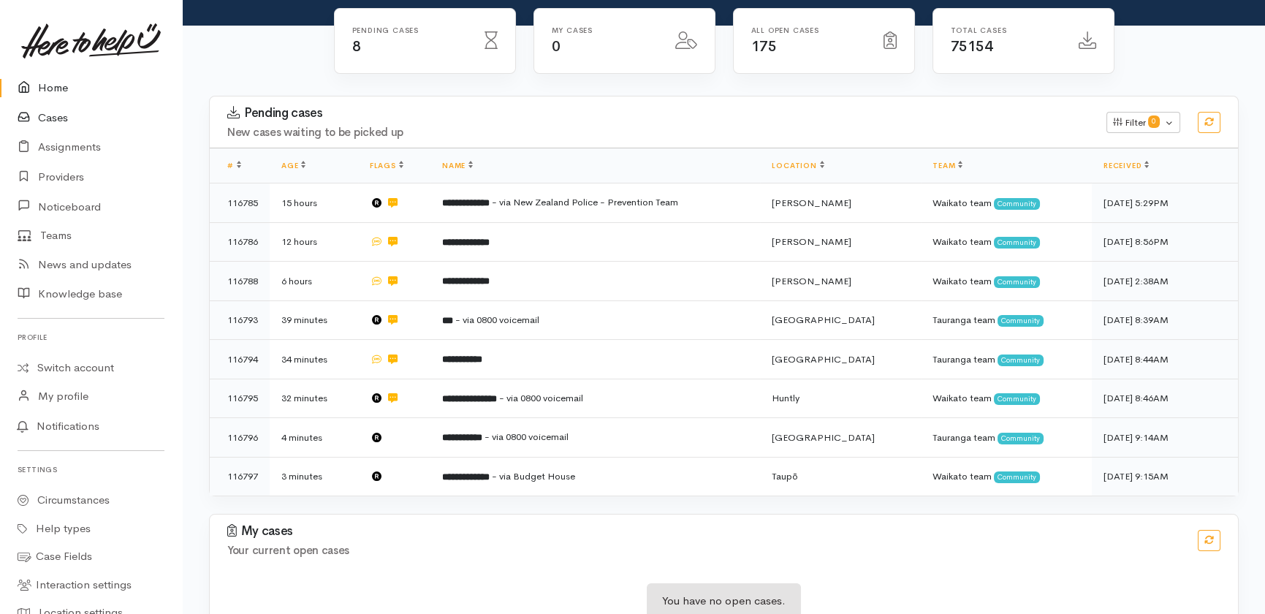
click at [46, 119] on link "Cases" at bounding box center [91, 118] width 182 height 30
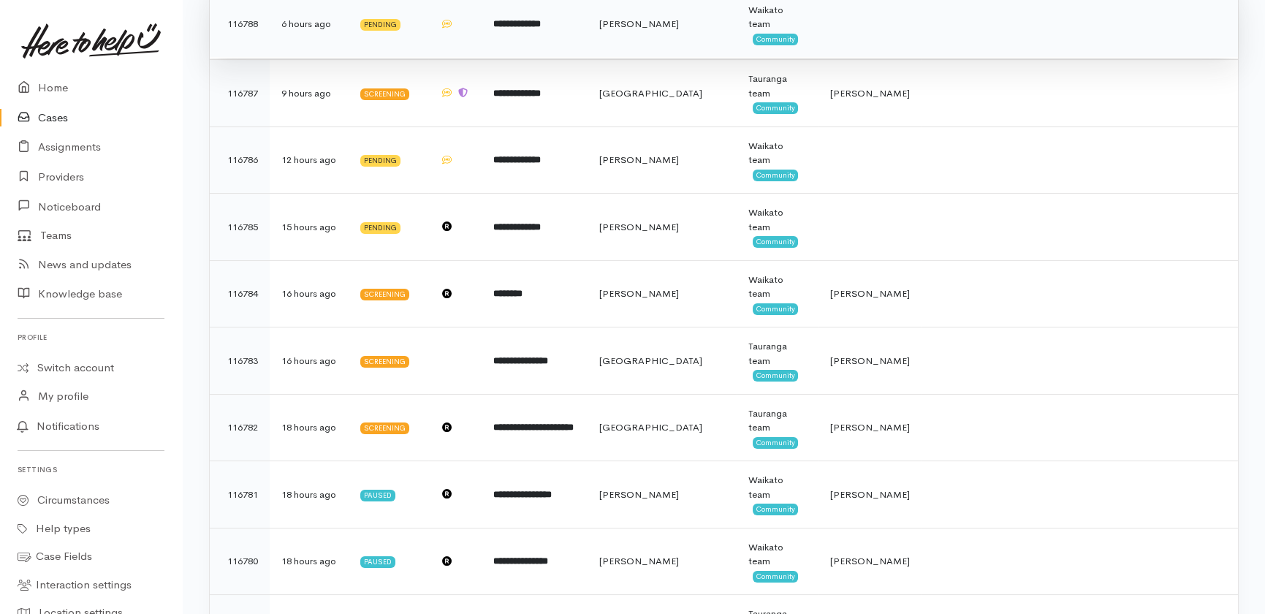
scroll to position [929, 0]
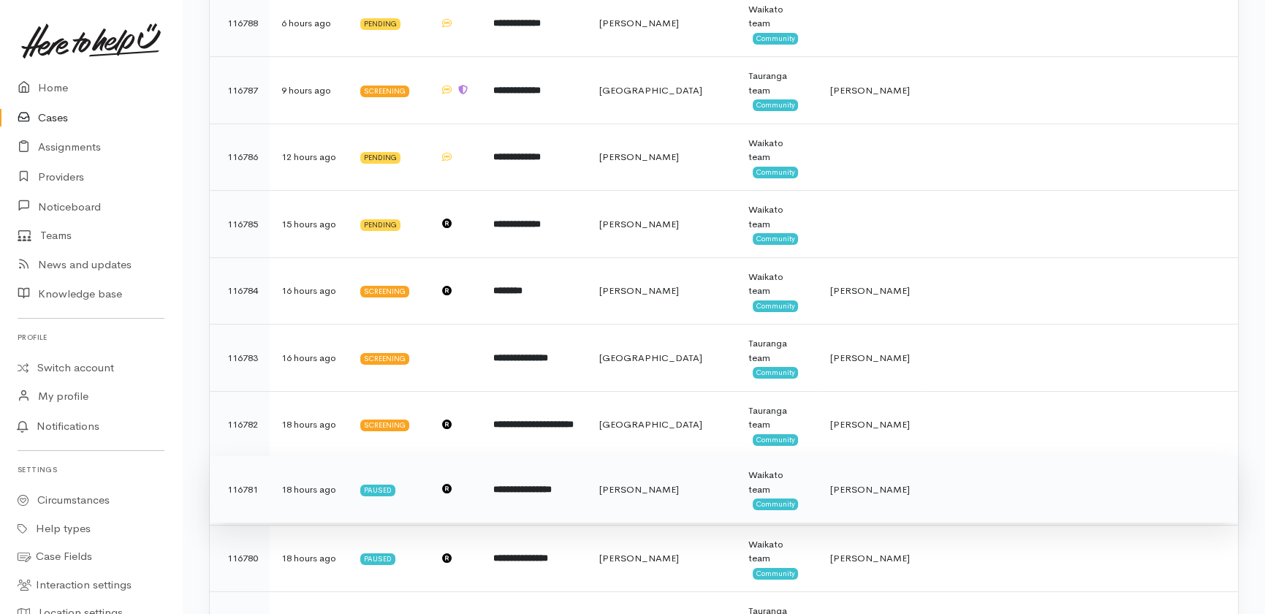
click at [509, 484] on b "**********" at bounding box center [522, 488] width 58 height 9
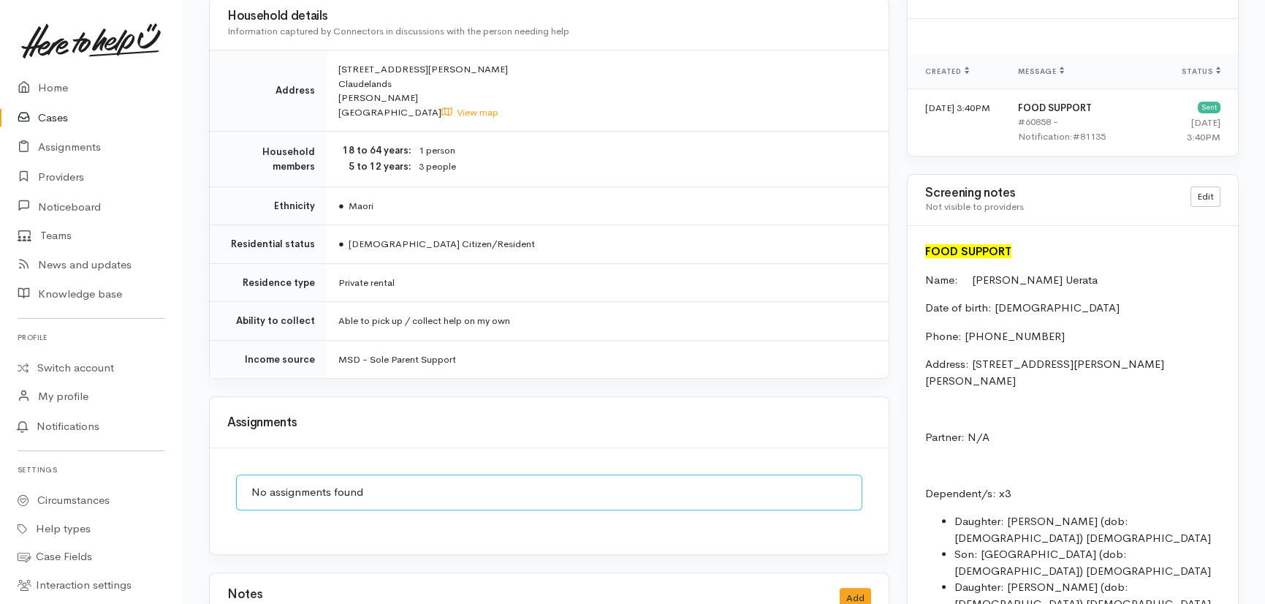
scroll to position [1372, 0]
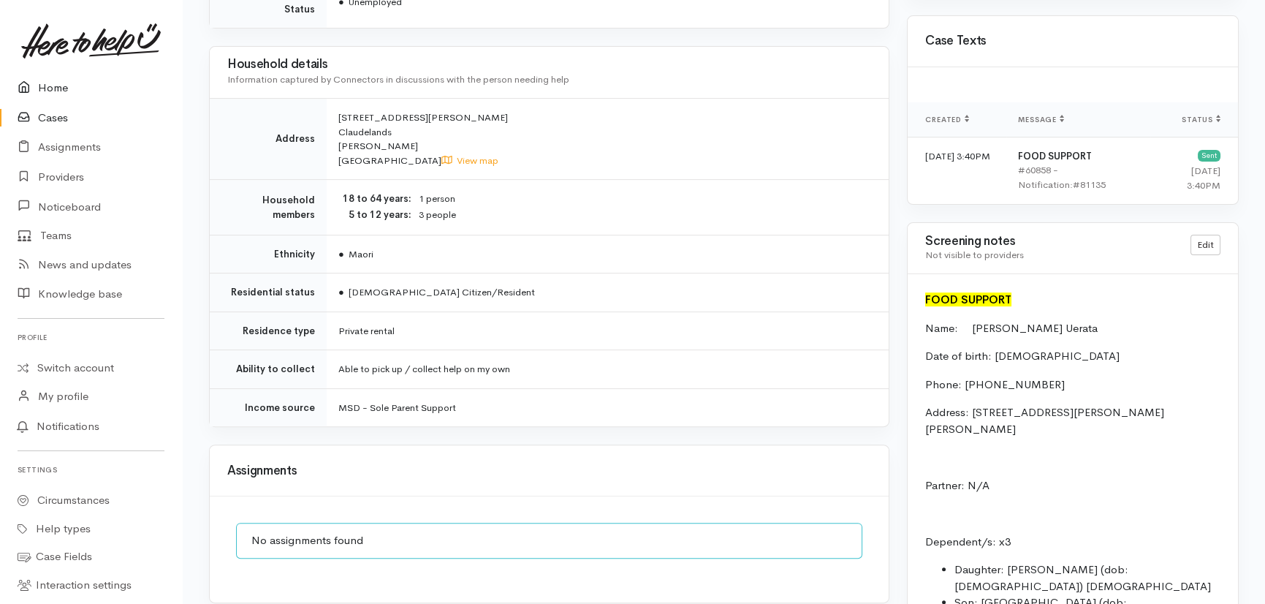
click at [44, 89] on link "Home" at bounding box center [91, 88] width 182 height 30
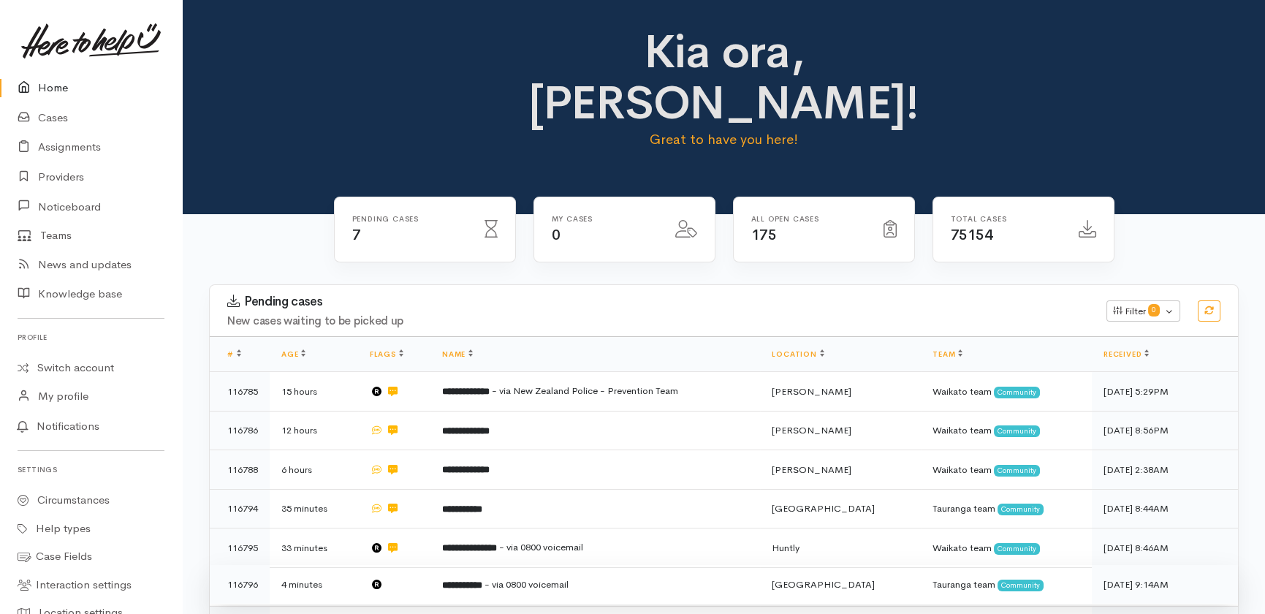
click at [412, 565] on td at bounding box center [394, 584] width 72 height 39
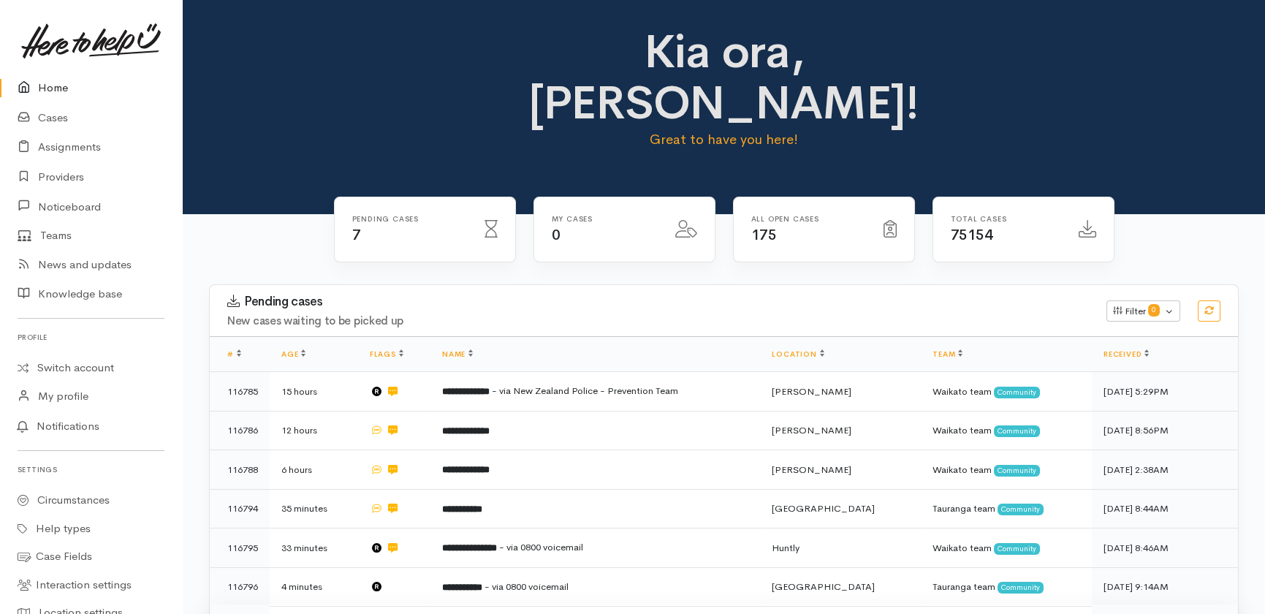
click at [422, 604] on td at bounding box center [394, 623] width 72 height 39
click at [51, 86] on link "Home" at bounding box center [91, 88] width 182 height 30
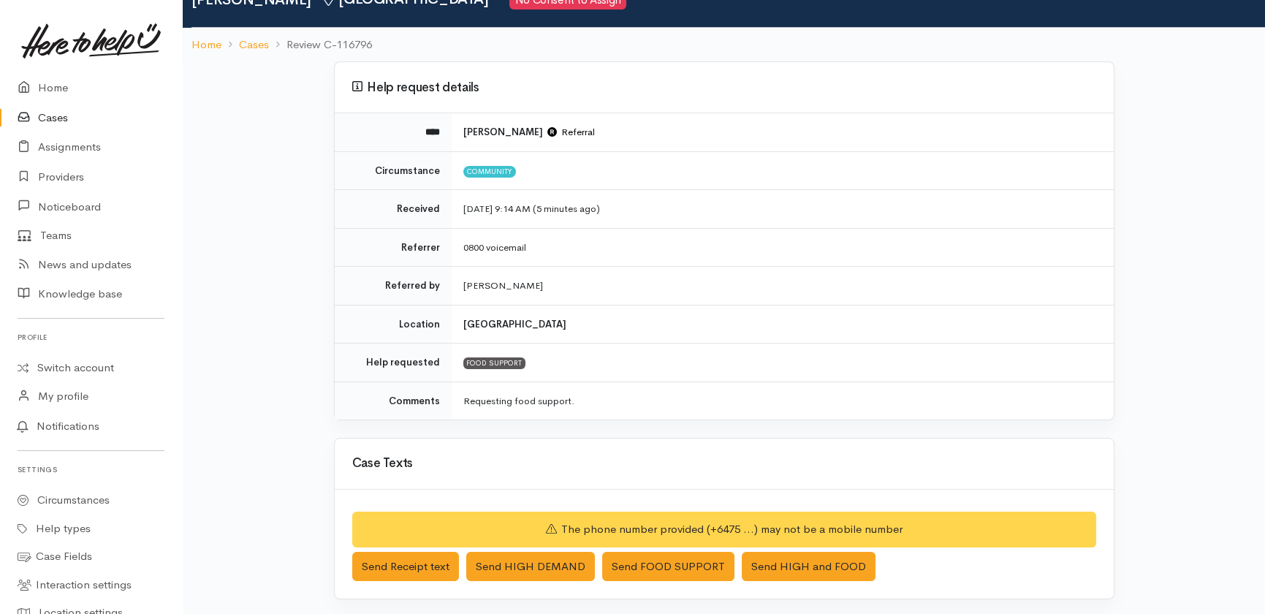
scroll to position [199, 0]
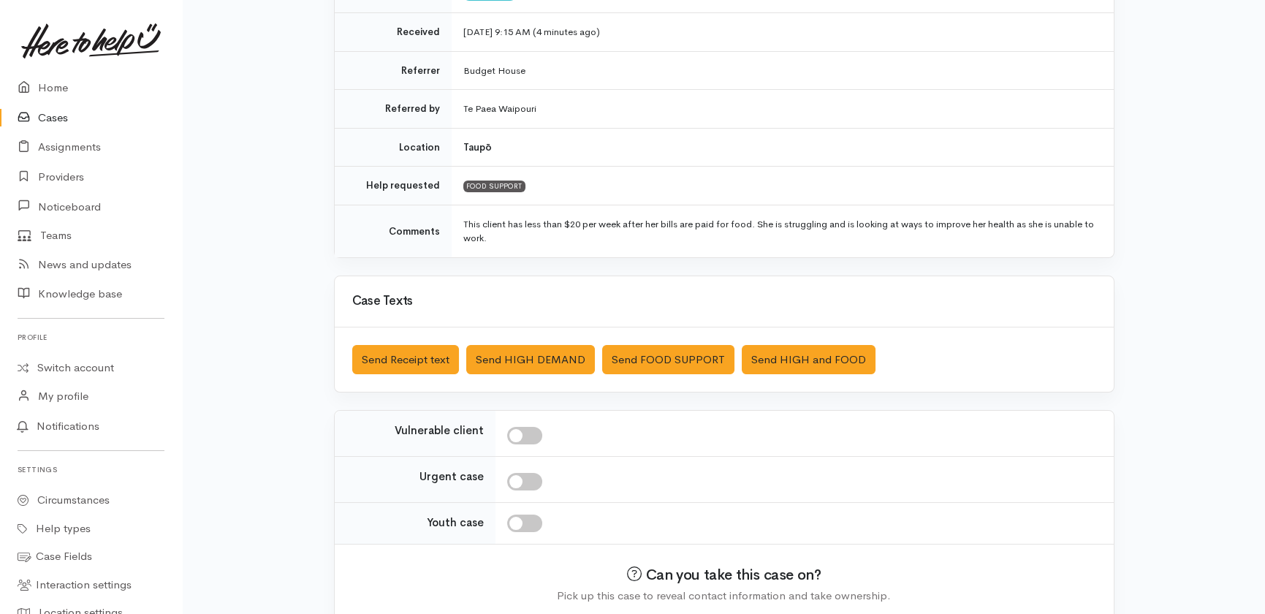
scroll to position [305, 0]
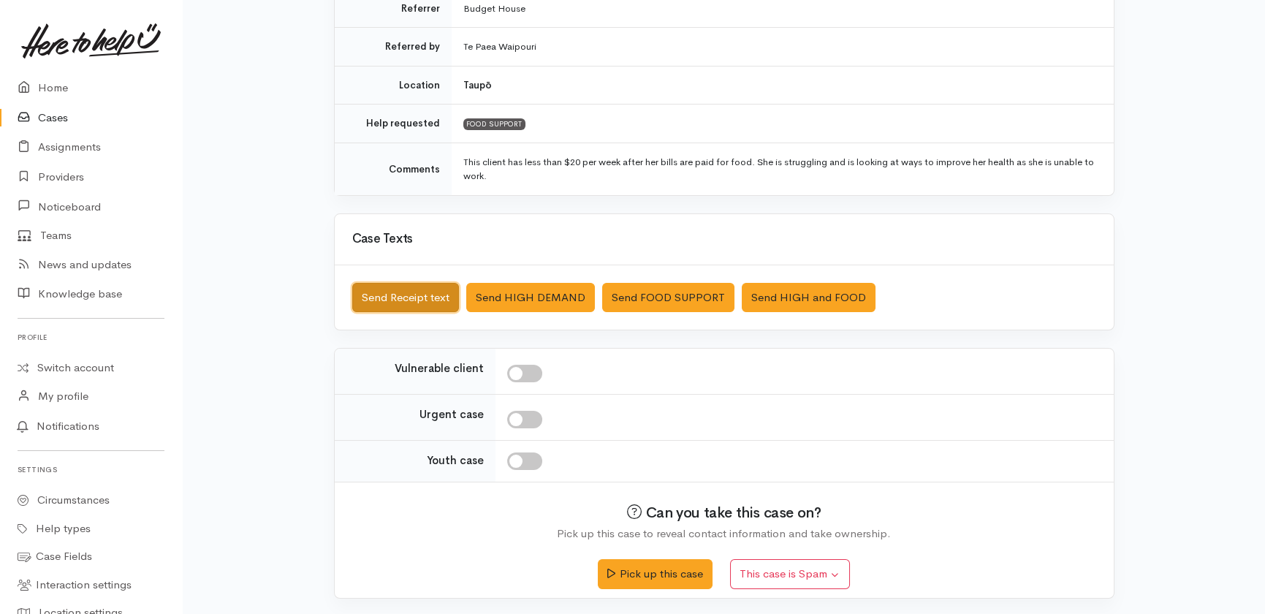
click at [411, 289] on button "Send Receipt text" at bounding box center [405, 298] width 107 height 30
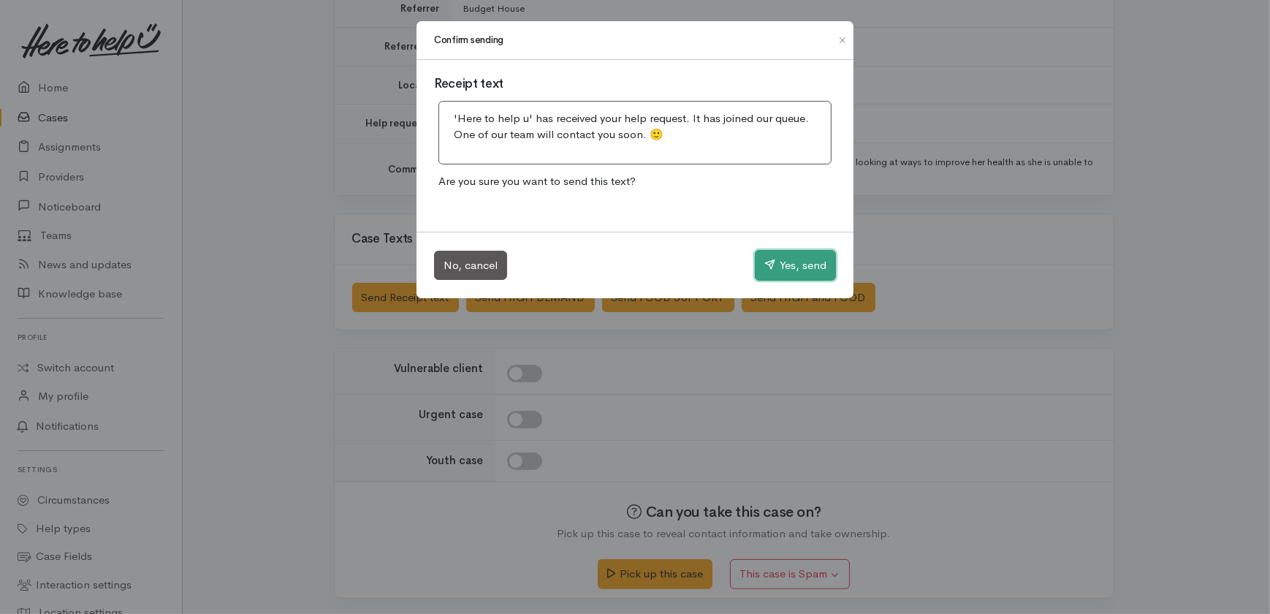
click at [778, 270] on button "Yes, send" at bounding box center [795, 265] width 81 height 31
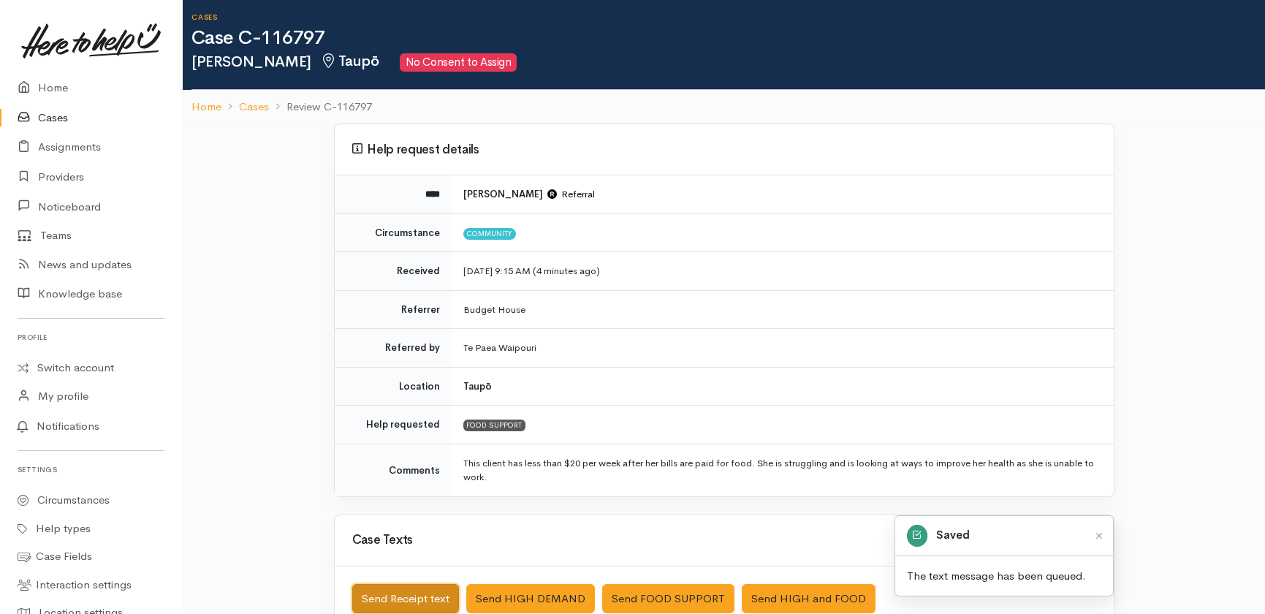
scroll to position [0, 0]
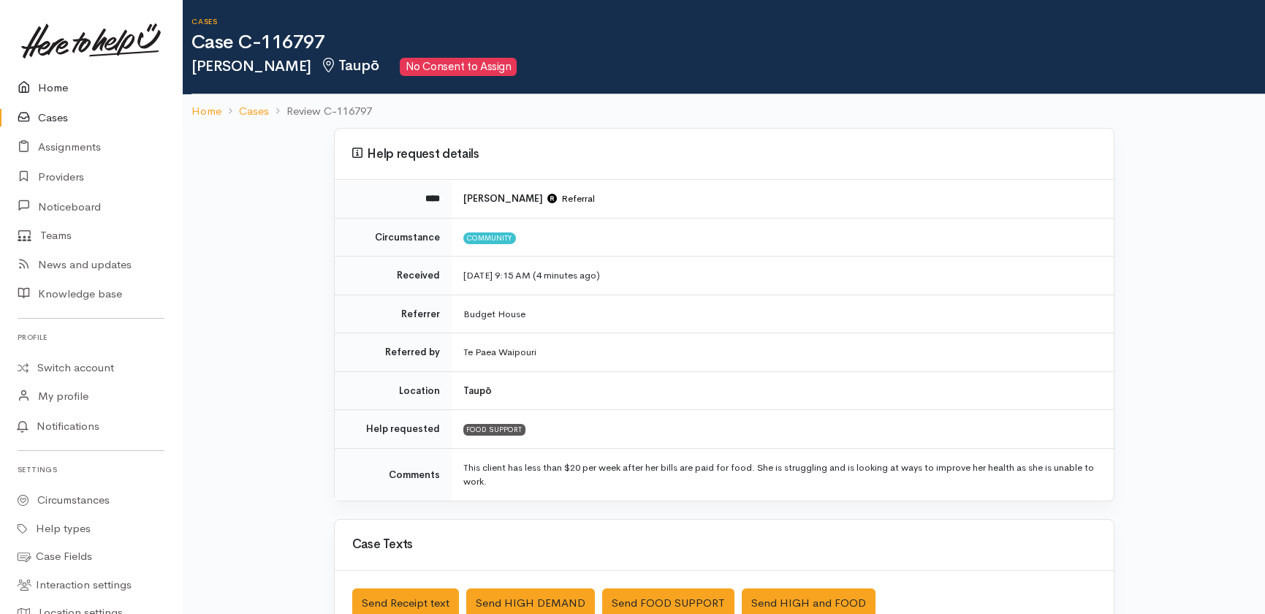
click at [40, 87] on link "Home" at bounding box center [91, 88] width 182 height 30
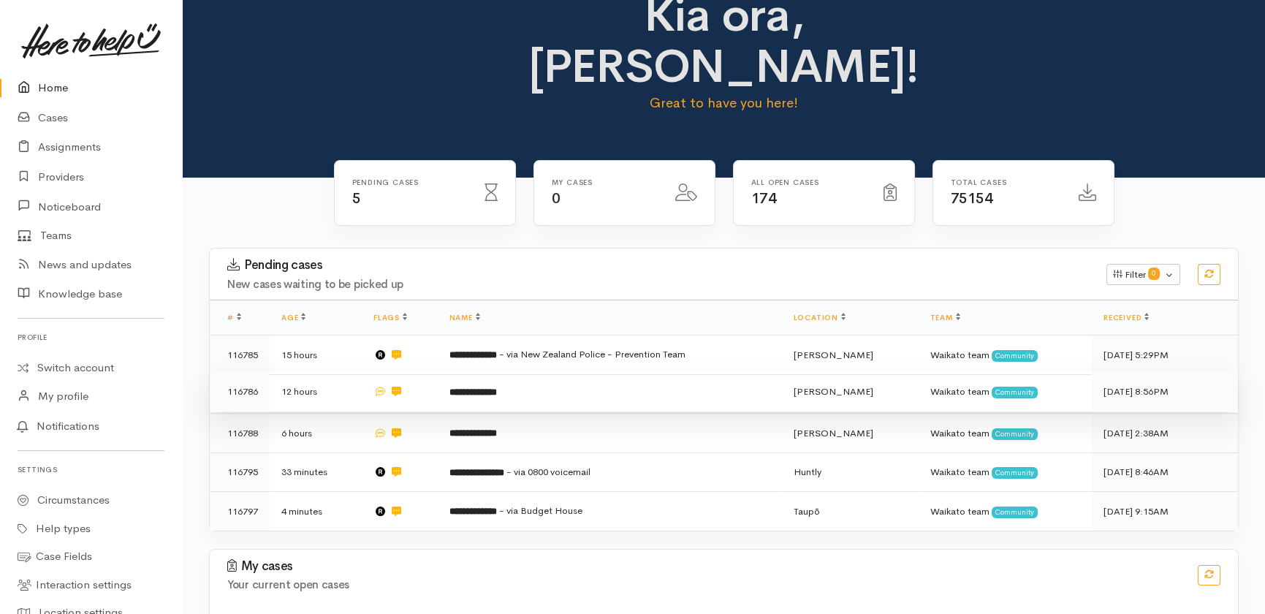
scroll to position [73, 0]
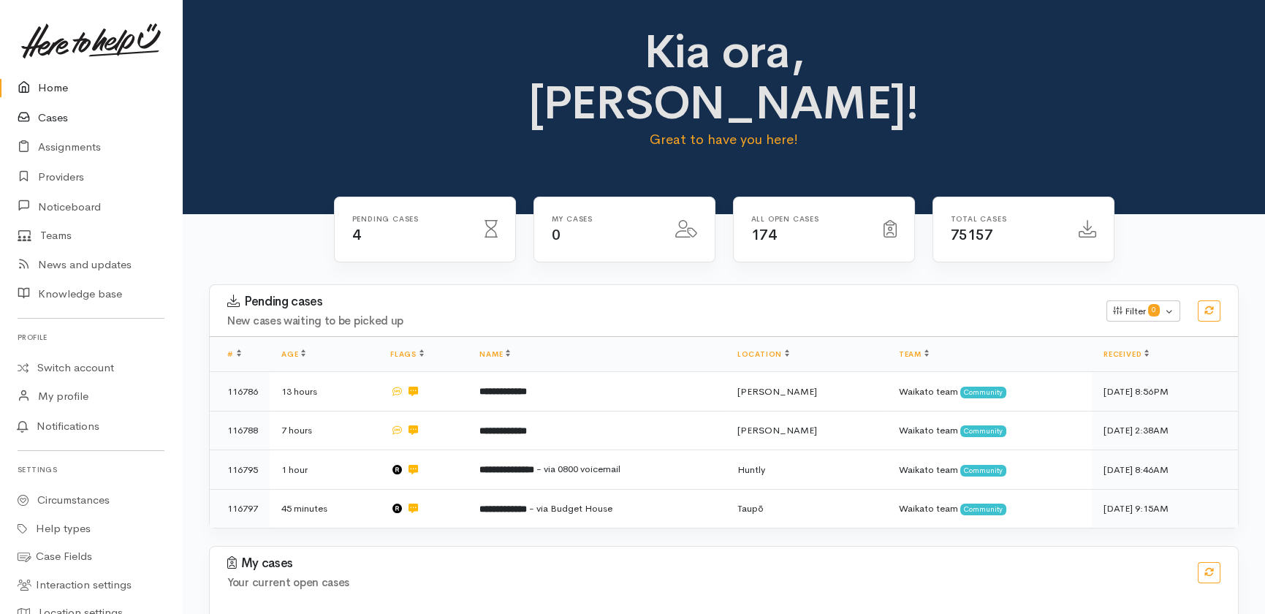
click at [46, 119] on link "Cases" at bounding box center [91, 118] width 182 height 30
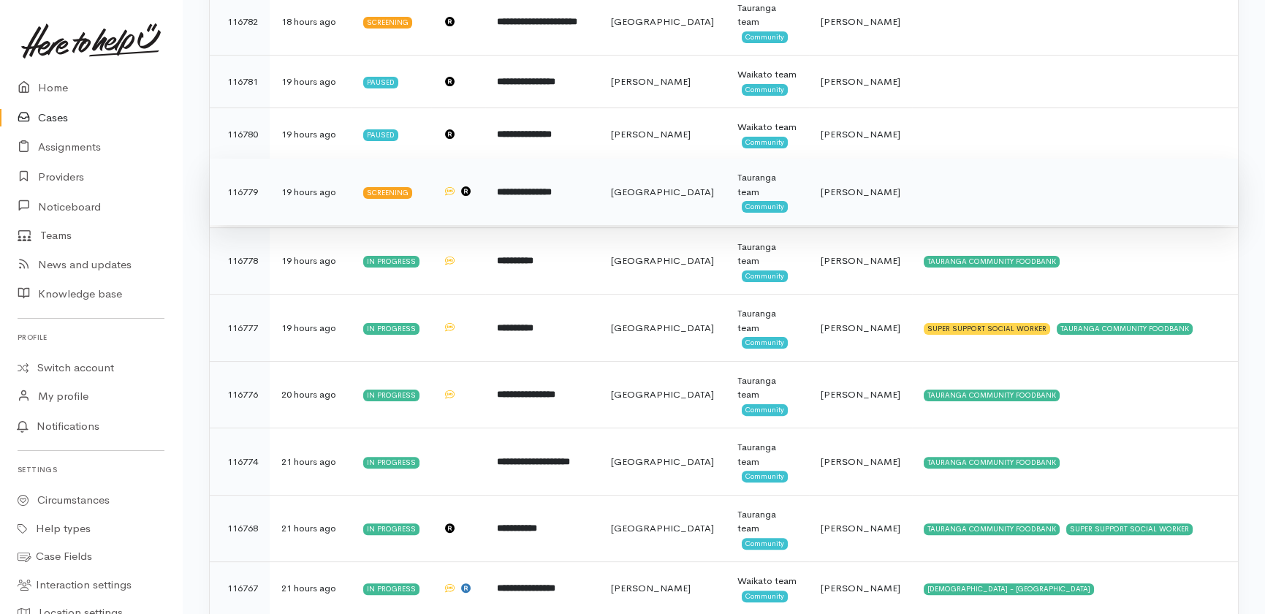
scroll to position [1328, 0]
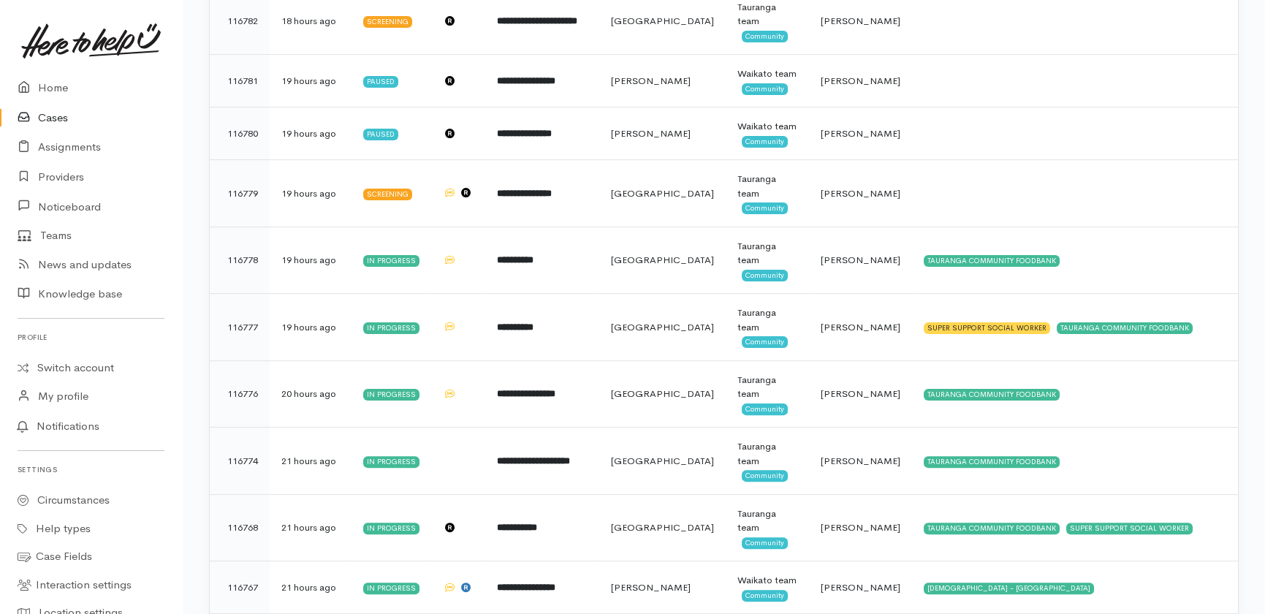
click at [57, 117] on link "Cases" at bounding box center [91, 118] width 182 height 30
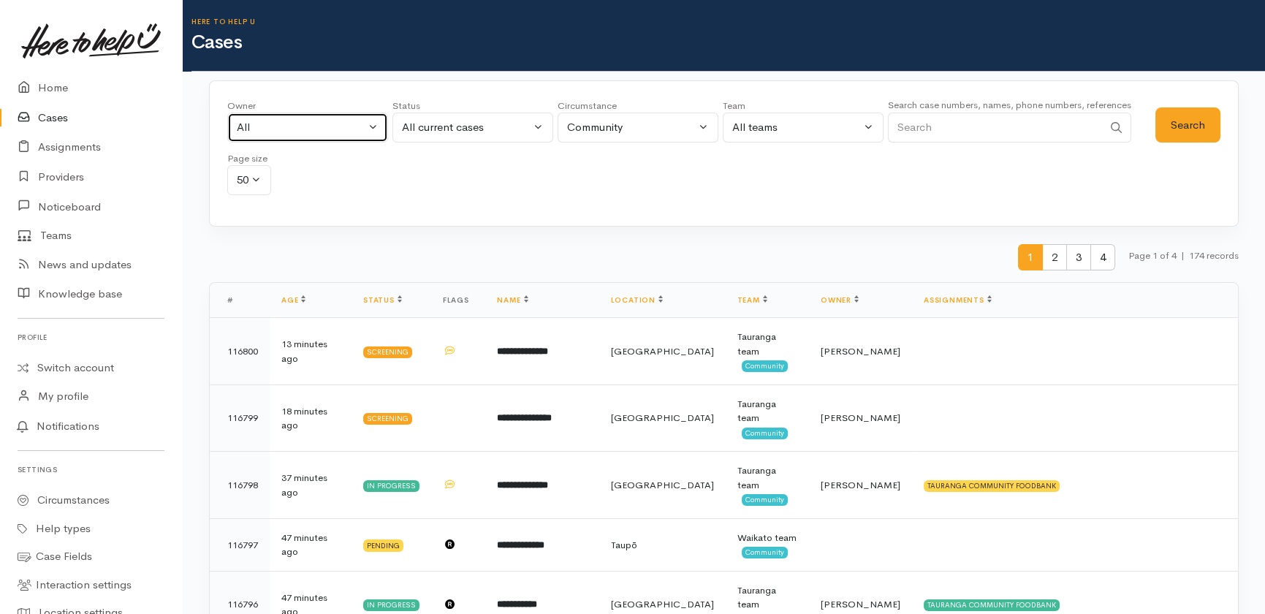
click at [313, 137] on button "All" at bounding box center [307, 128] width 161 height 30
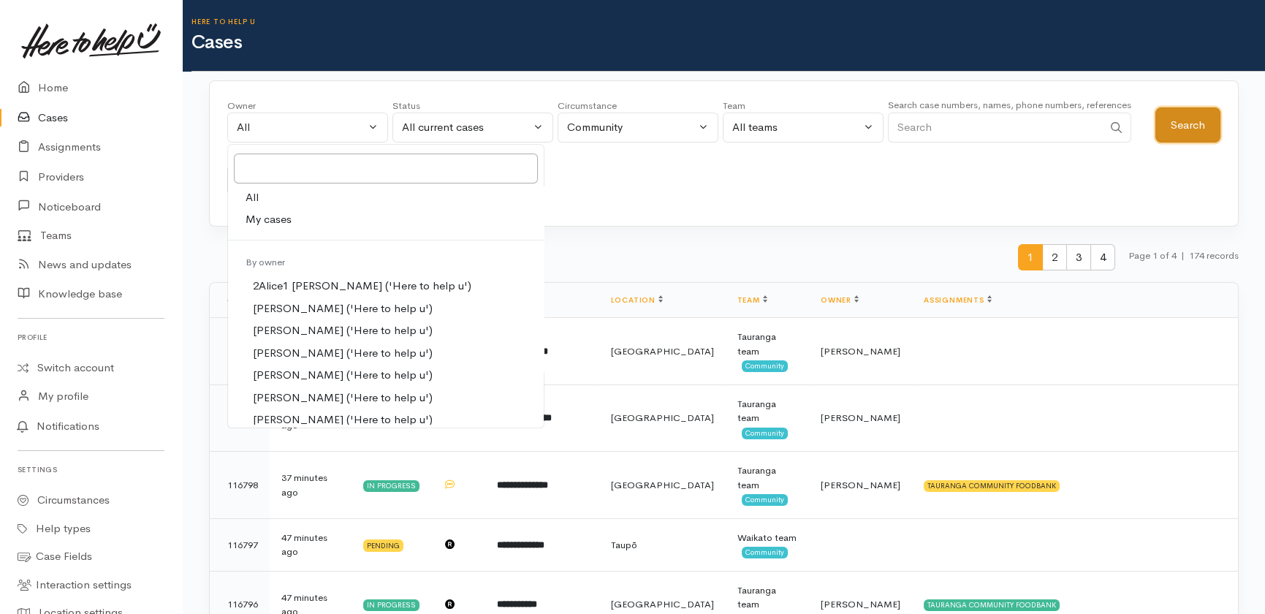
click at [1193, 120] on button "Search" at bounding box center [1187, 125] width 65 height 36
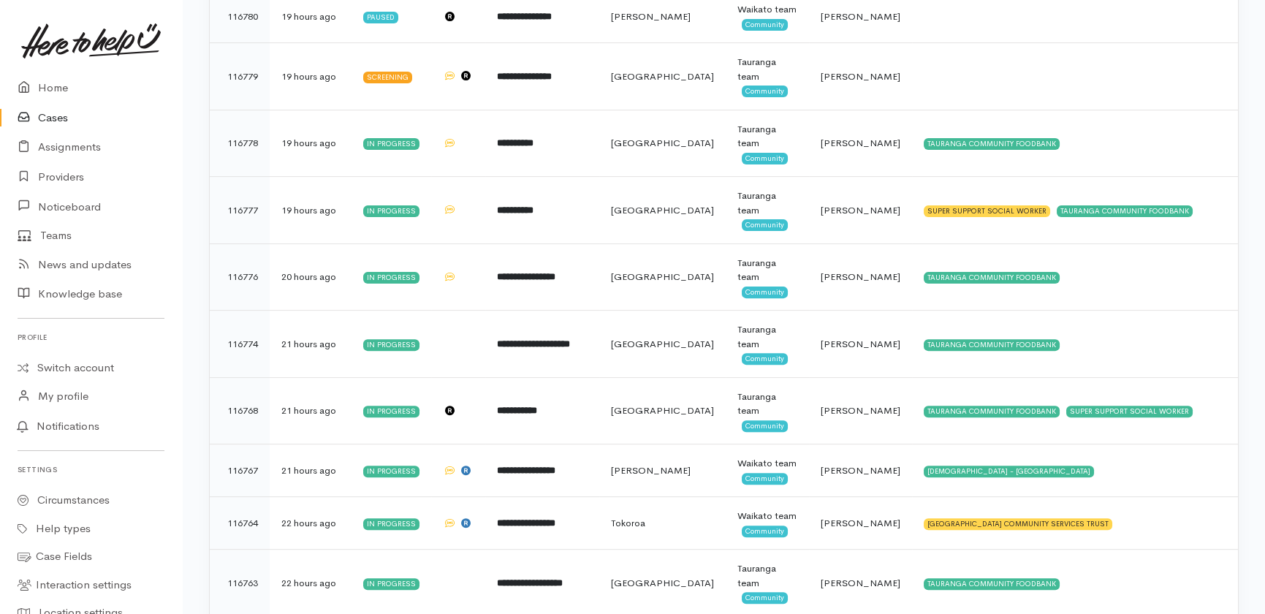
scroll to position [2827, 0]
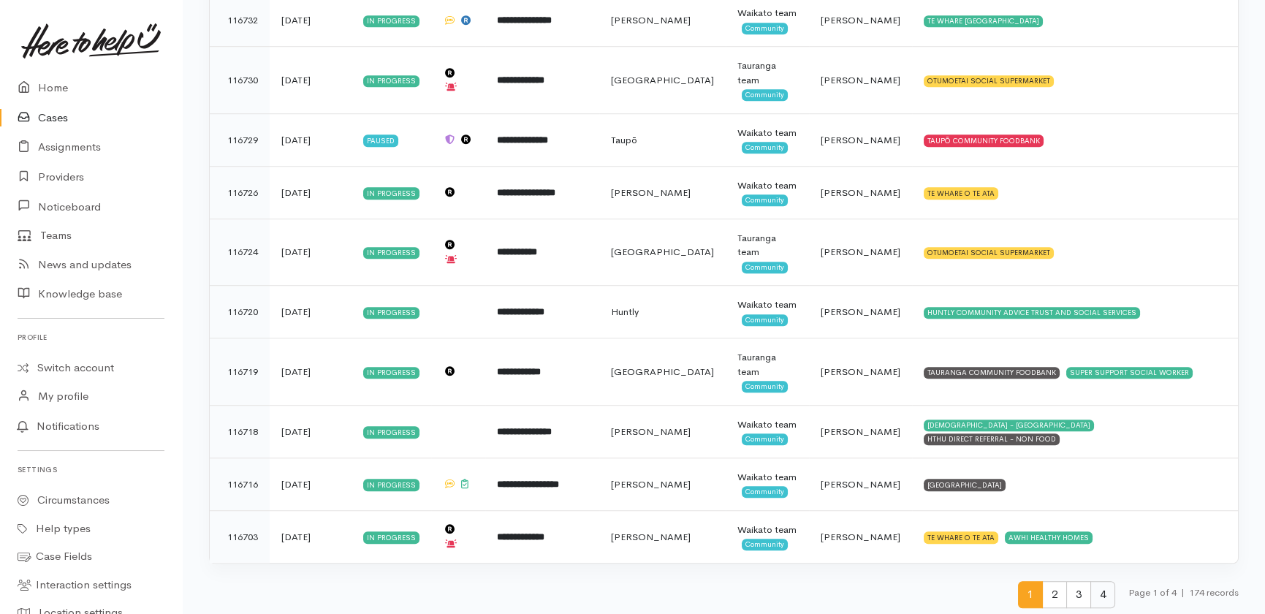
click at [1095, 585] on span "4" at bounding box center [1102, 594] width 25 height 27
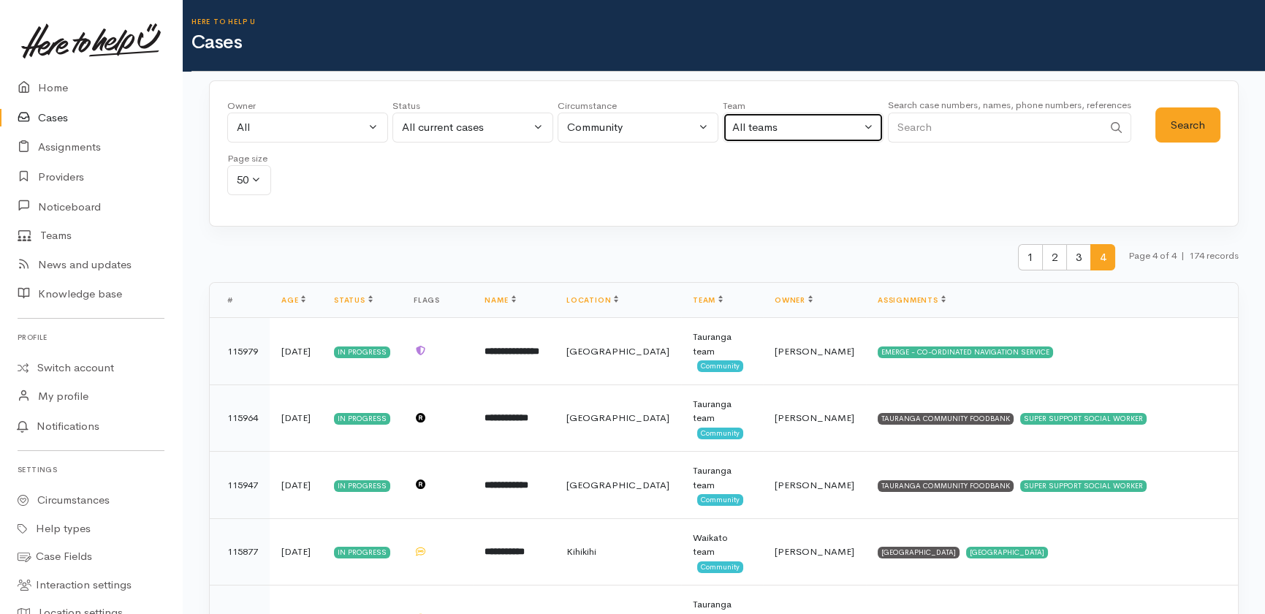
click at [799, 123] on div "All teams" at bounding box center [796, 127] width 129 height 17
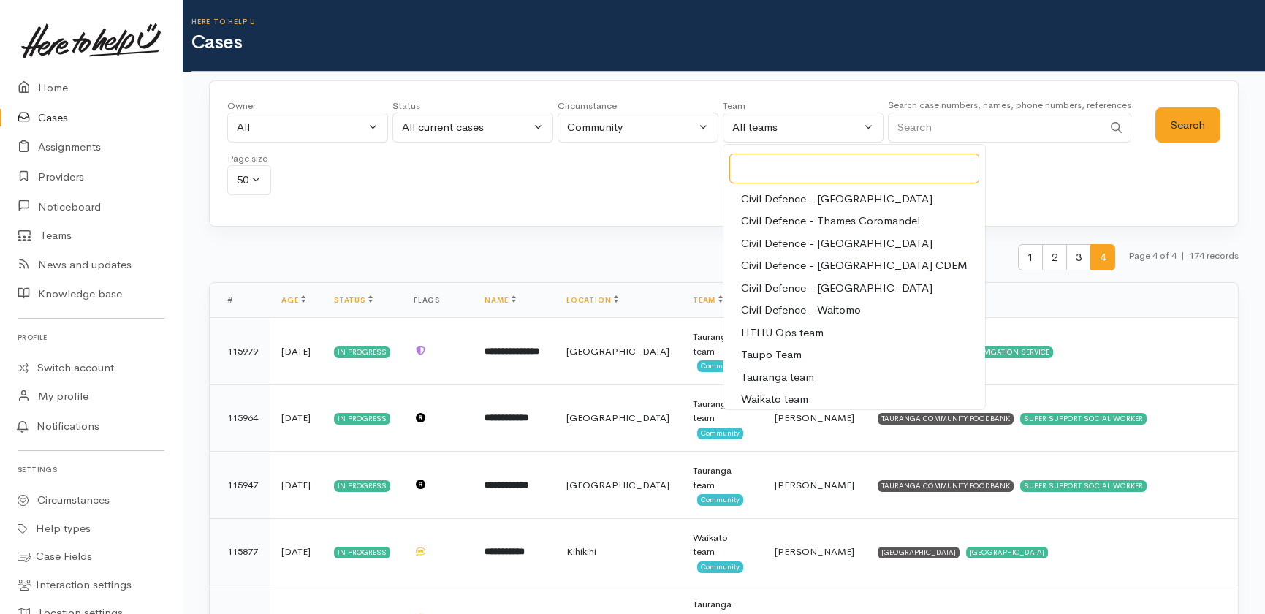
scroll to position [137, 0]
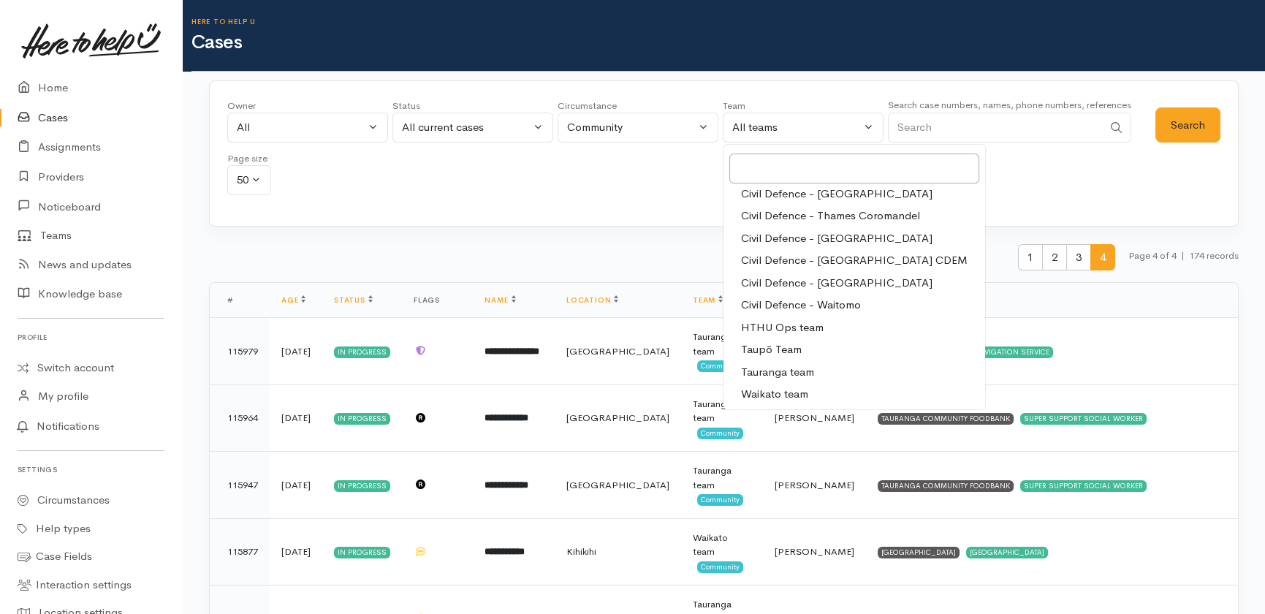
click at [770, 372] on span "Tauranga team" at bounding box center [777, 372] width 73 height 17
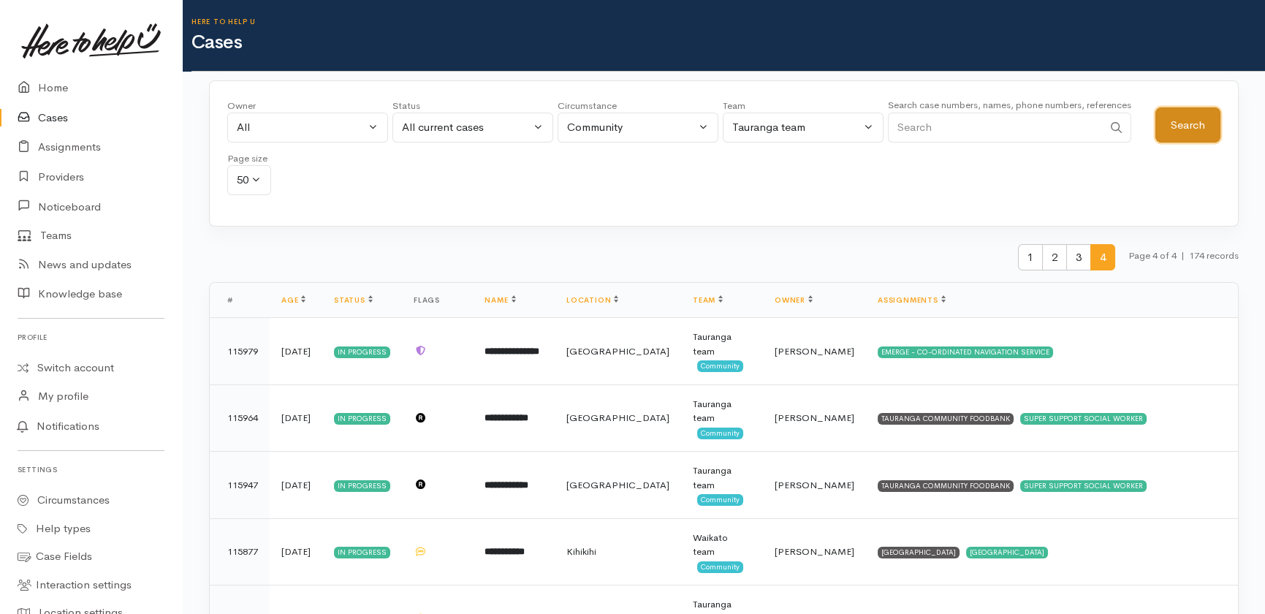
click at [1198, 121] on button "Search" at bounding box center [1187, 125] width 65 height 36
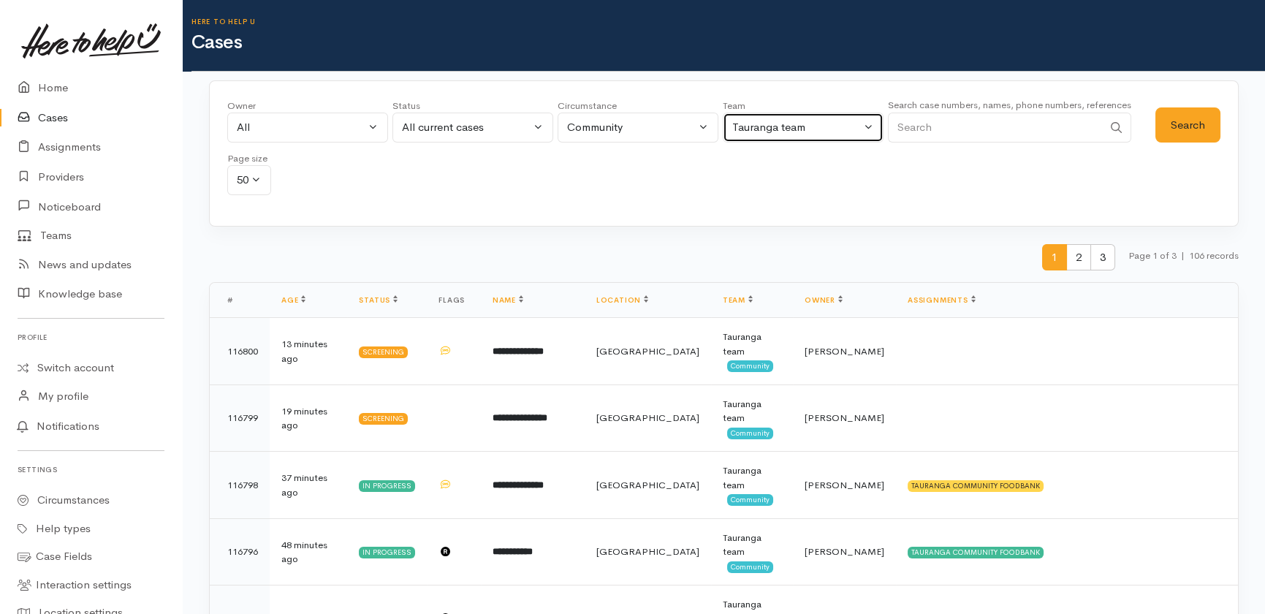
click at [820, 123] on div "Tauranga team" at bounding box center [796, 127] width 129 height 17
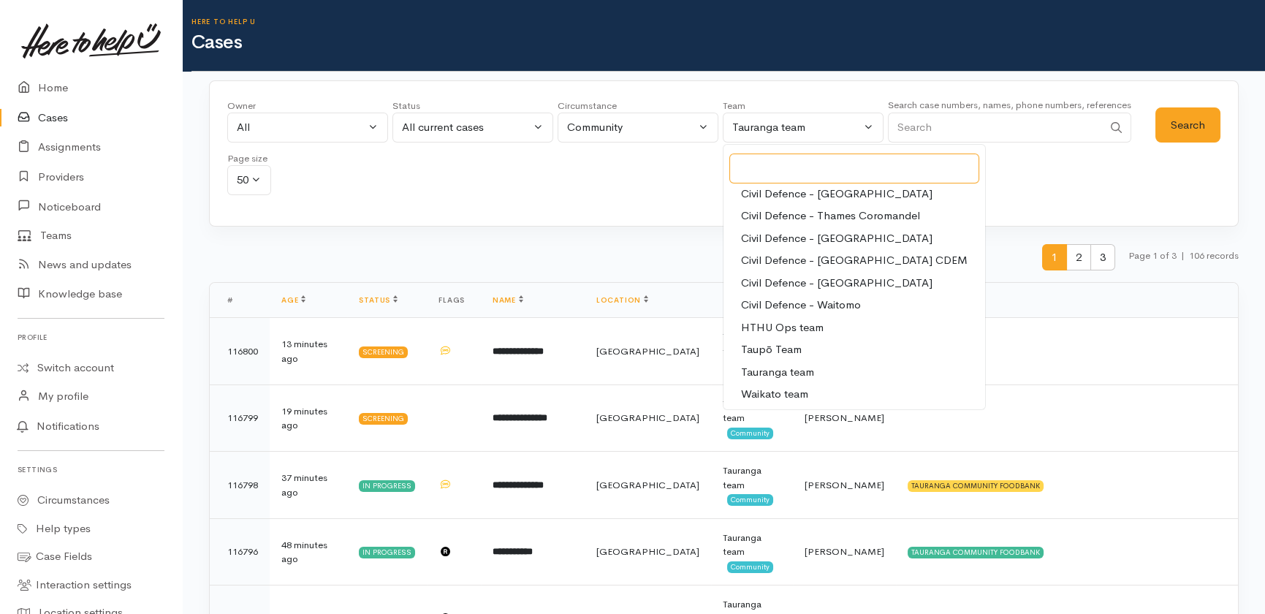
scroll to position [66, 0]
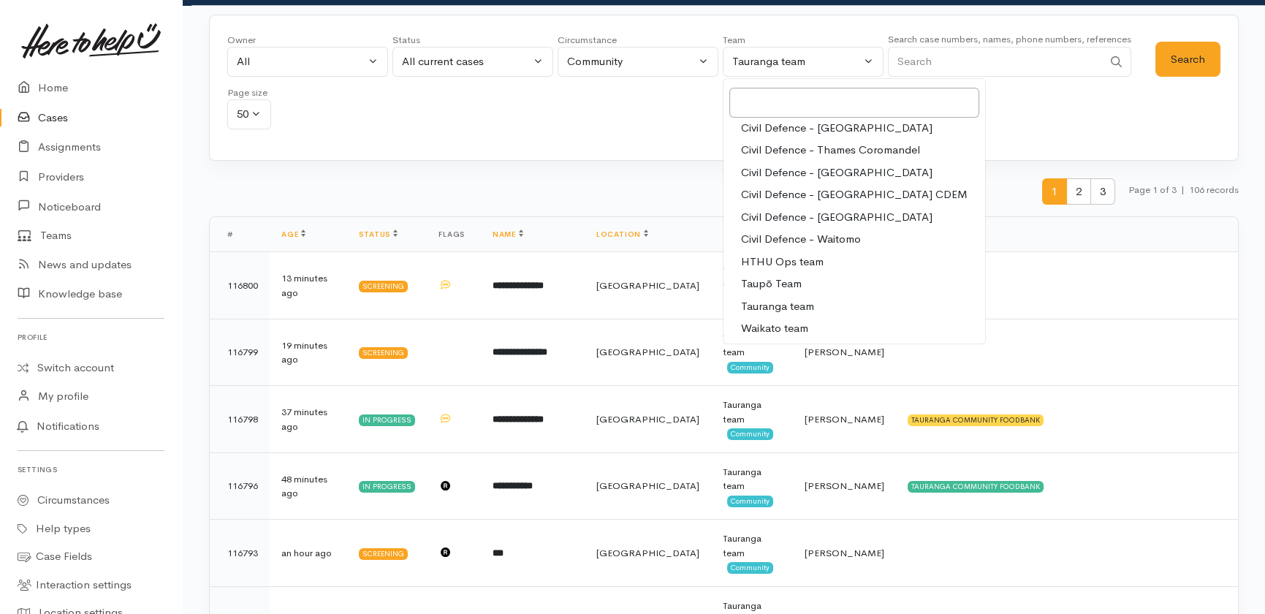
click at [793, 322] on span "Waikato team" at bounding box center [774, 328] width 67 height 17
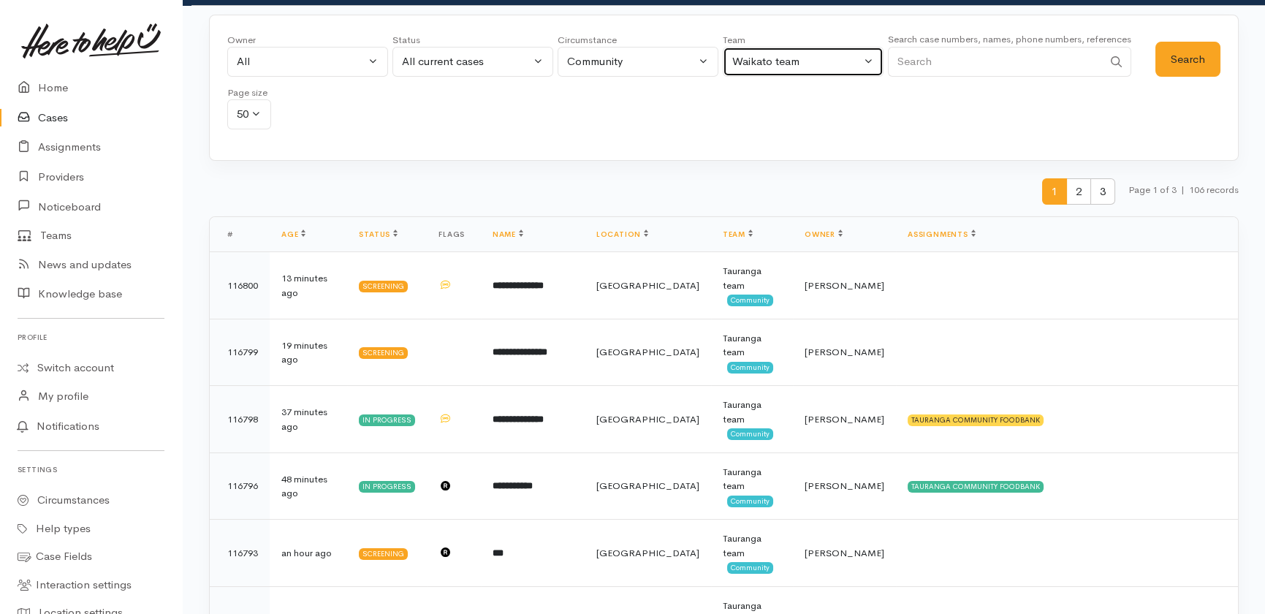
drag, startPoint x: 838, startPoint y: 53, endPoint x: 797, endPoint y: 88, distance: 54.5
click at [839, 53] on div "Waikato team" at bounding box center [796, 61] width 129 height 17
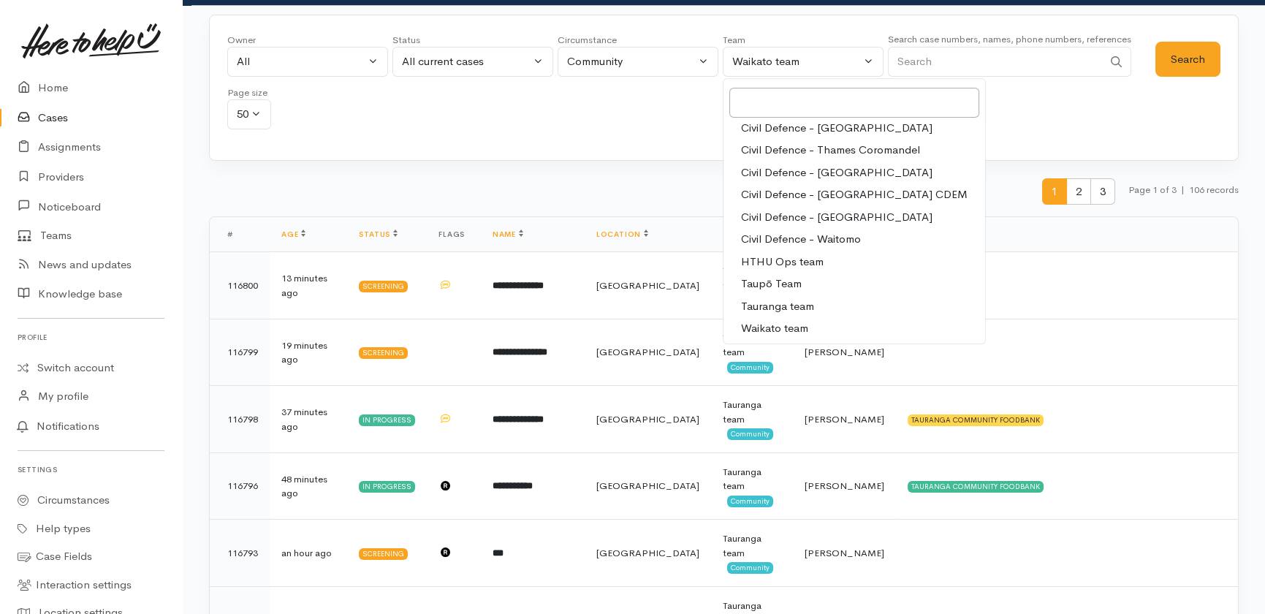
click at [764, 281] on span "Taupō Team" at bounding box center [771, 283] width 61 height 17
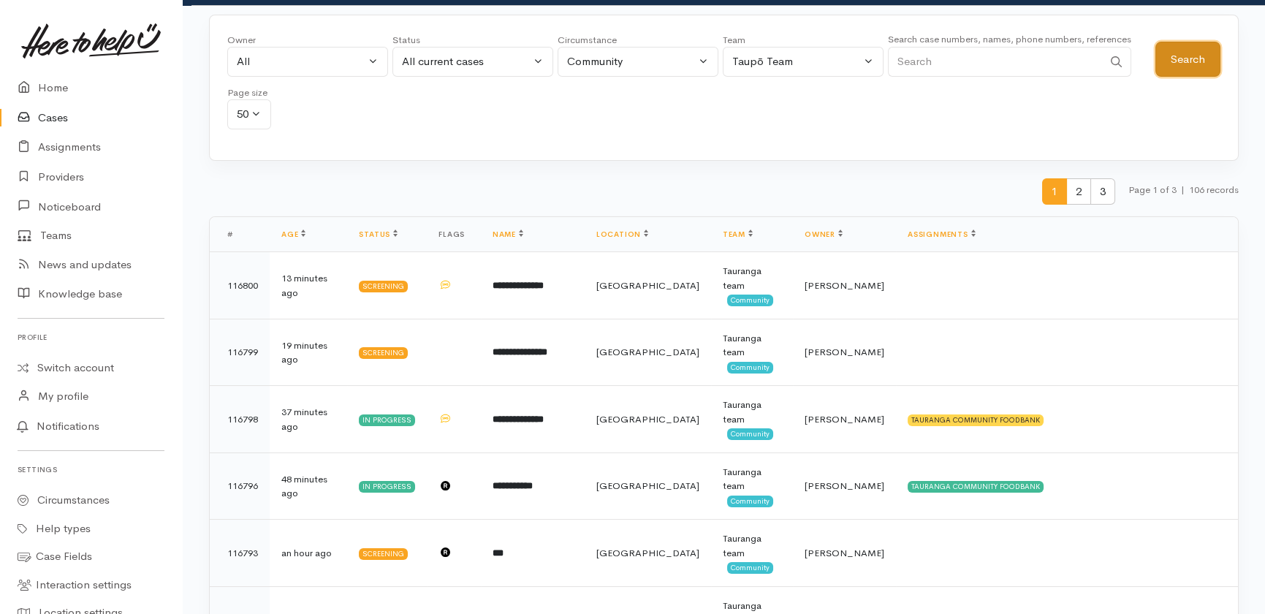
click at [1195, 56] on button "Search" at bounding box center [1187, 60] width 65 height 36
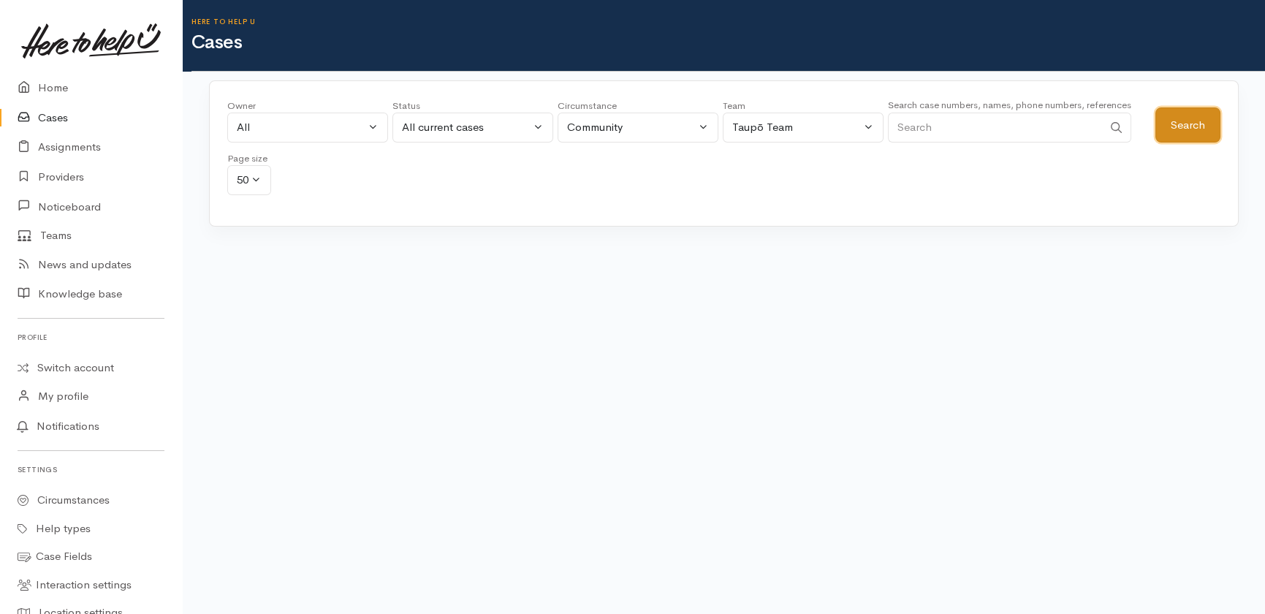
scroll to position [0, 0]
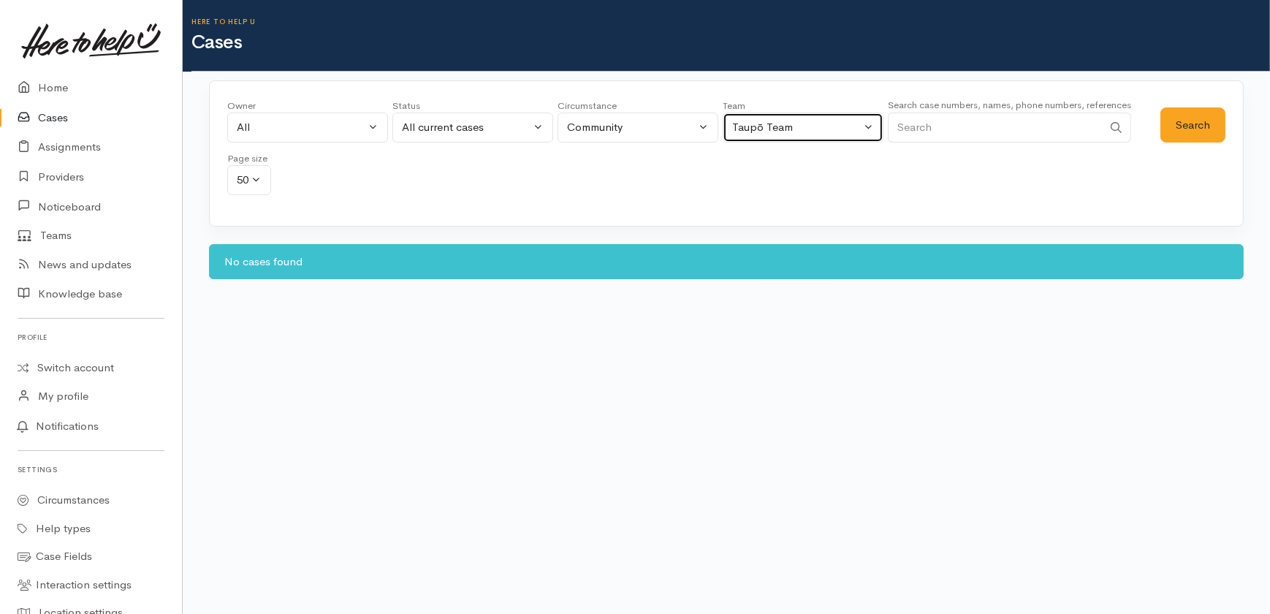
click at [842, 124] on div "Taupō Team" at bounding box center [796, 127] width 129 height 17
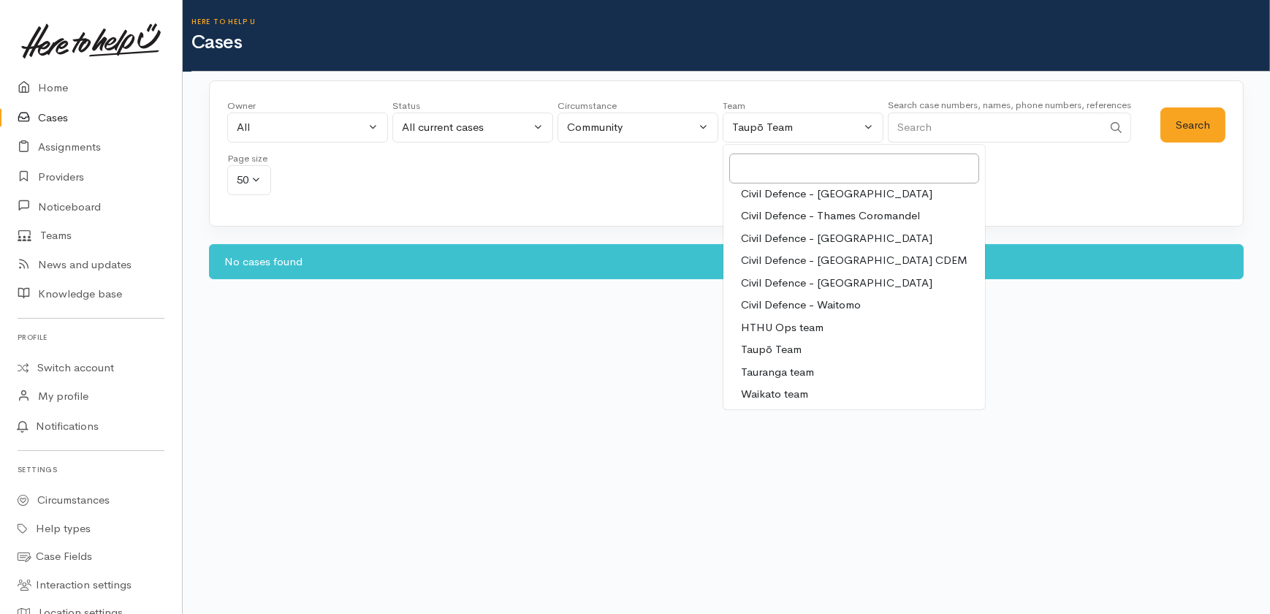
click at [775, 393] on span "Waikato team" at bounding box center [774, 394] width 67 height 17
select select "1"
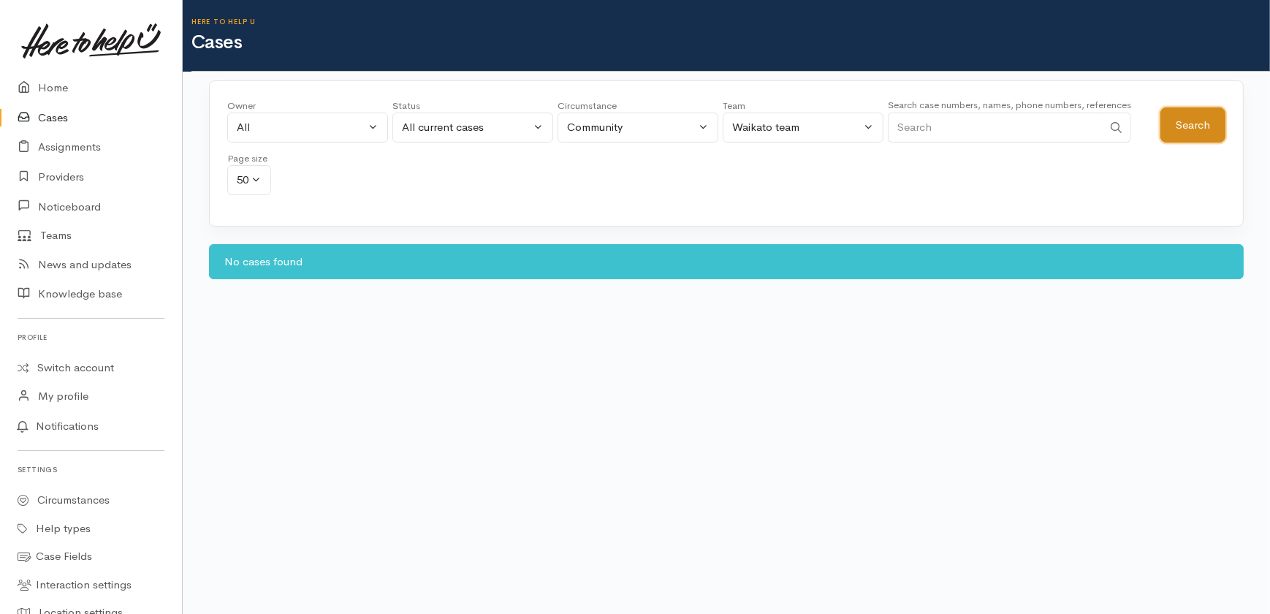
click at [1190, 126] on button "Search" at bounding box center [1192, 125] width 65 height 36
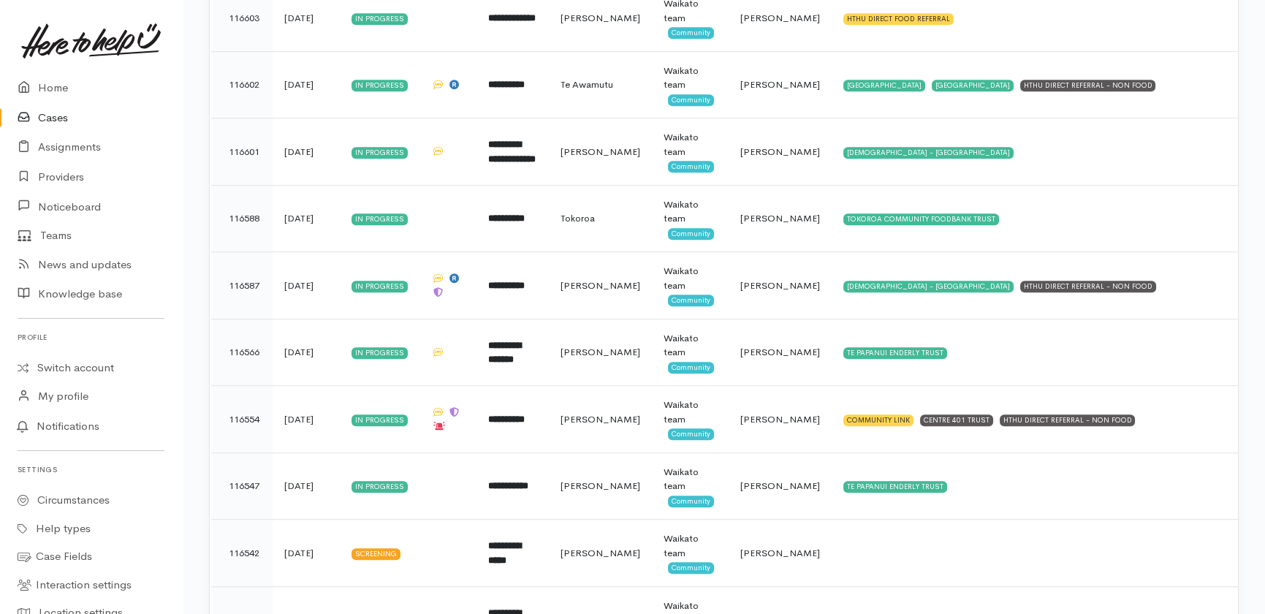
scroll to position [3098, 0]
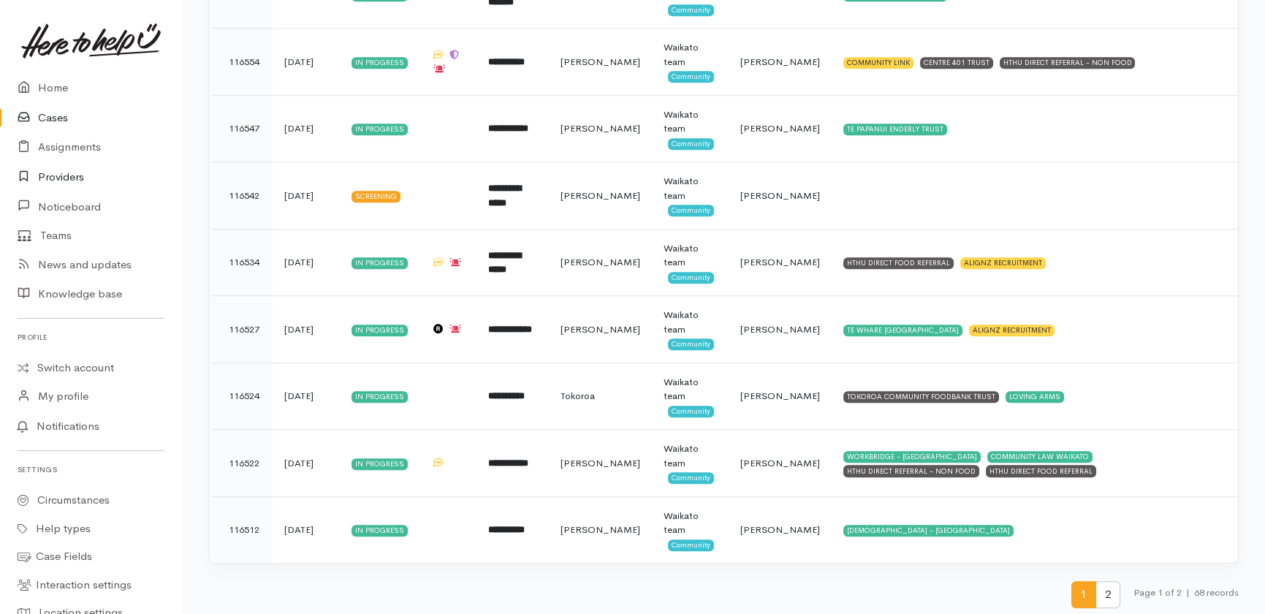
click at [61, 176] on link "Providers" at bounding box center [91, 177] width 182 height 30
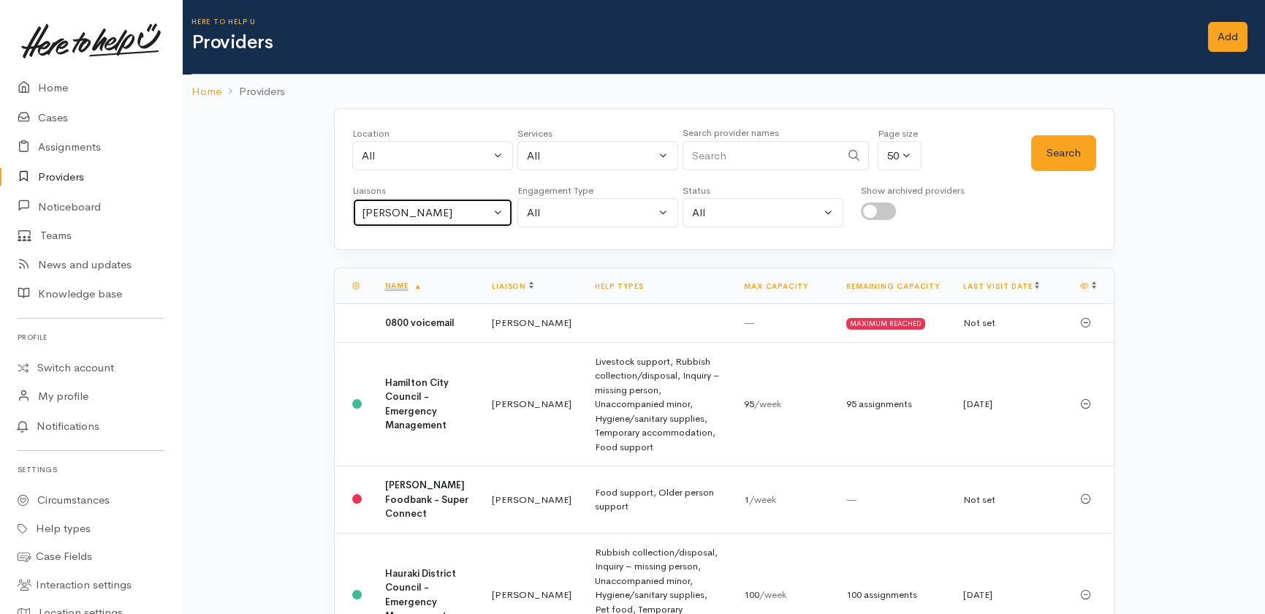
click at [457, 213] on div "[PERSON_NAME]" at bounding box center [426, 213] width 129 height 17
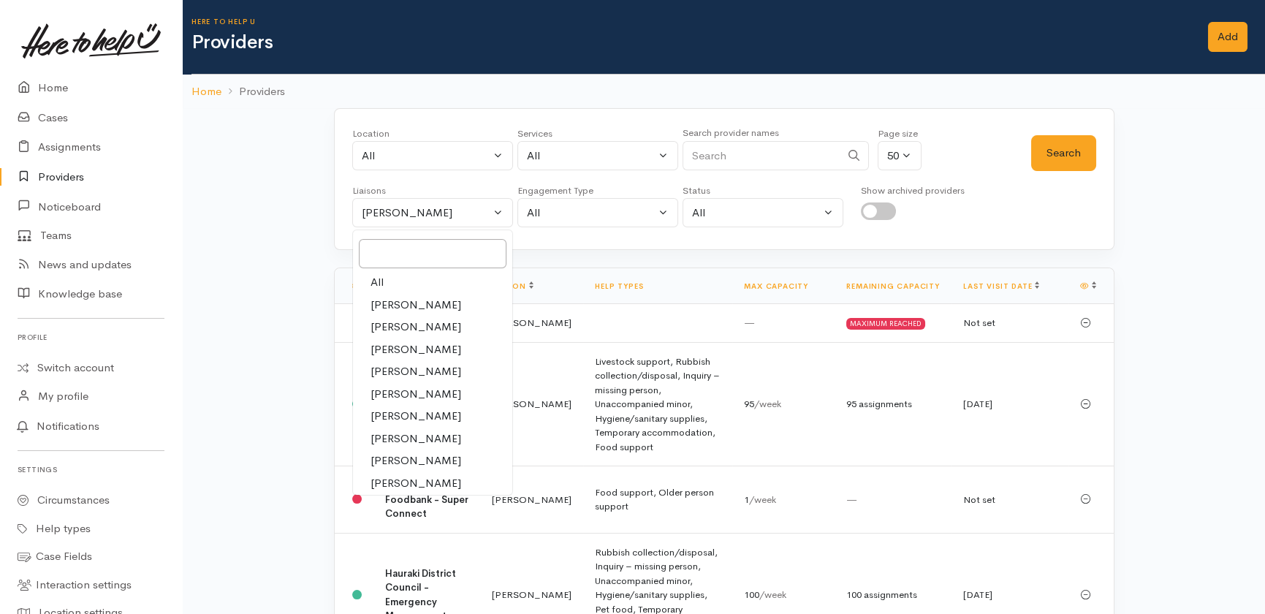
click at [373, 276] on span "All" at bounding box center [376, 282] width 13 height 17
select select "null"
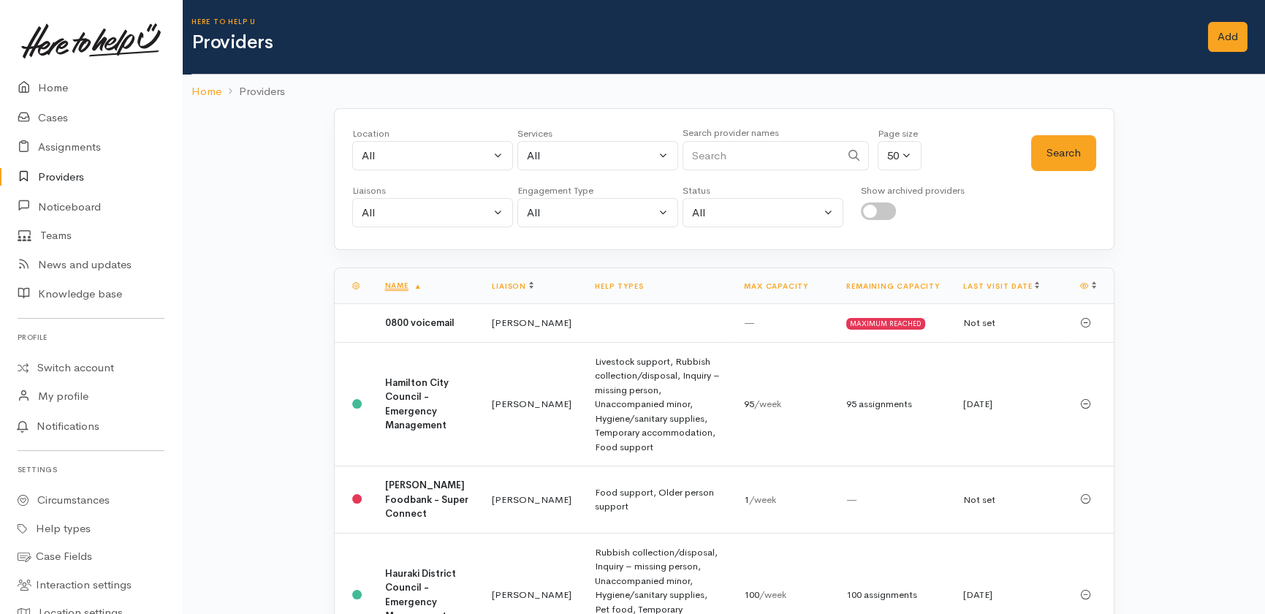
click at [724, 154] on input "Search" at bounding box center [762, 156] width 158 height 30
type input "pensioner"
click at [1067, 147] on button "Search" at bounding box center [1063, 153] width 65 height 36
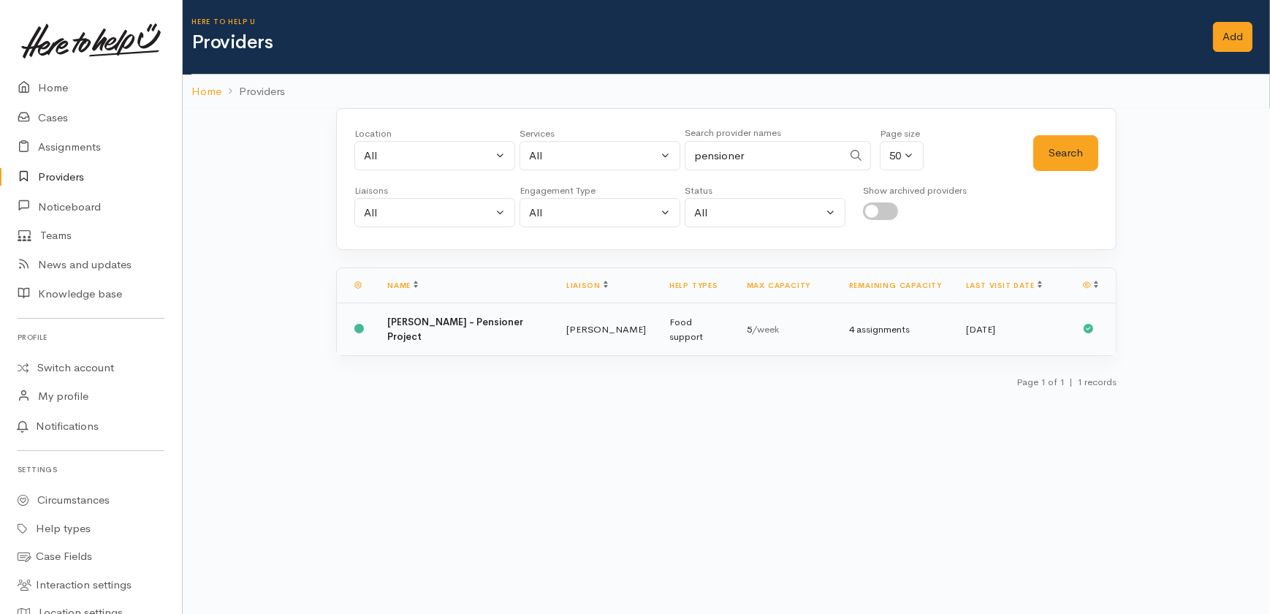
click at [484, 321] on b "[PERSON_NAME] - Pensioner Project" at bounding box center [455, 329] width 136 height 27
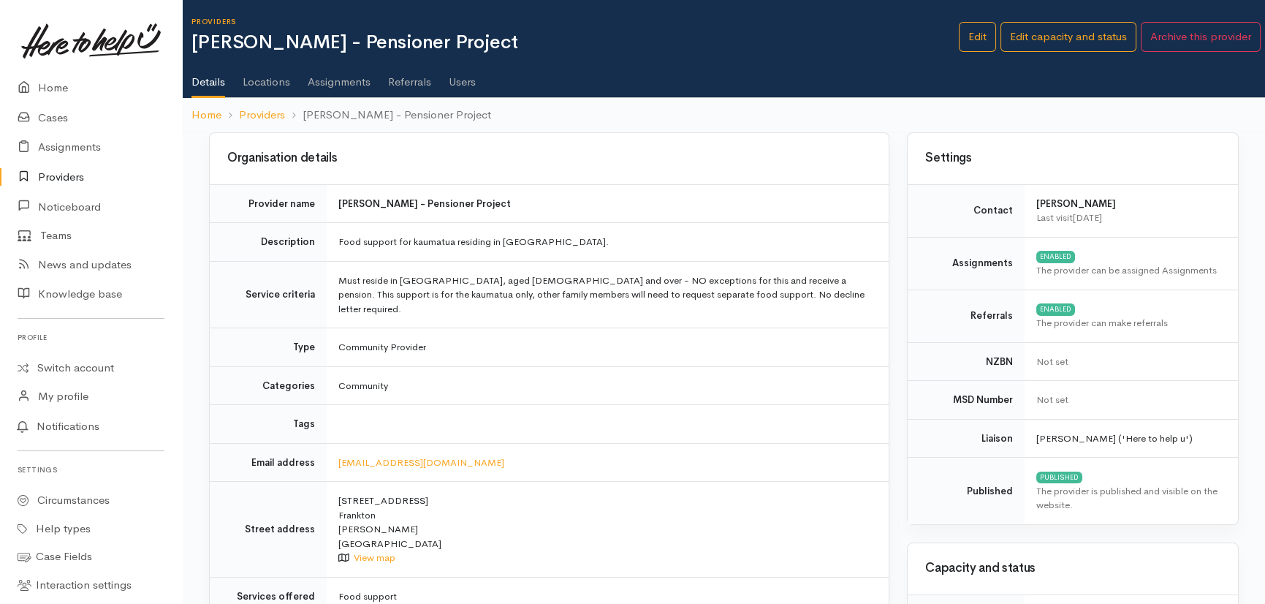
click at [763, 294] on td "Must reside in [GEOGRAPHIC_DATA], aged [DEMOGRAPHIC_DATA] and over - NO excepti…" at bounding box center [608, 294] width 562 height 67
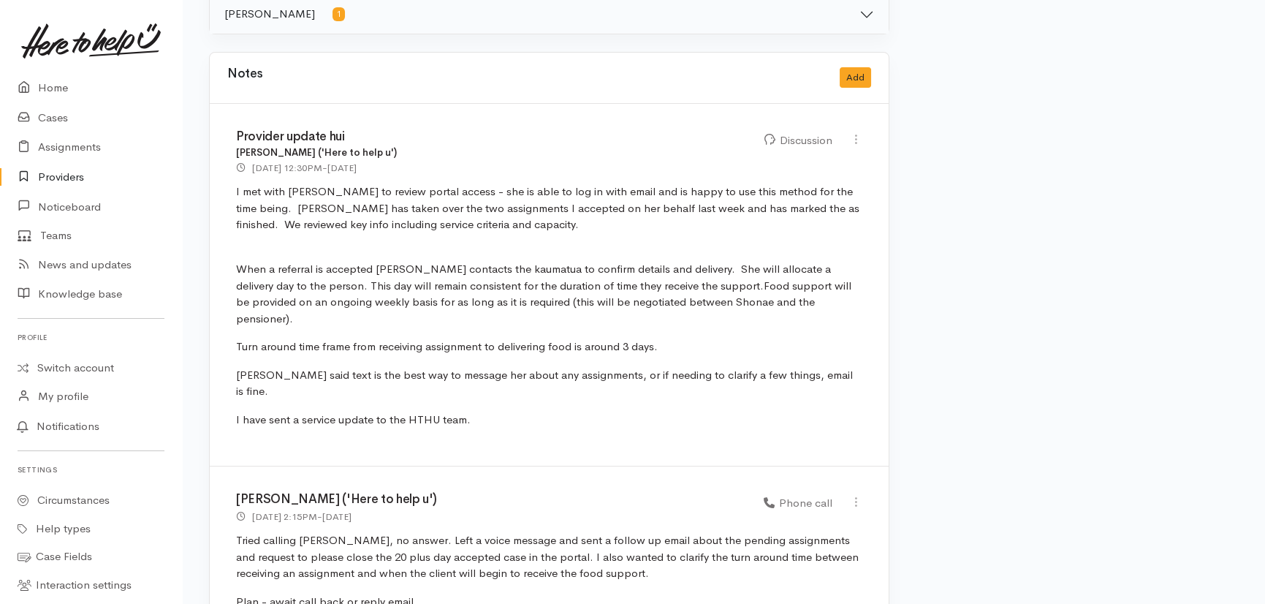
scroll to position [863, 0]
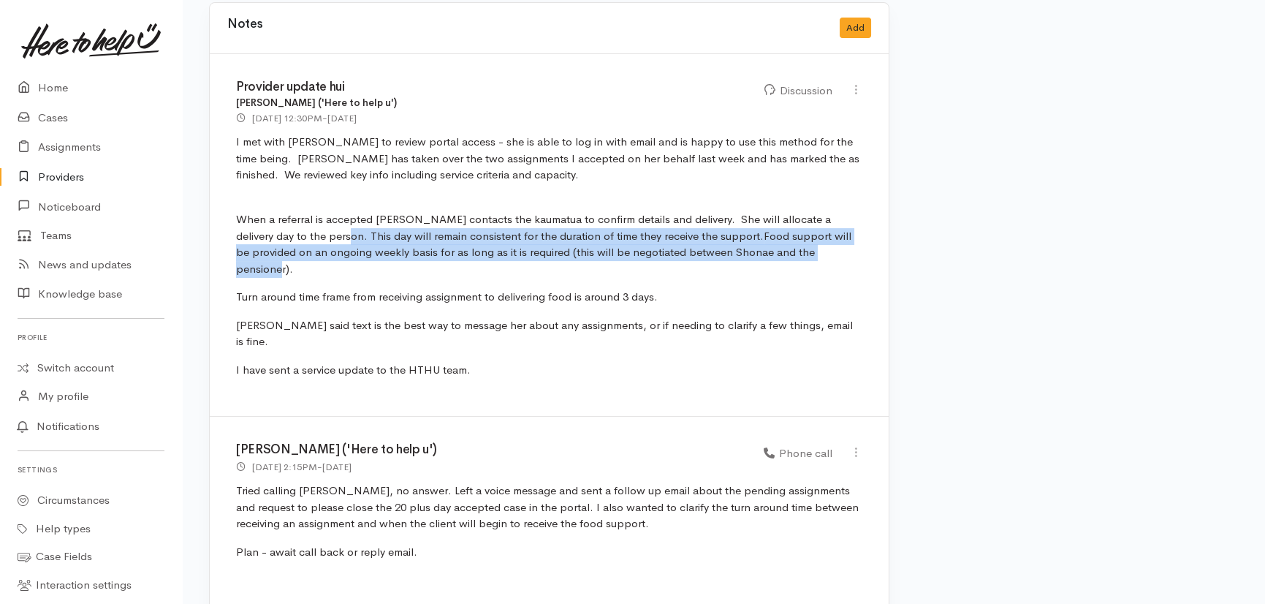
drag, startPoint x: 310, startPoint y: 221, endPoint x: 780, endPoint y: 237, distance: 470.1
click at [780, 237] on p "When a referral is accepted [PERSON_NAME] contacts the kaumatua to confirm deta…" at bounding box center [549, 236] width 626 height 83
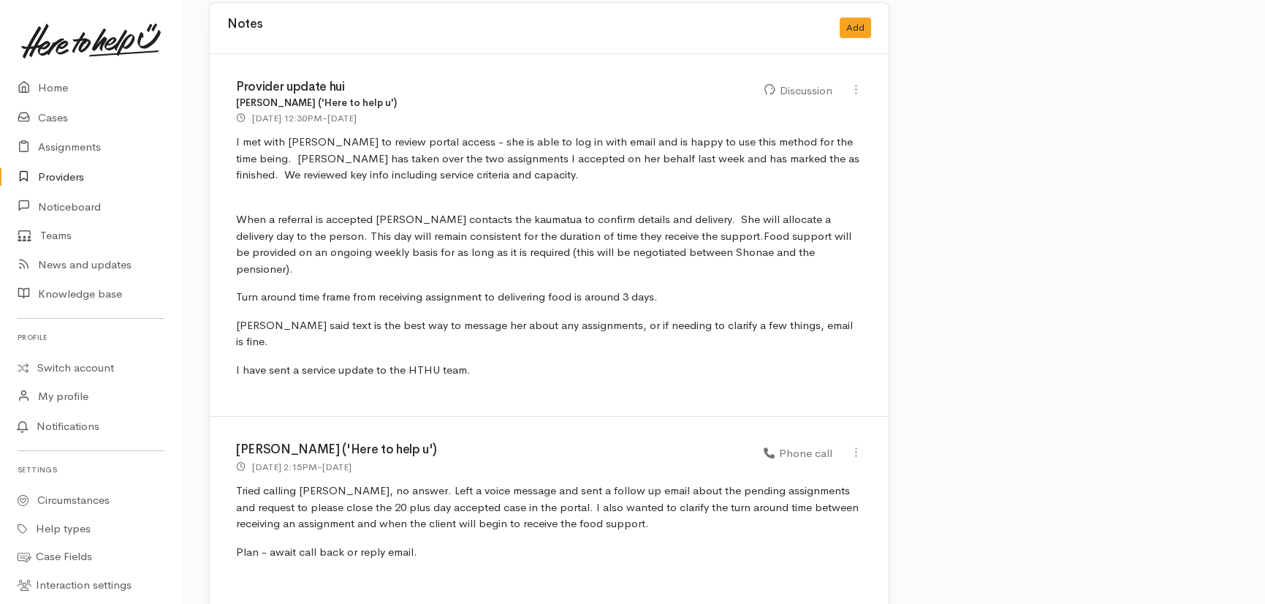
drag, startPoint x: 780, startPoint y: 237, endPoint x: 711, endPoint y: 271, distance: 76.8
click at [715, 289] on p "Turn around time frame from receiving assignment to delivering food is around 3…" at bounding box center [549, 297] width 626 height 17
